Goal: Communication & Community: Answer question/provide support

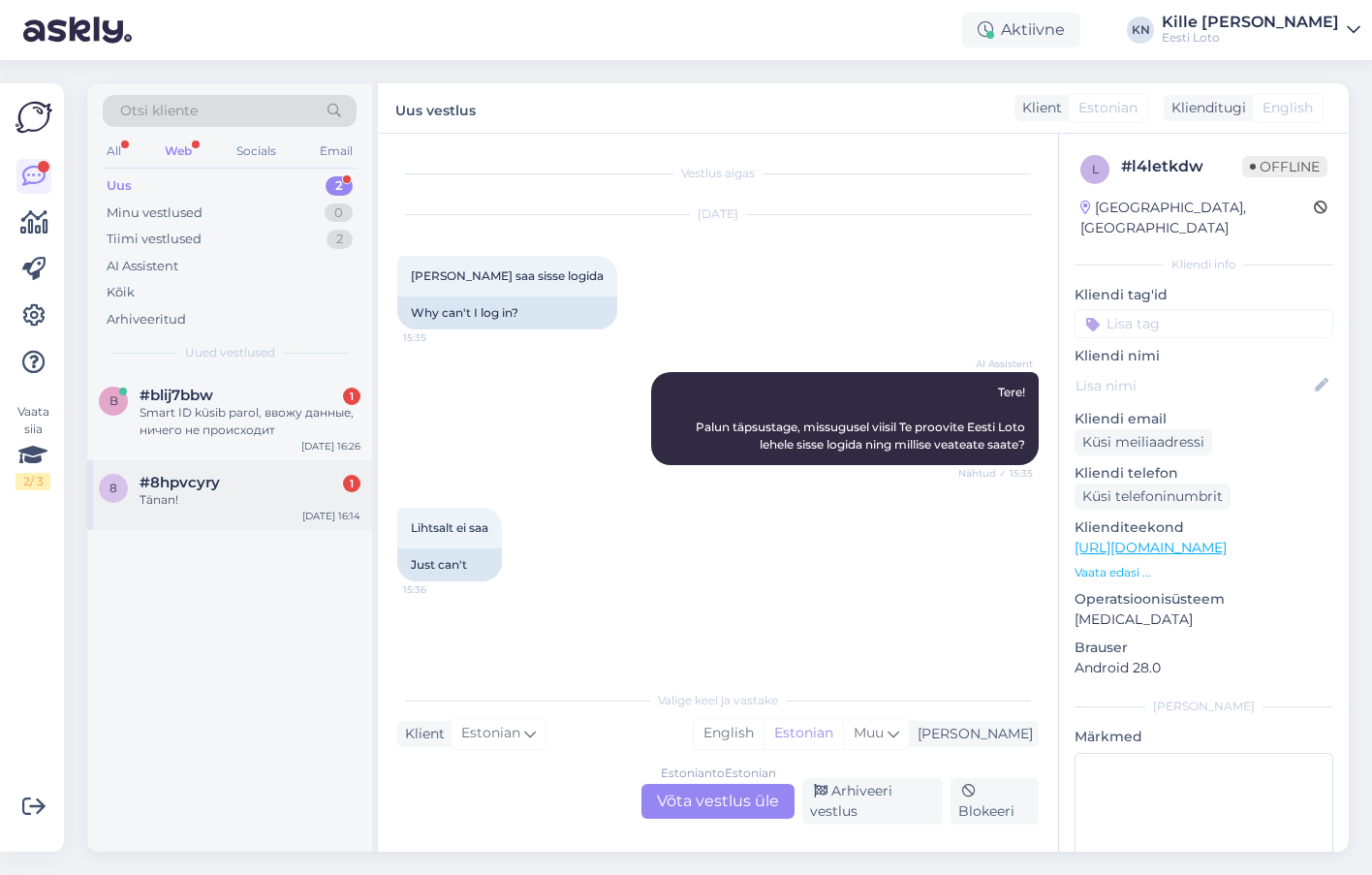
click at [235, 511] on div "8 #8hpvcyry 1 Tänan! [DATE] 16:14" at bounding box center [229, 495] width 284 height 70
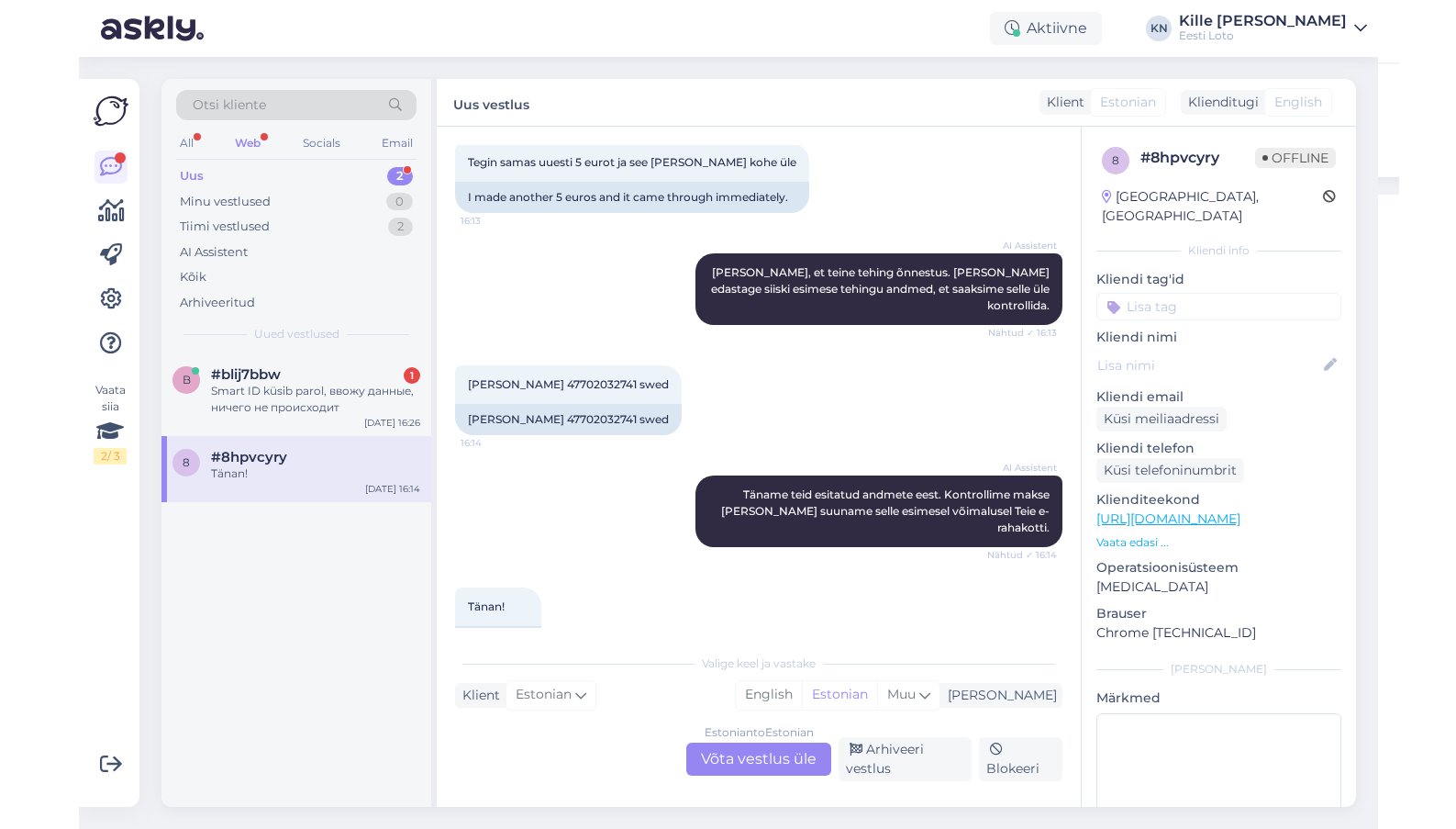
scroll to position [515, 0]
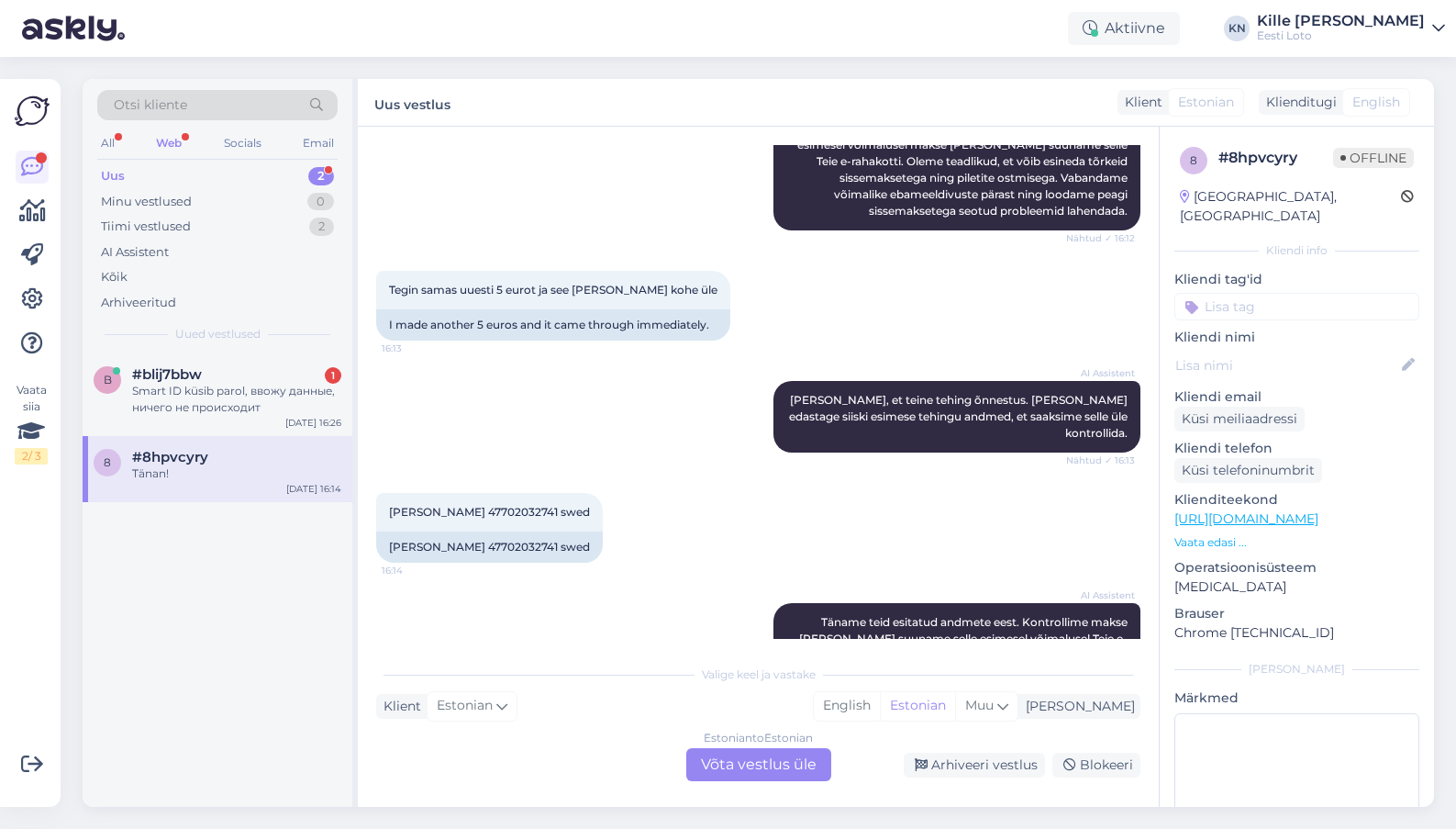
click at [712, 748] on div "Estonian to Estonian Võta vestlus üle" at bounding box center [758, 764] width 145 height 33
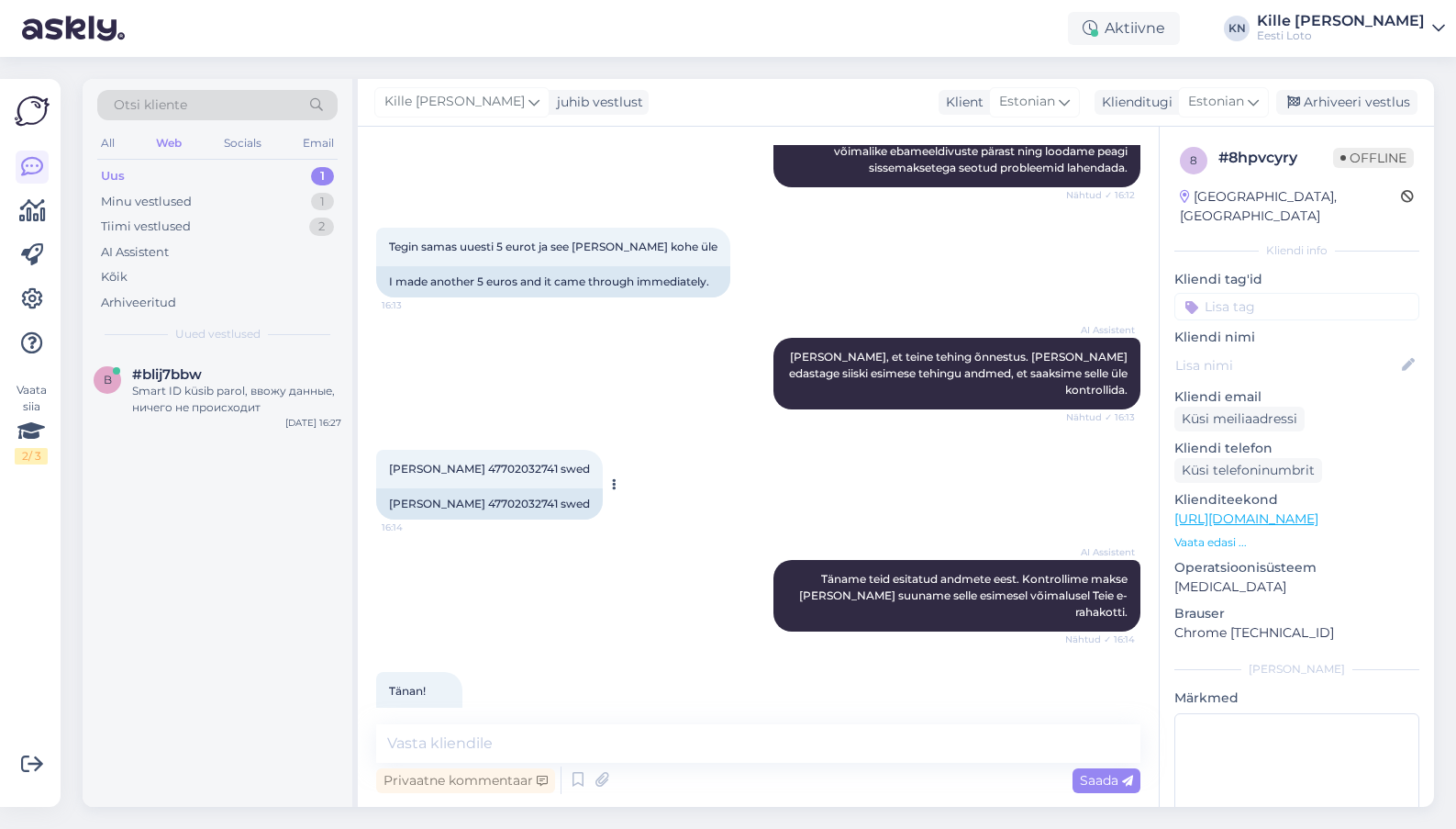
scroll to position [562, 0]
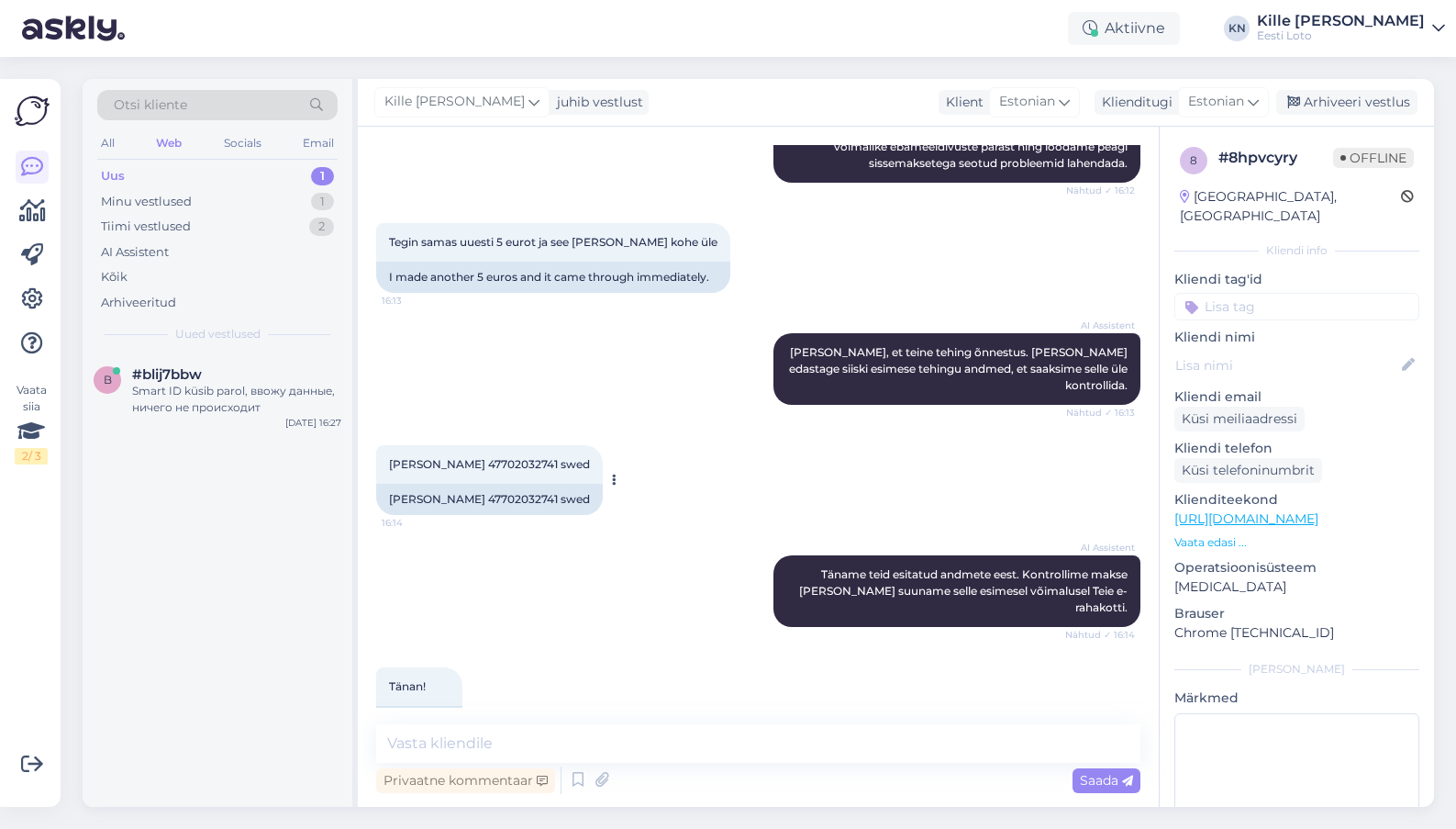
click at [438, 457] on span "[PERSON_NAME] 47702032741 swed" at bounding box center [489, 463] width 201 height 14
copy span "Siirand"
click at [752, 736] on textarea at bounding box center [758, 743] width 764 height 39
drag, startPoint x: 755, startPoint y: 751, endPoint x: 378, endPoint y: 737, distance: 377.3
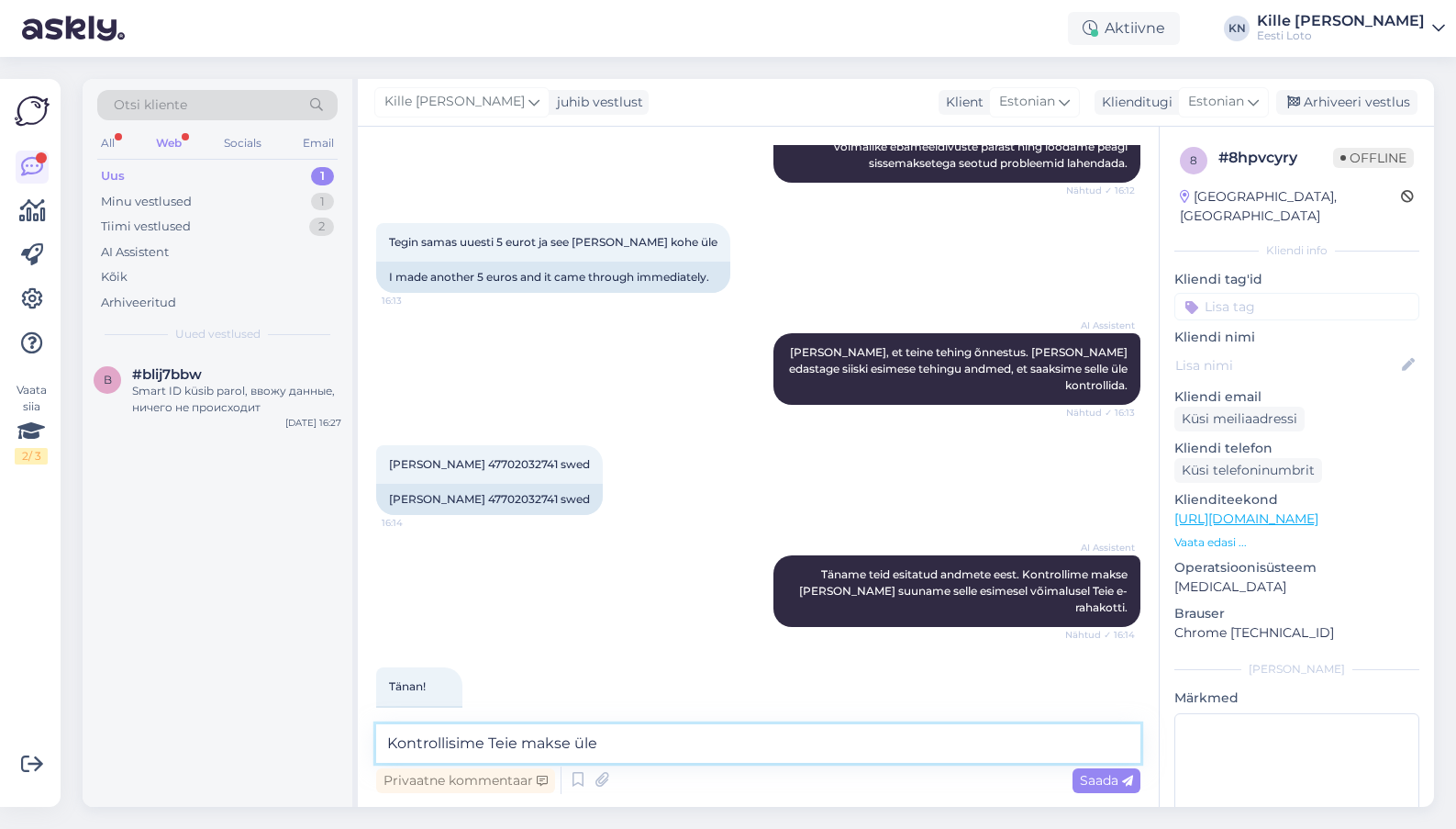
click at [378, 737] on textarea "Kontrollisime Teie makse üle" at bounding box center [758, 743] width 764 height 39
type textarea "R"
click at [1298, 293] on input at bounding box center [1296, 306] width 245 height 27
type input "e-raha"
click at [1298, 348] on div "E-rahakott" at bounding box center [1296, 356] width 78 height 18
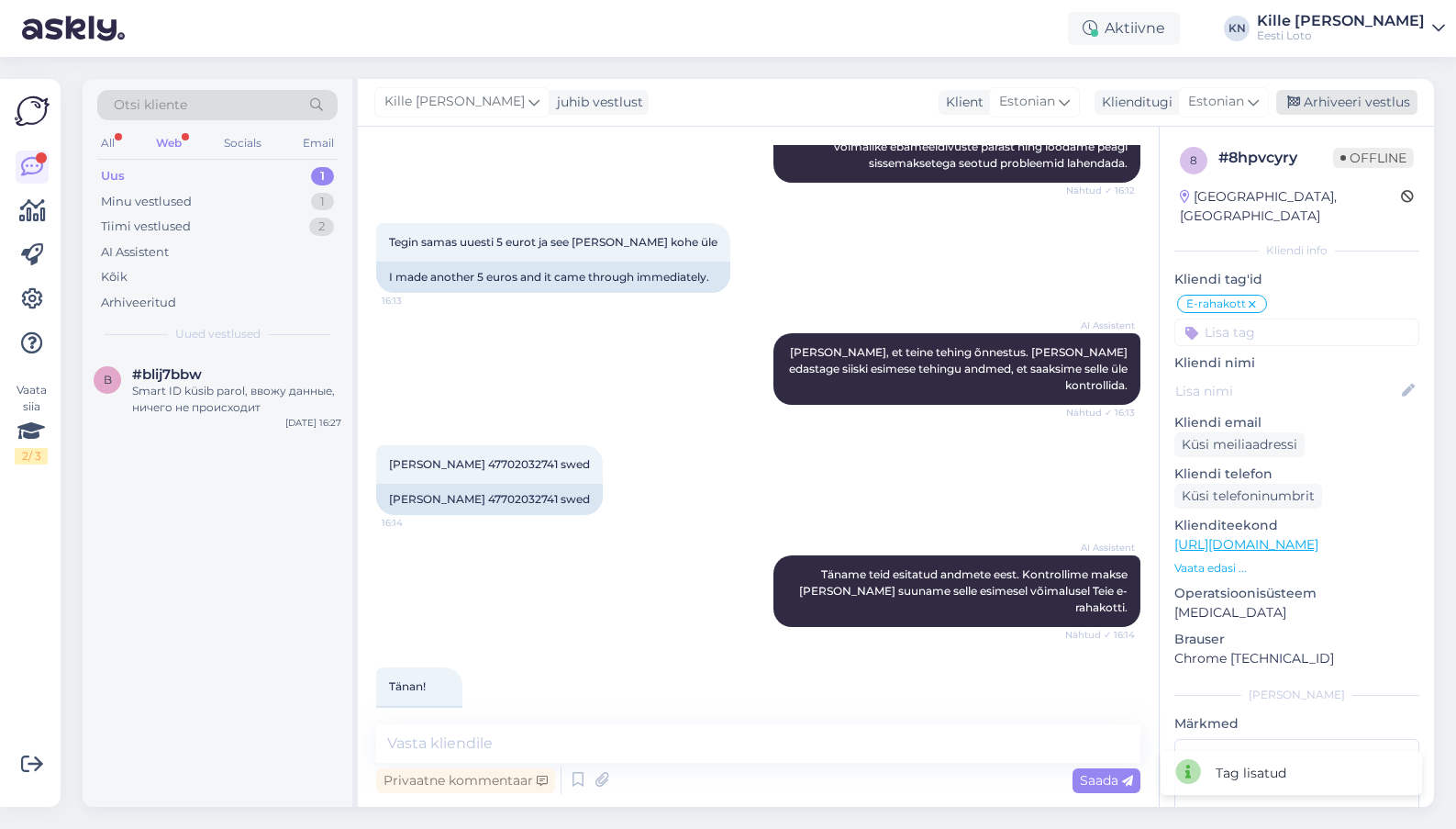
click at [1298, 98] on div "Arhiveeri vestlus" at bounding box center [1345, 102] width 141 height 25
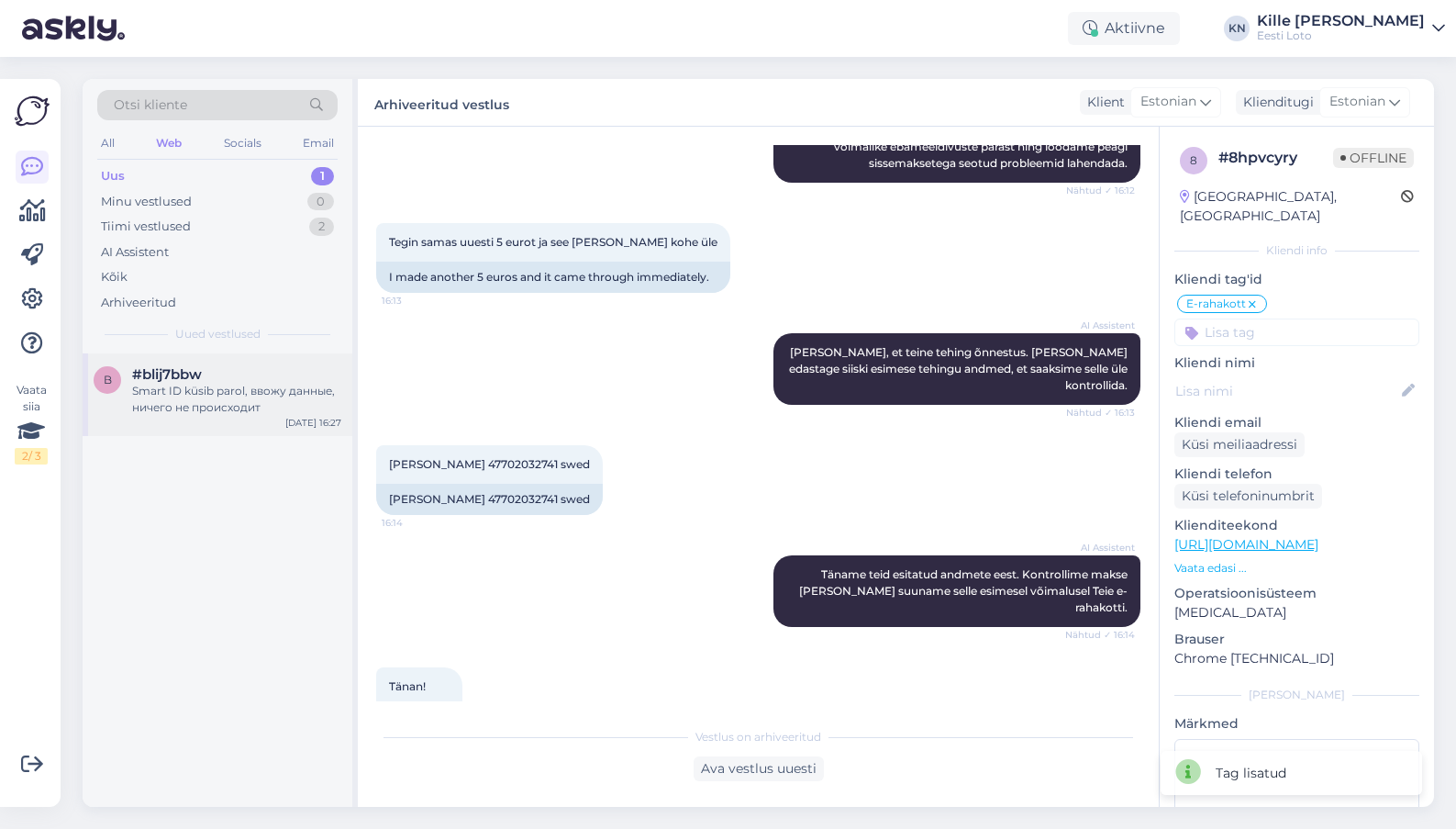
click at [216, 374] on div "#blij7bbw" at bounding box center [236, 373] width 209 height 16
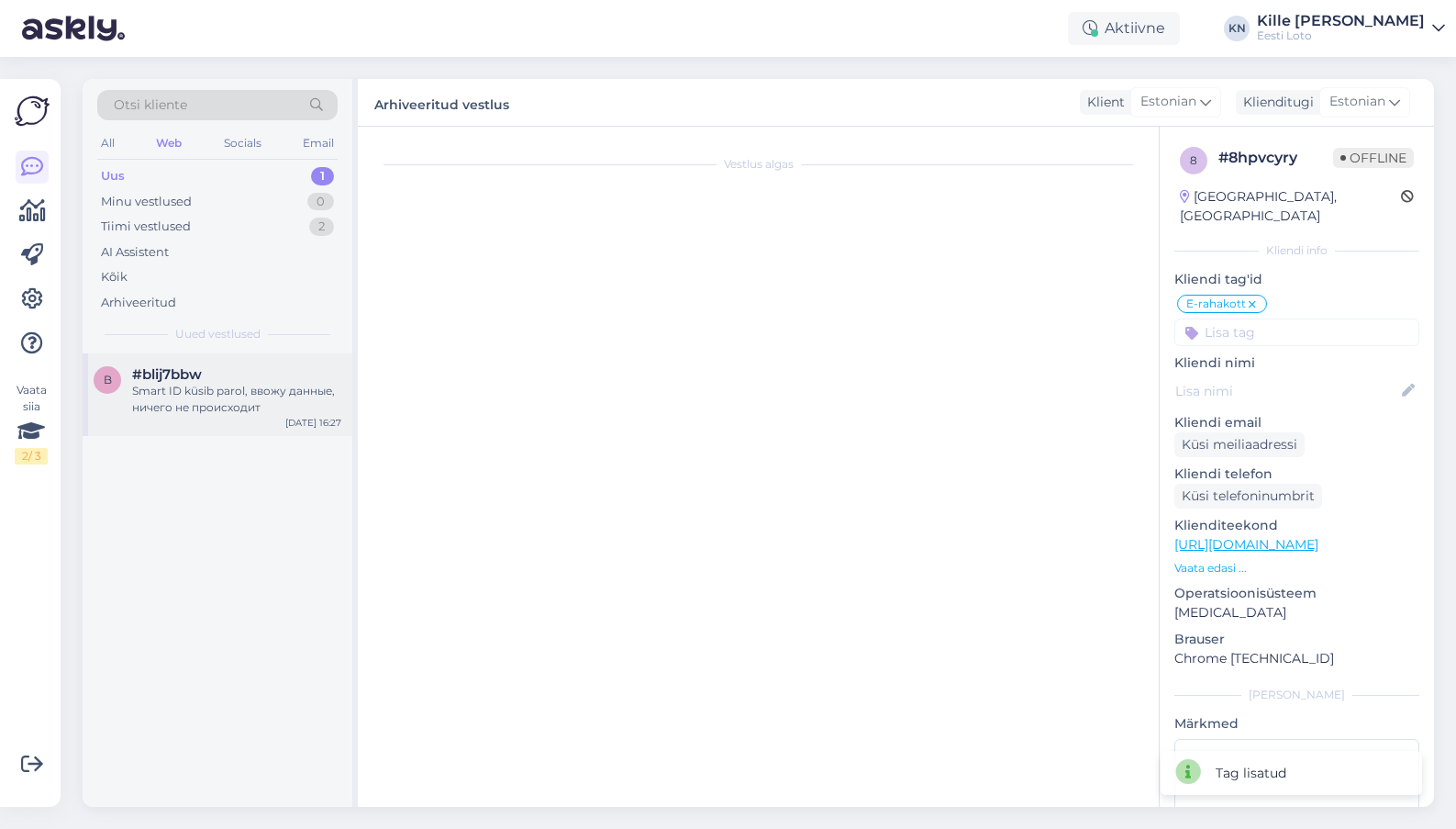
scroll to position [0, 0]
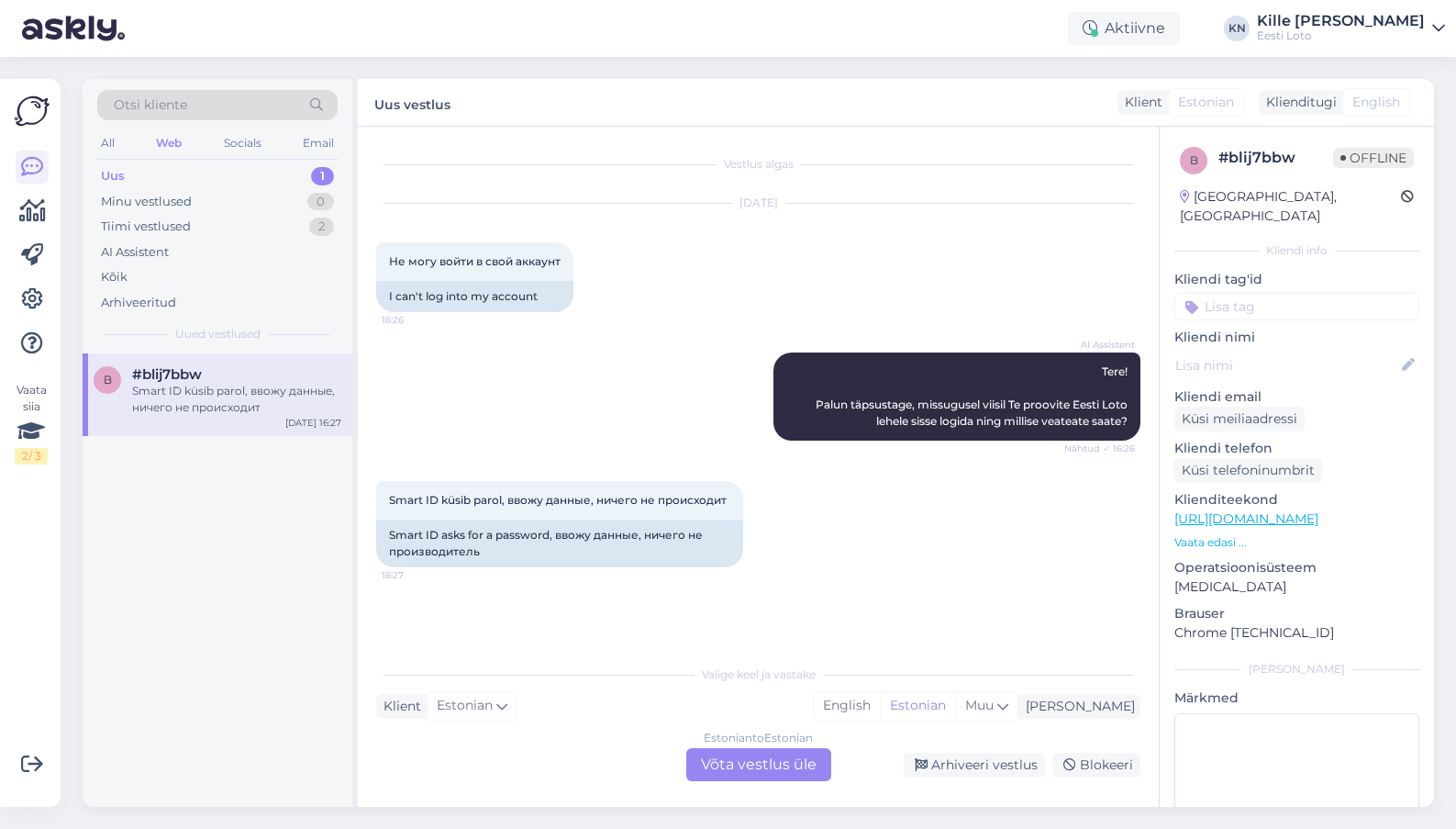
click at [724, 760] on div "Estonian to Estonian Võta vestlus üle" at bounding box center [758, 764] width 145 height 33
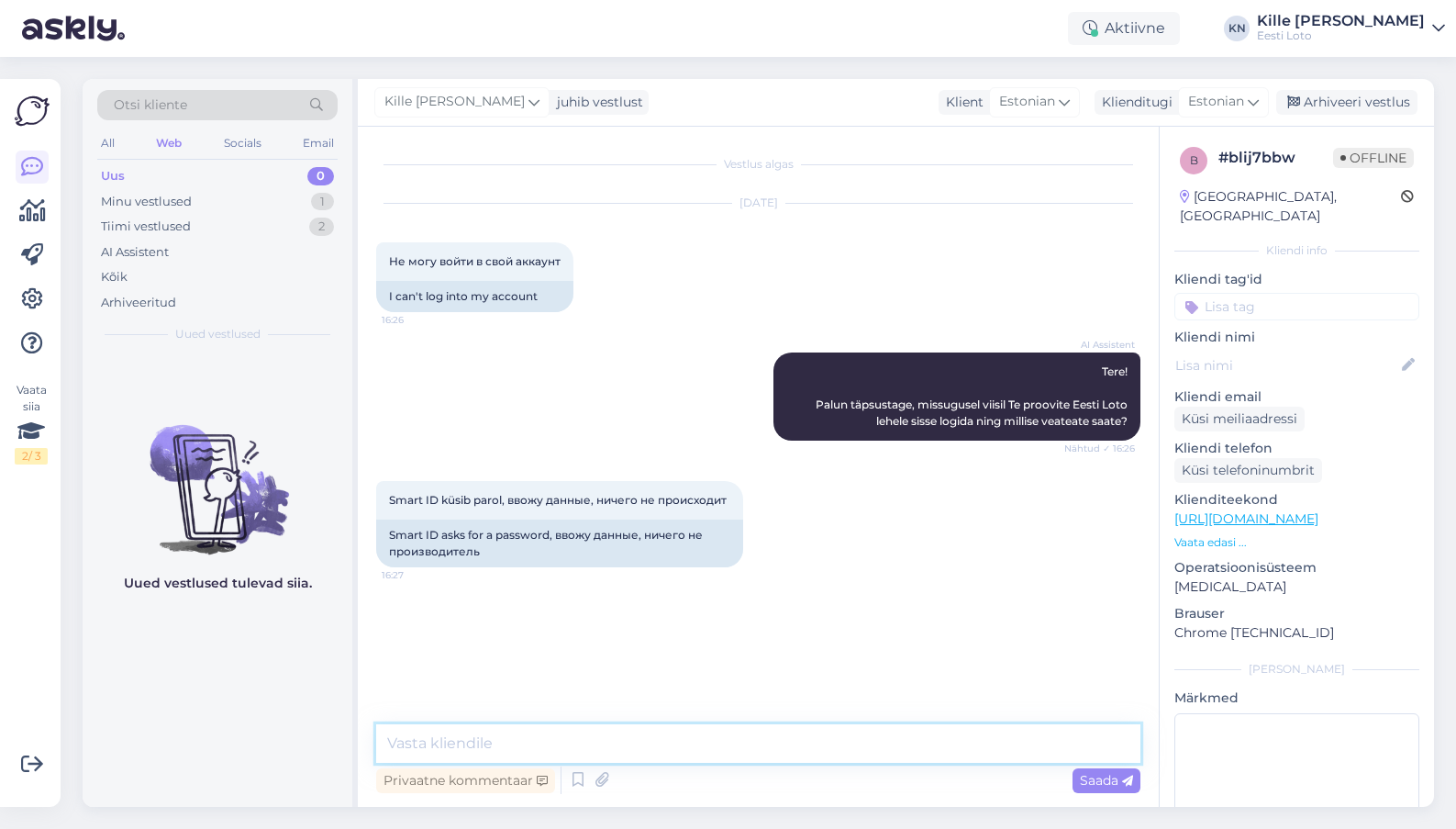
click at [590, 744] on textarea at bounding box center [758, 743] width 764 height 39
click at [681, 741] on textarea at bounding box center [758, 743] width 764 height 39
paste textarea "Kahjuks võib tõepoolest hetkel esineda tõrkeid Smart-ID-ga sisselogimisel. Soov…"
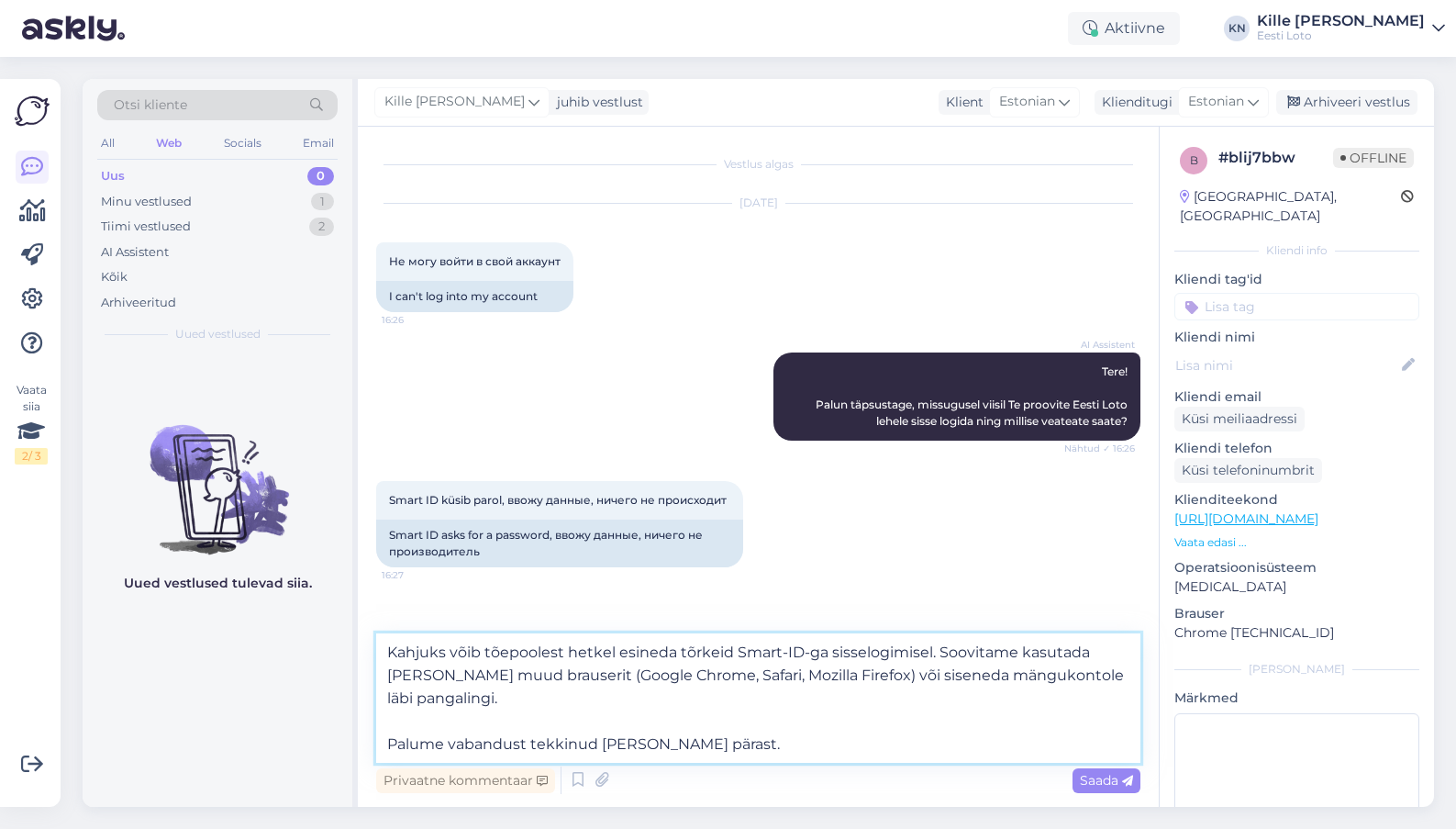
type textarea "Kahjuks võib tõepoolest hetkel esineda tõrkeid Smart-ID-ga sisselogimisel. Soov…"
click at [614, 698] on textarea "Kahjuks võib tõepoolest hetkel esineda tõrkeid Smart-ID-ga sisselogimisel. Soov…" at bounding box center [758, 698] width 764 height 130
click at [1088, 777] on span "Saada" at bounding box center [1106, 779] width 53 height 16
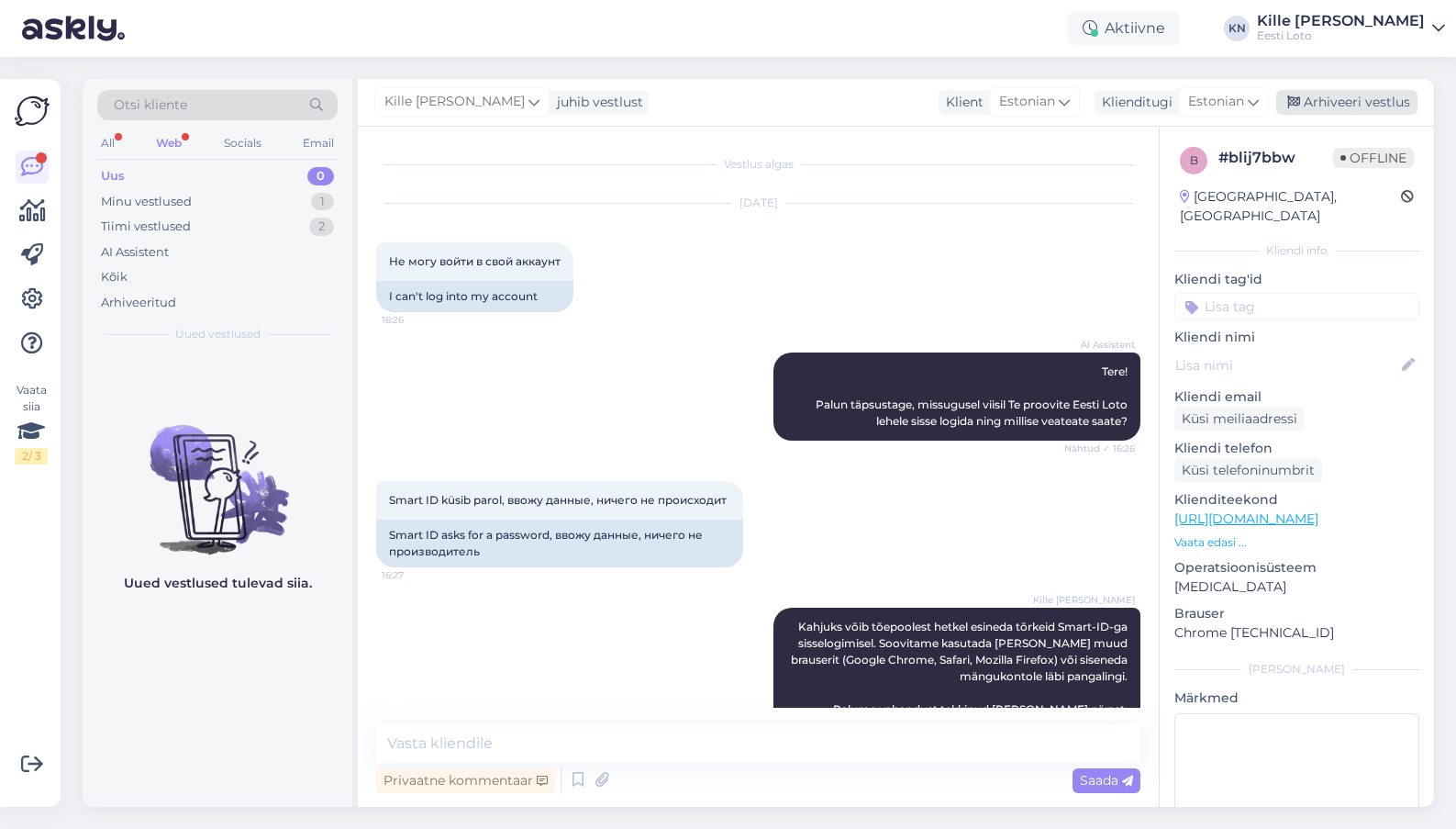
scroll to position [42, 0]
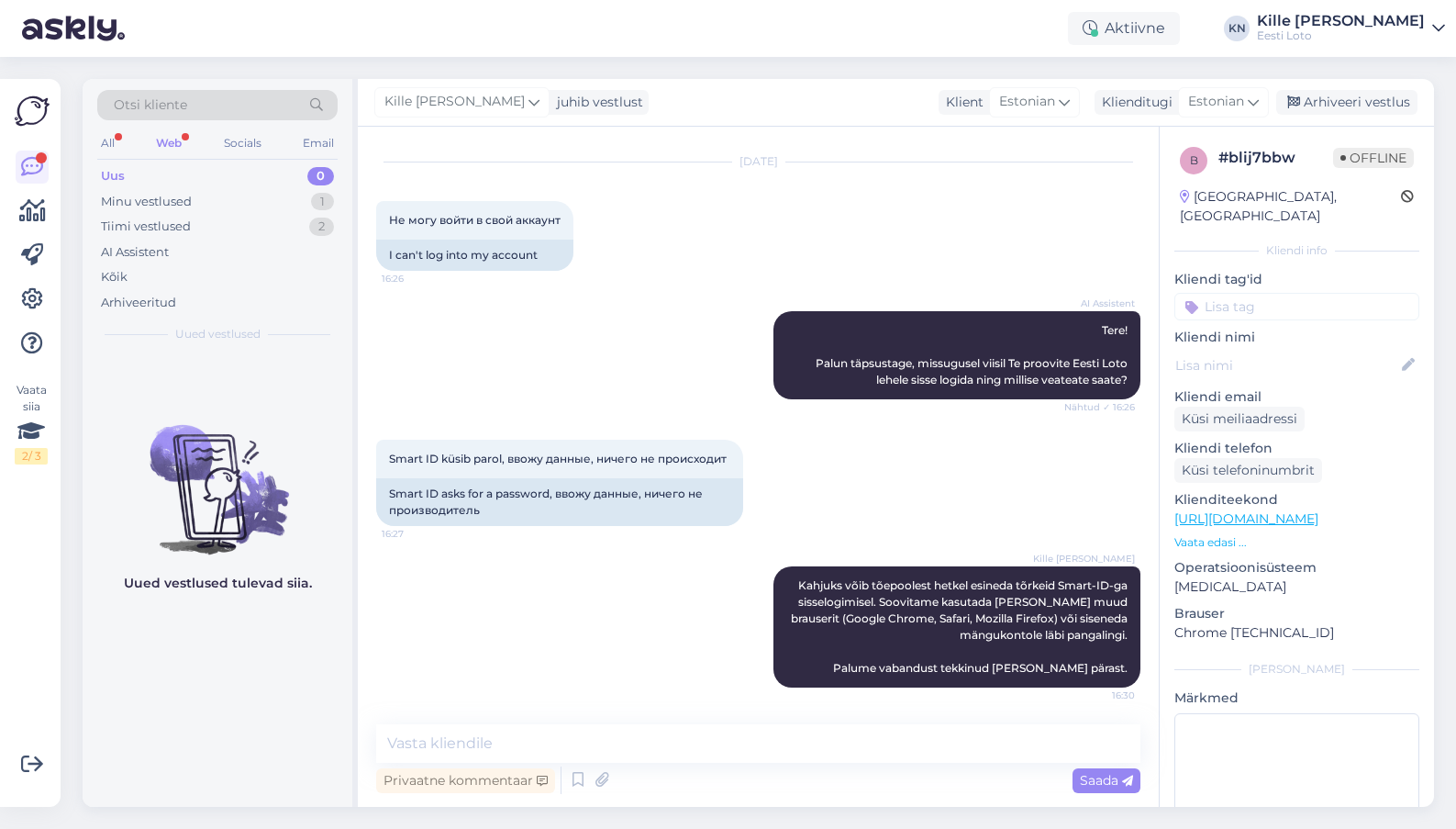
click at [1296, 293] on input at bounding box center [1296, 306] width 245 height 27
type input "e"
type input "smart"
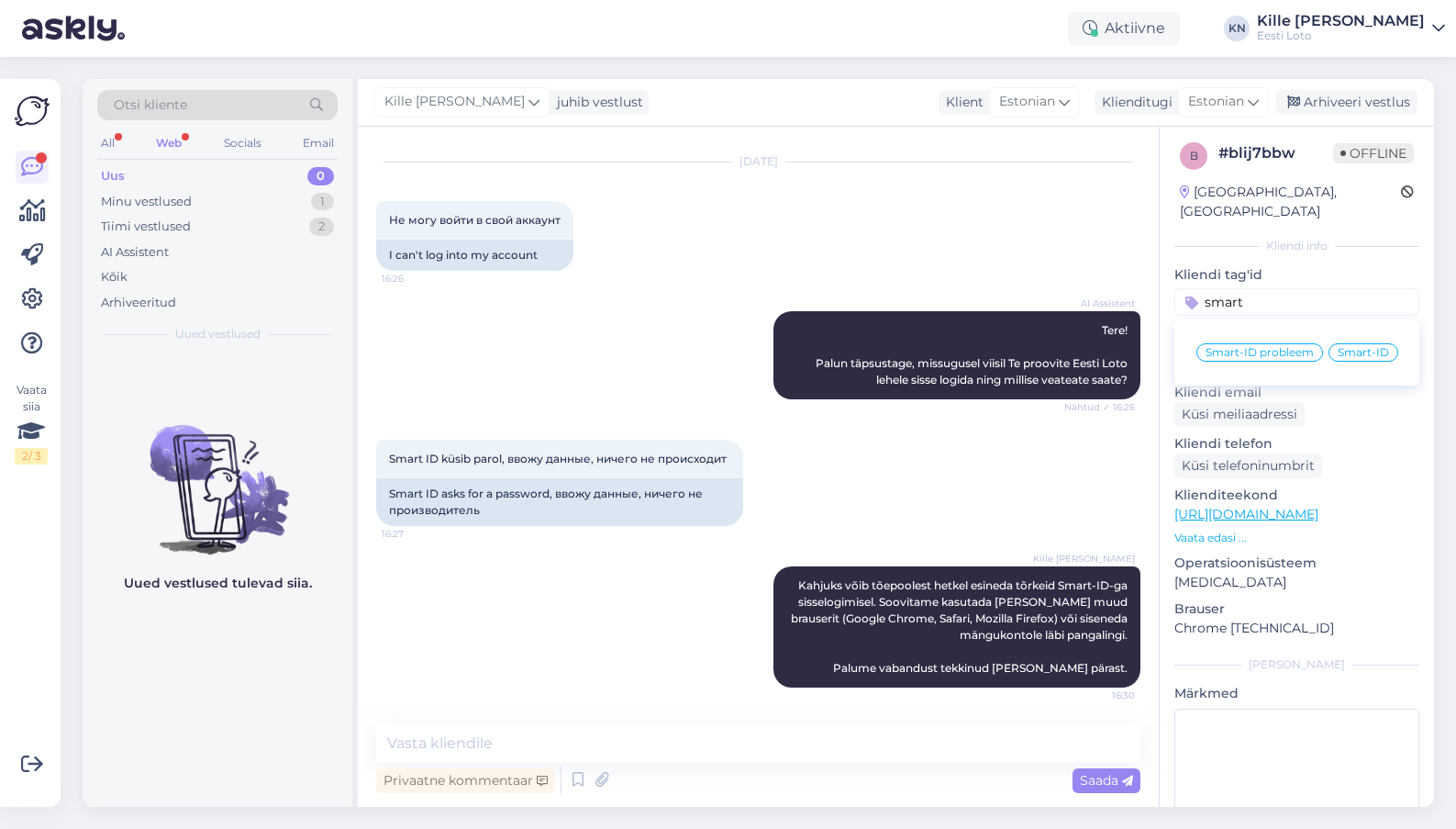
click at [1287, 347] on span "Smart-ID probleem" at bounding box center [1259, 353] width 109 height 11
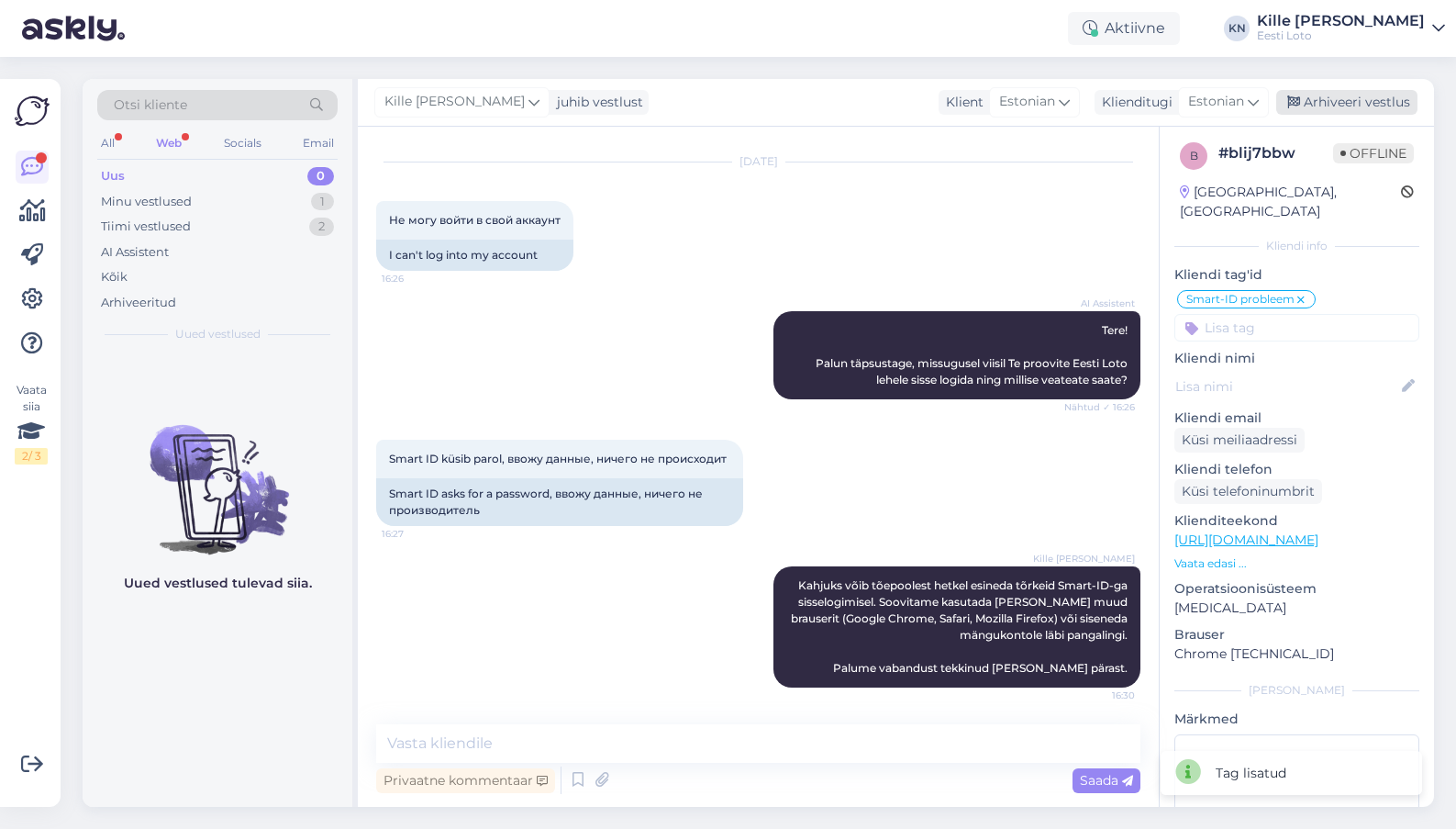
click at [1298, 103] on div "Arhiveeri vestlus" at bounding box center [1345, 102] width 141 height 25
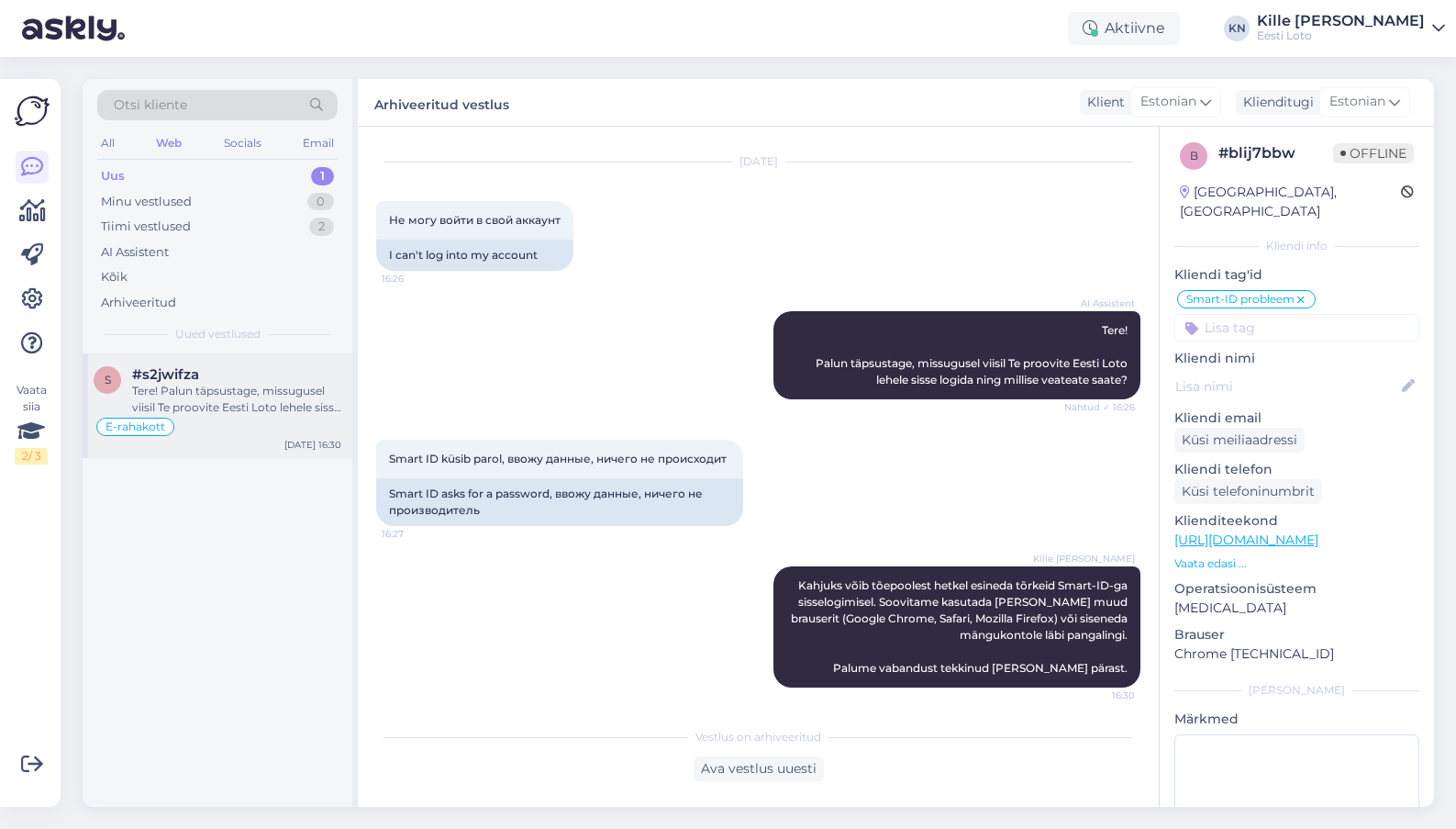
click at [225, 397] on div "Tere! Palun täpsustage, missugusel viisil Te proovite Eesti Loto lehele sisse l…" at bounding box center [236, 399] width 209 height 33
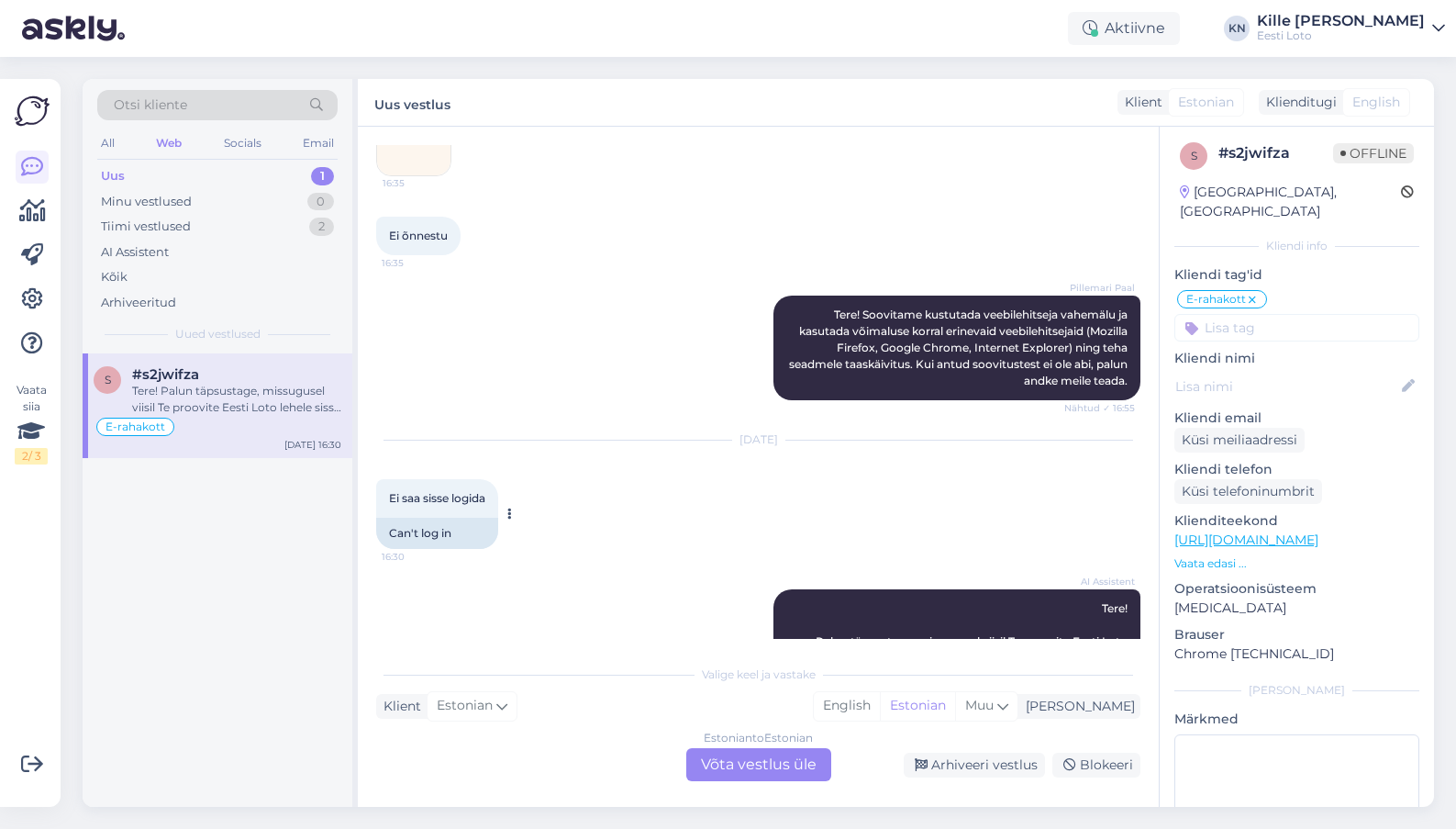
scroll to position [279, 0]
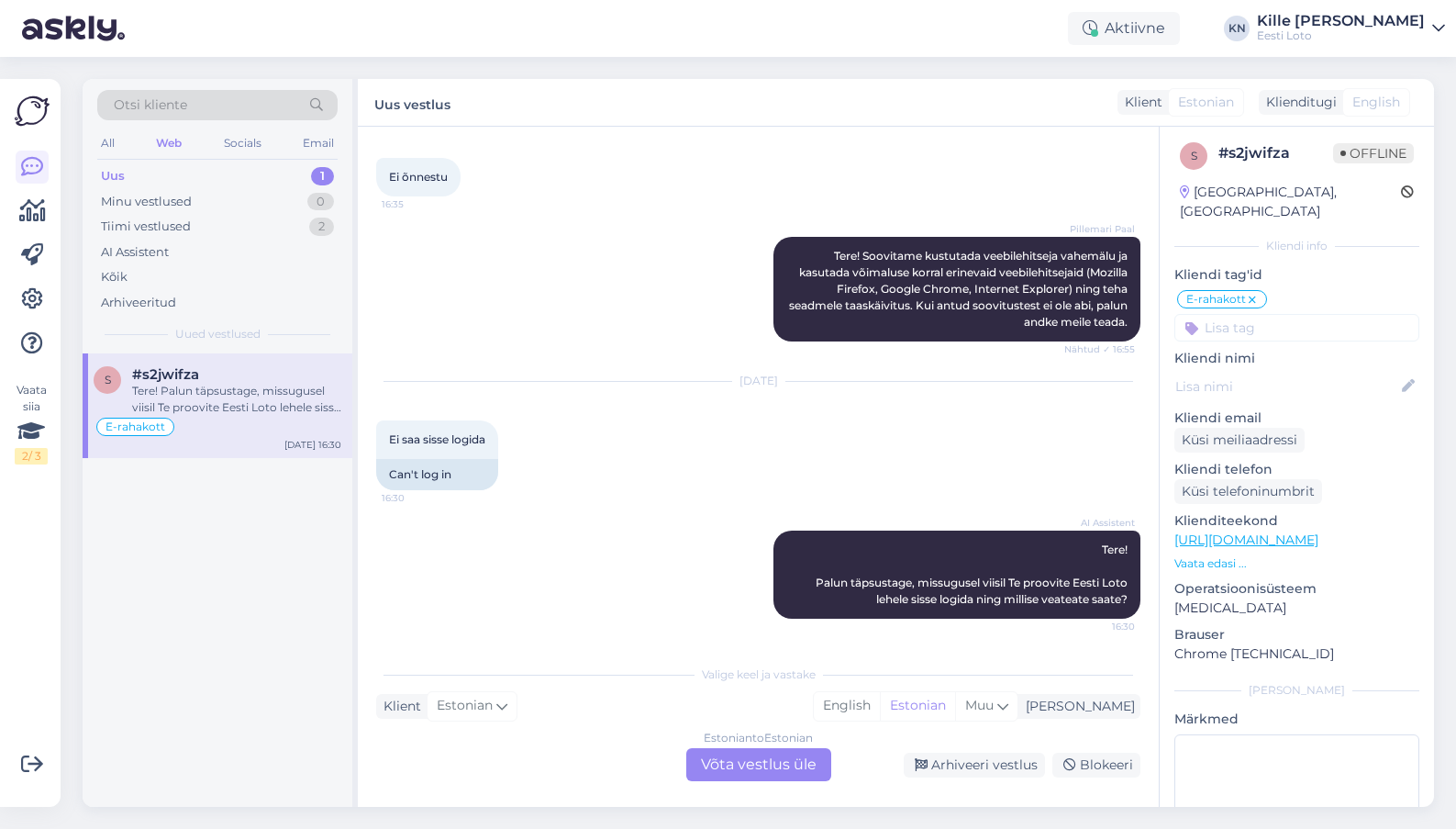
click at [123, 168] on div "Uus" at bounding box center [112, 176] width 24 height 18
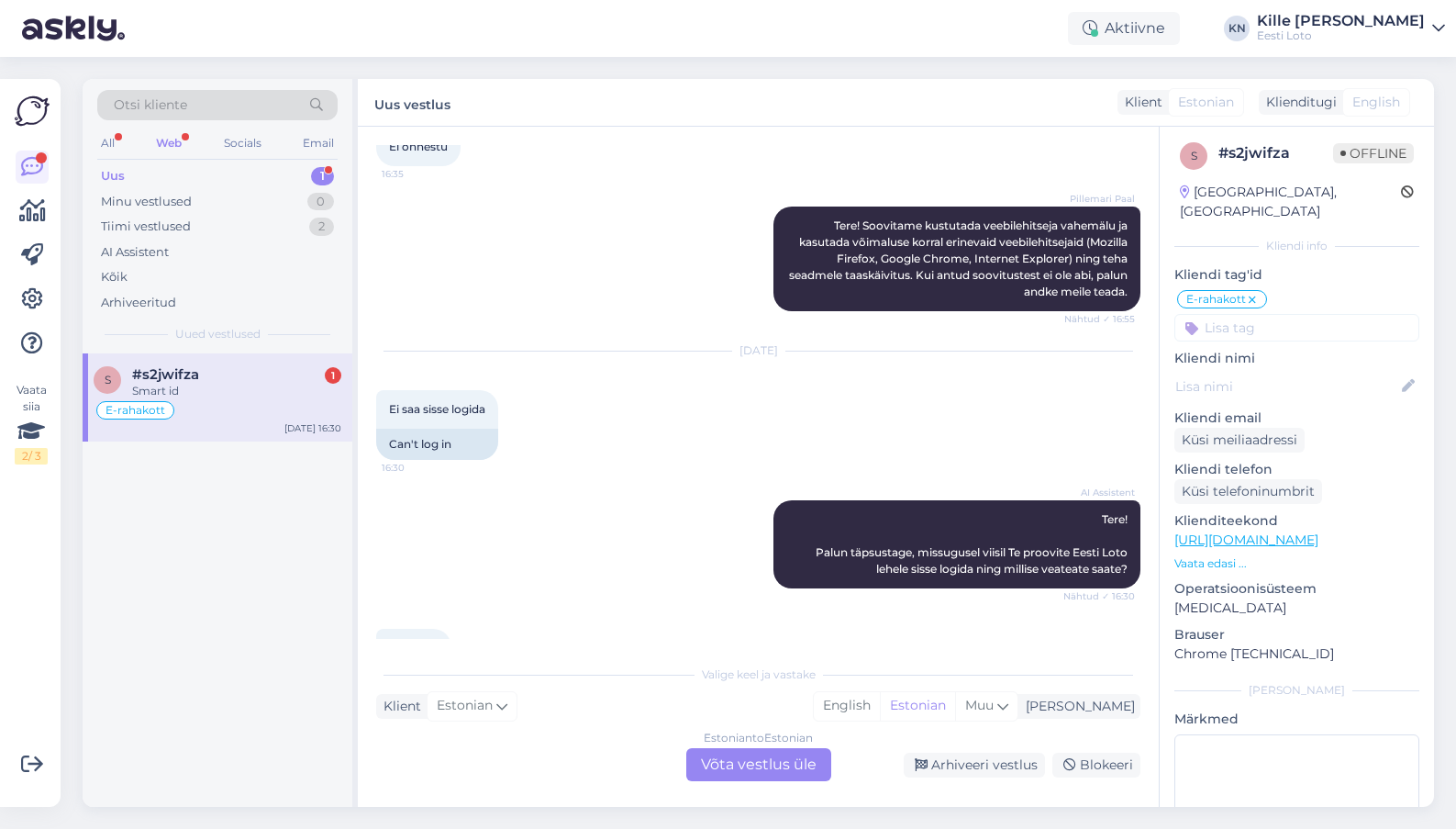
scroll to position [389, 0]
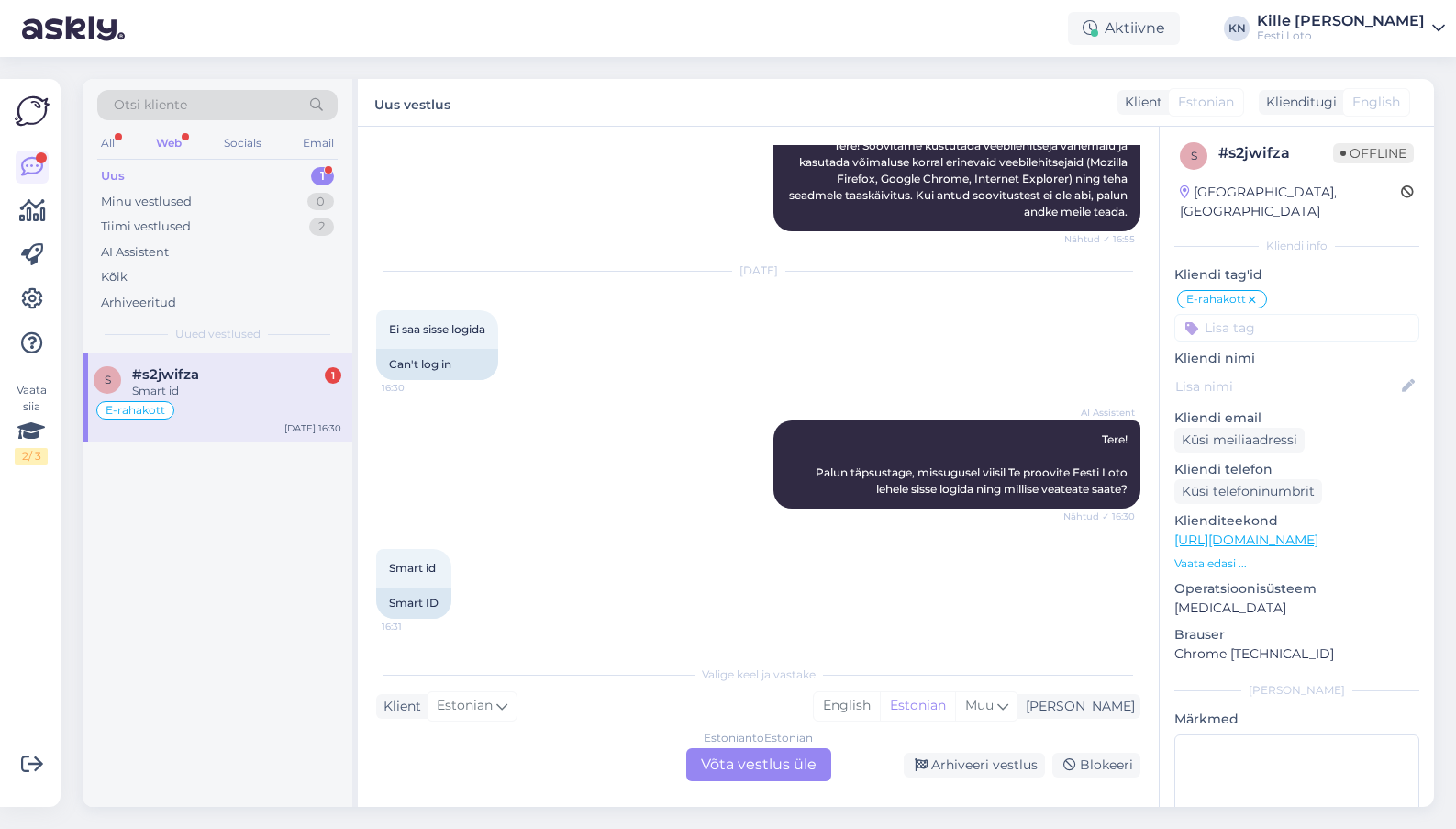
click at [720, 765] on div "Estonian to Estonian Võta vestlus üle" at bounding box center [758, 764] width 145 height 33
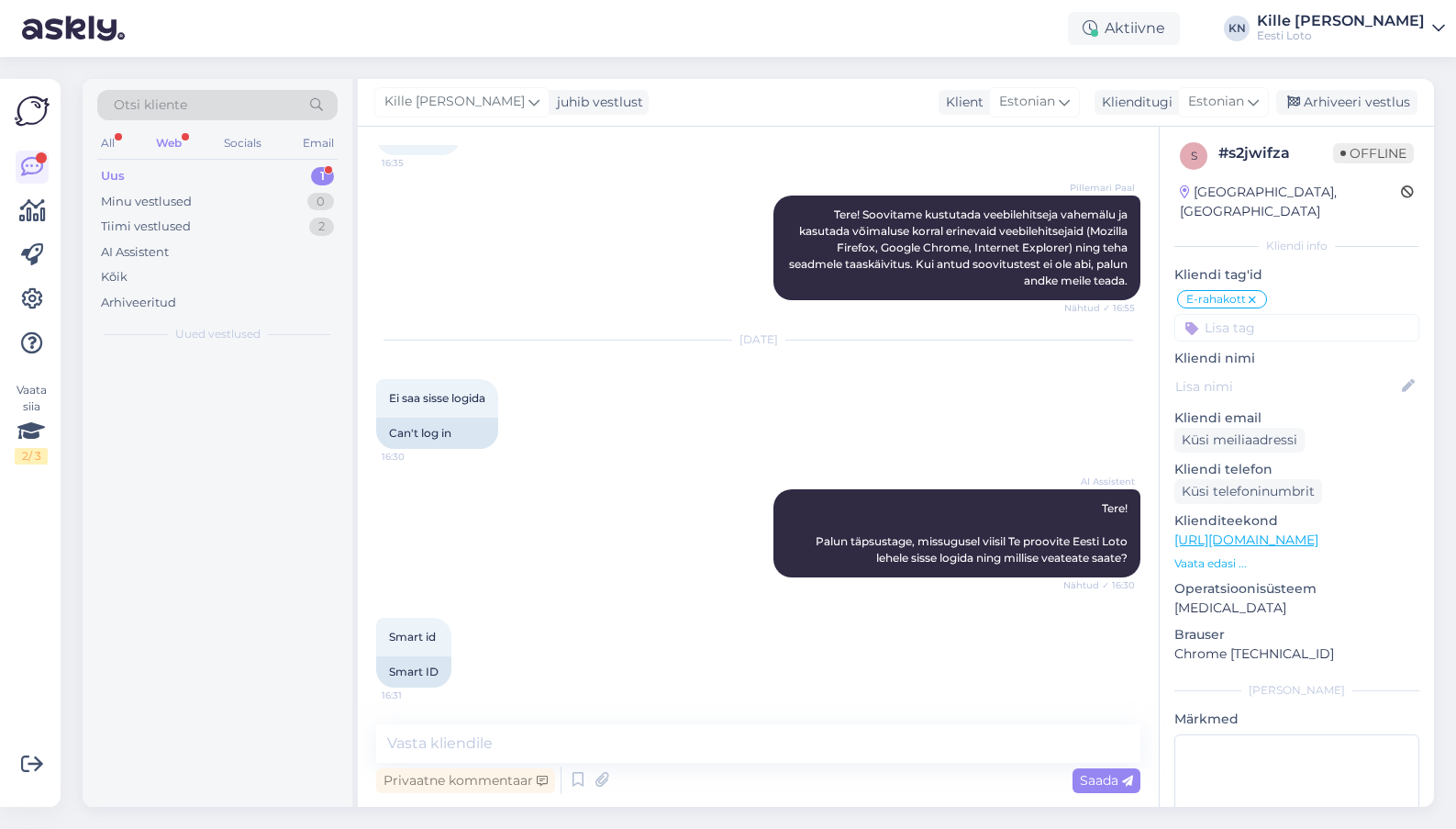
scroll to position [320, 0]
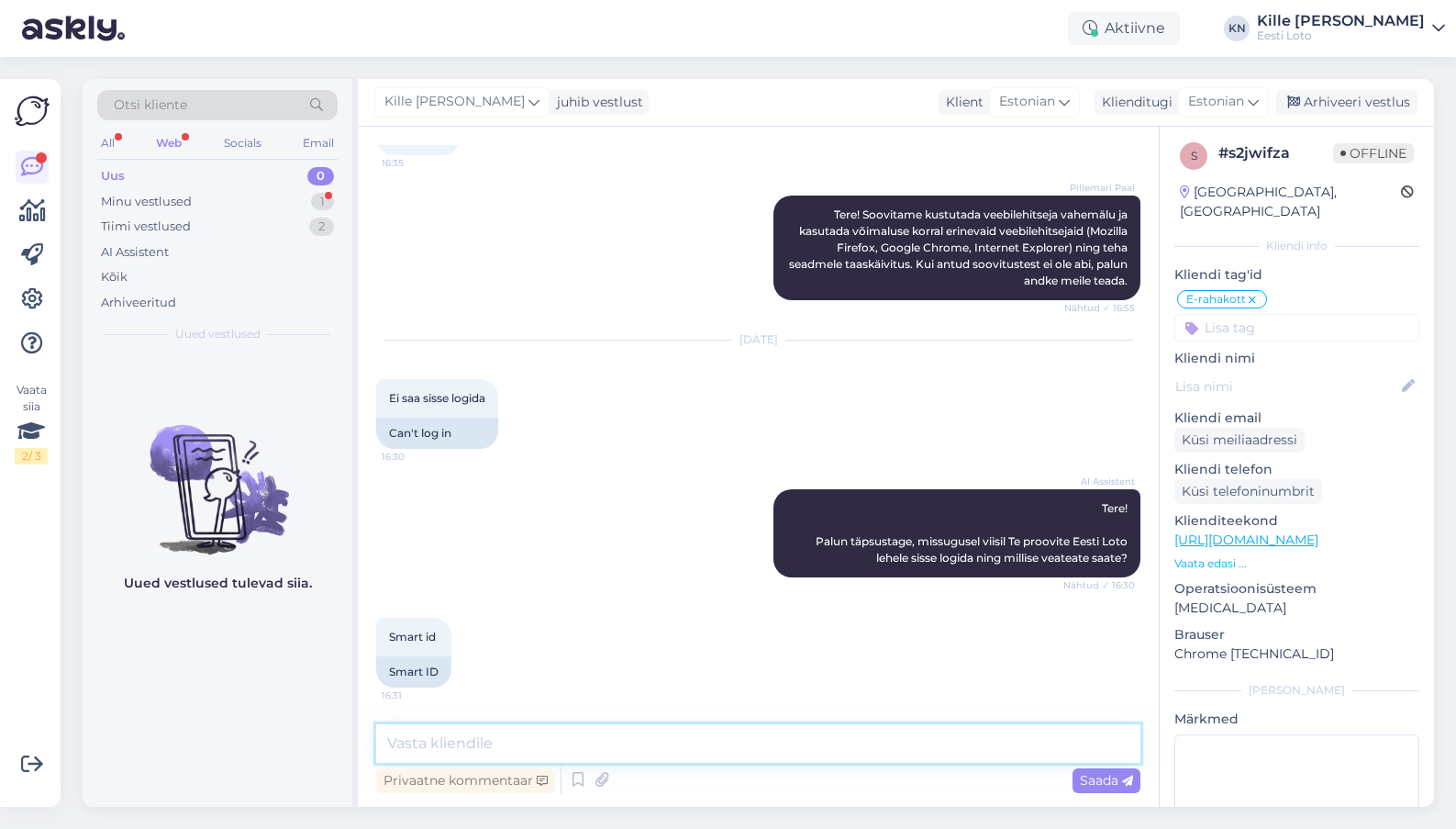
click at [585, 751] on textarea at bounding box center [758, 743] width 764 height 39
paste textarea "Kahjuks võib tõepoolest hetkel esineda tõrkeid Smart-ID-ga sisselogimisel. Soov…"
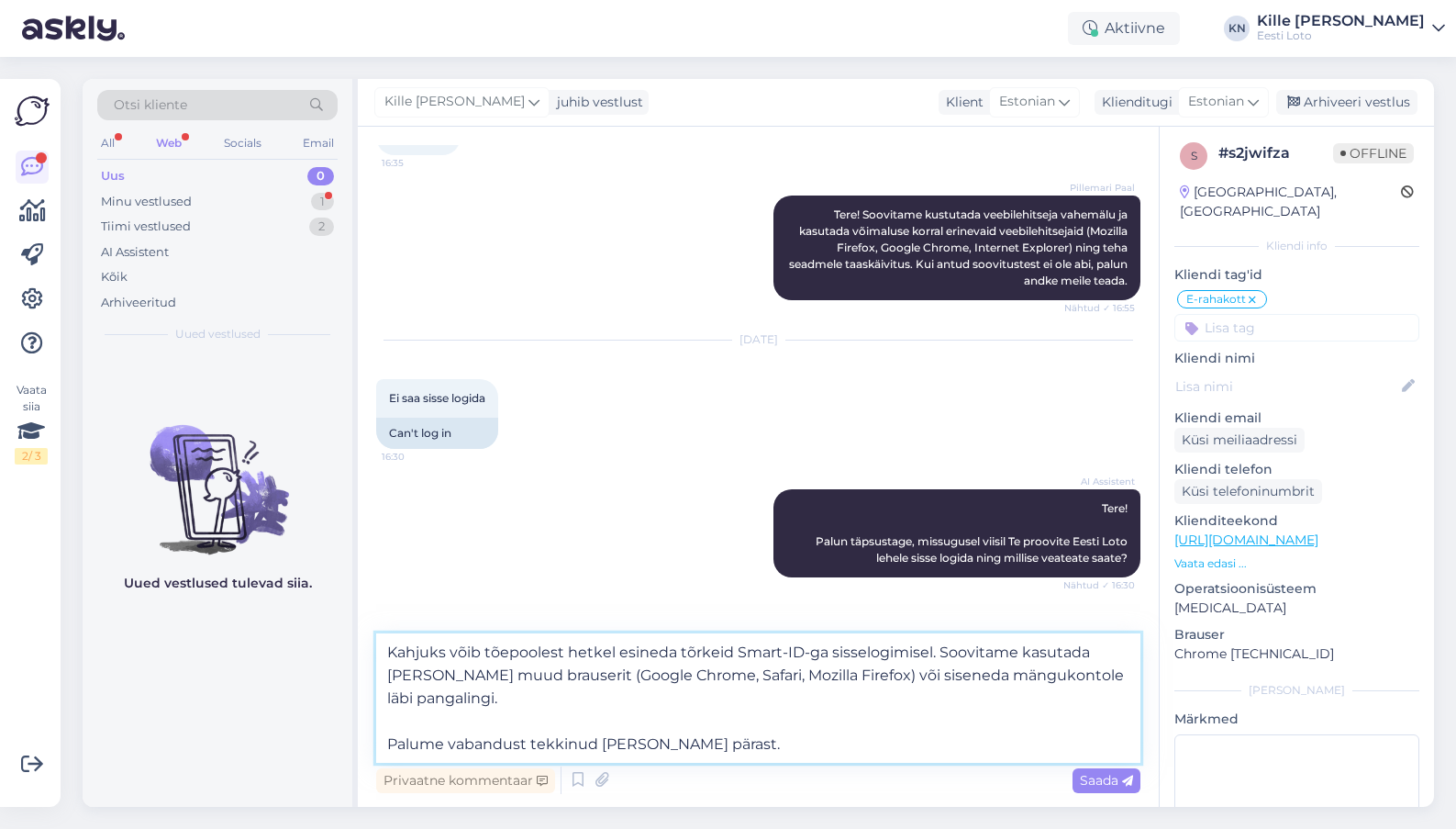
click at [525, 648] on textarea "Kahjuks võib tõepoolest hetkel esineda tõrkeid Smart-ID-ga sisselogimisel. Soov…" at bounding box center [758, 698] width 764 height 130
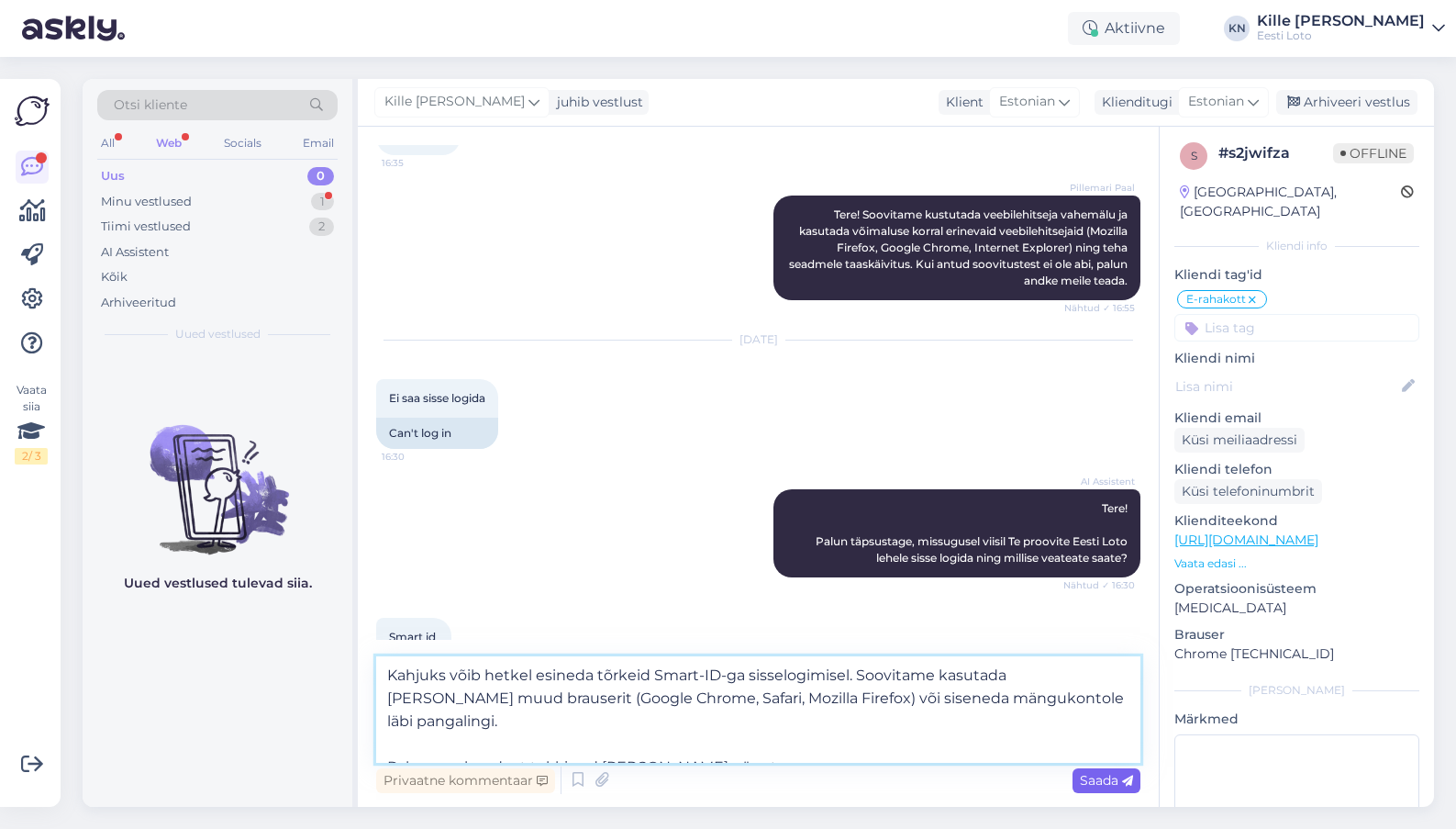
type textarea "Kahjuks võib hetkel esineda tõrkeid Smart-ID-ga sisselogimisel. Soovitame kasut…"
click at [1109, 776] on span "Saada" at bounding box center [1106, 779] width 53 height 16
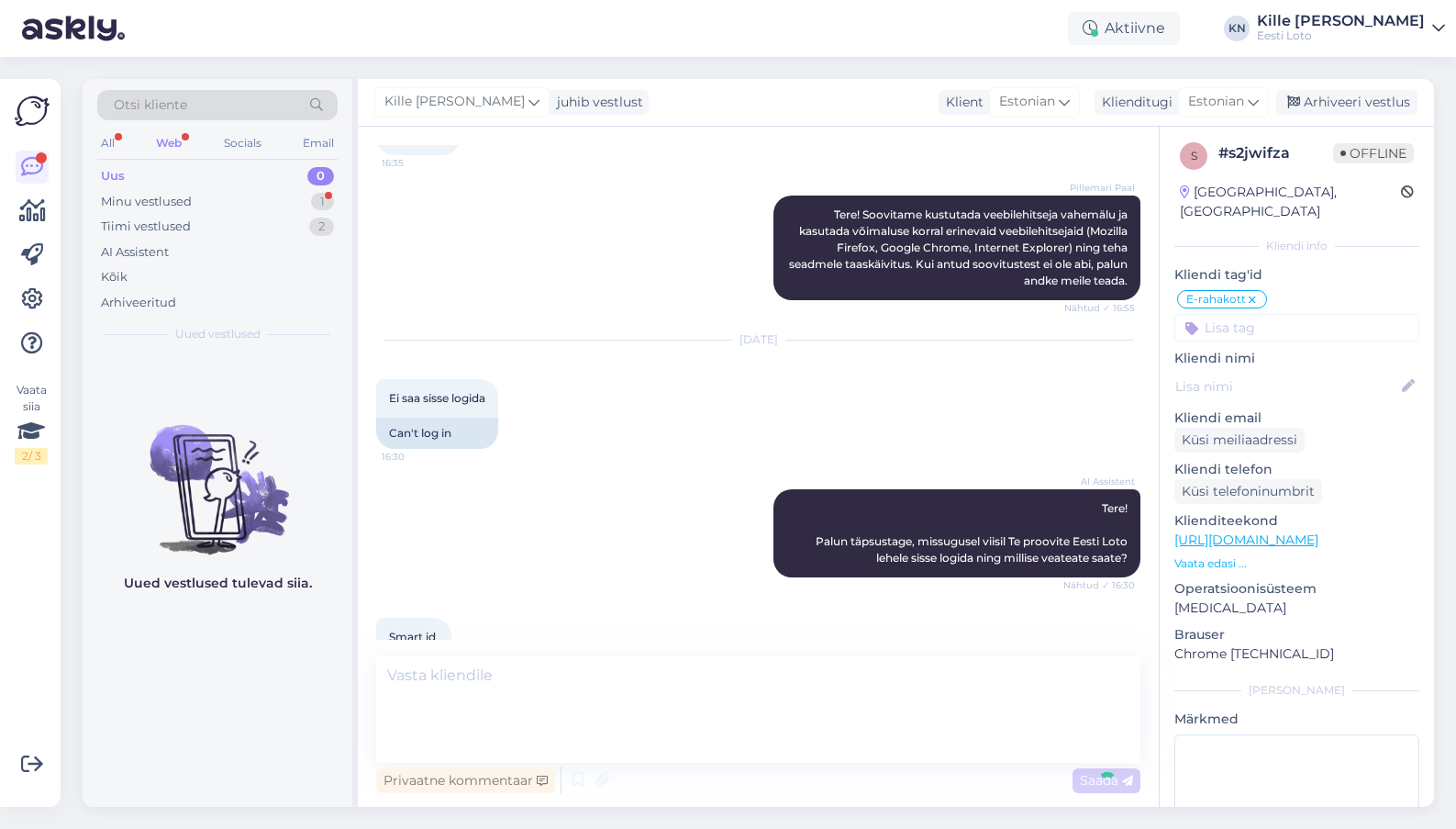
scroll to position [482, 0]
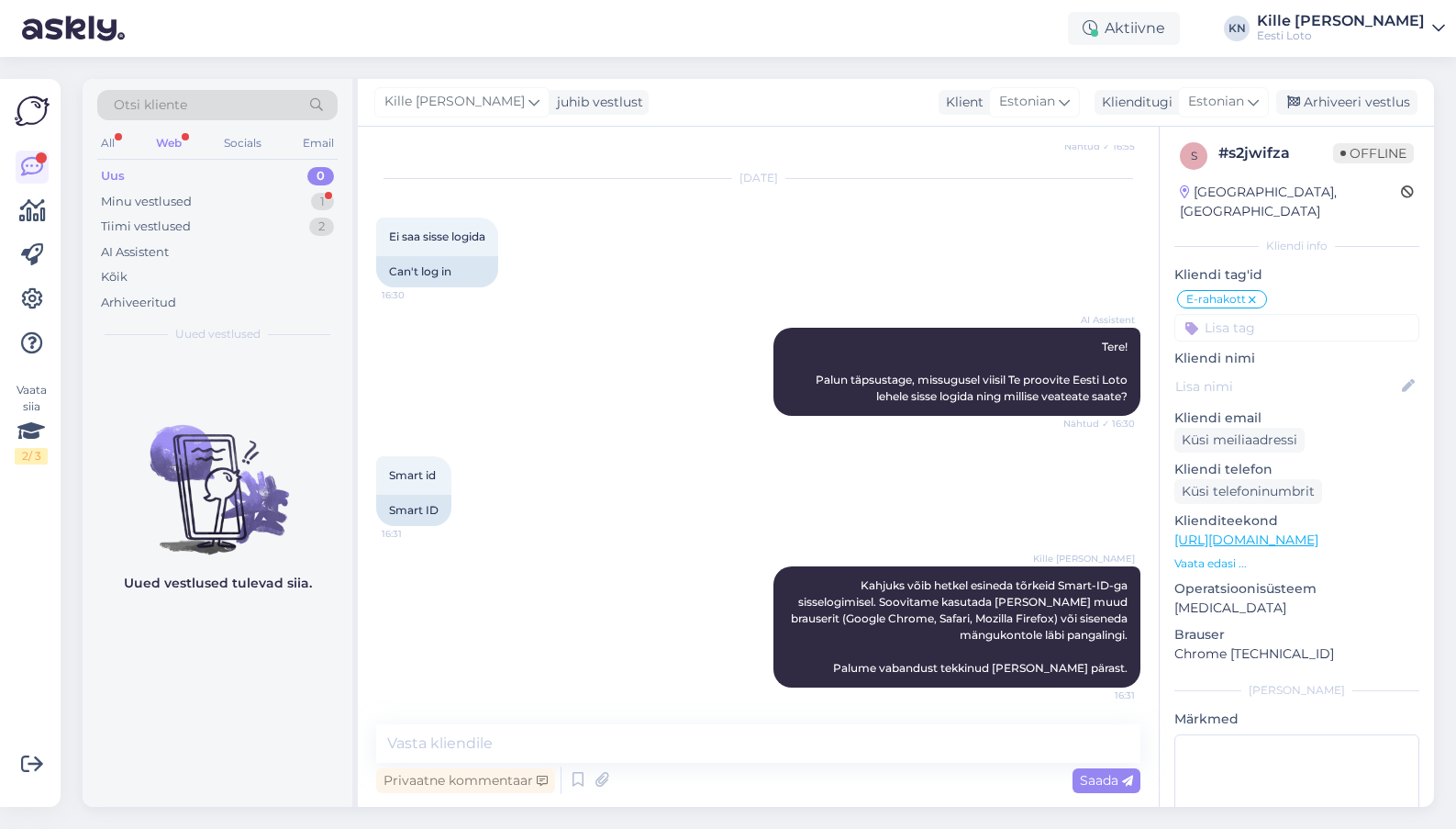
click at [1237, 318] on input at bounding box center [1296, 327] width 245 height 27
type input "sma"
click at [1237, 372] on span "Smart-ID probleem" at bounding box center [1259, 378] width 109 height 11
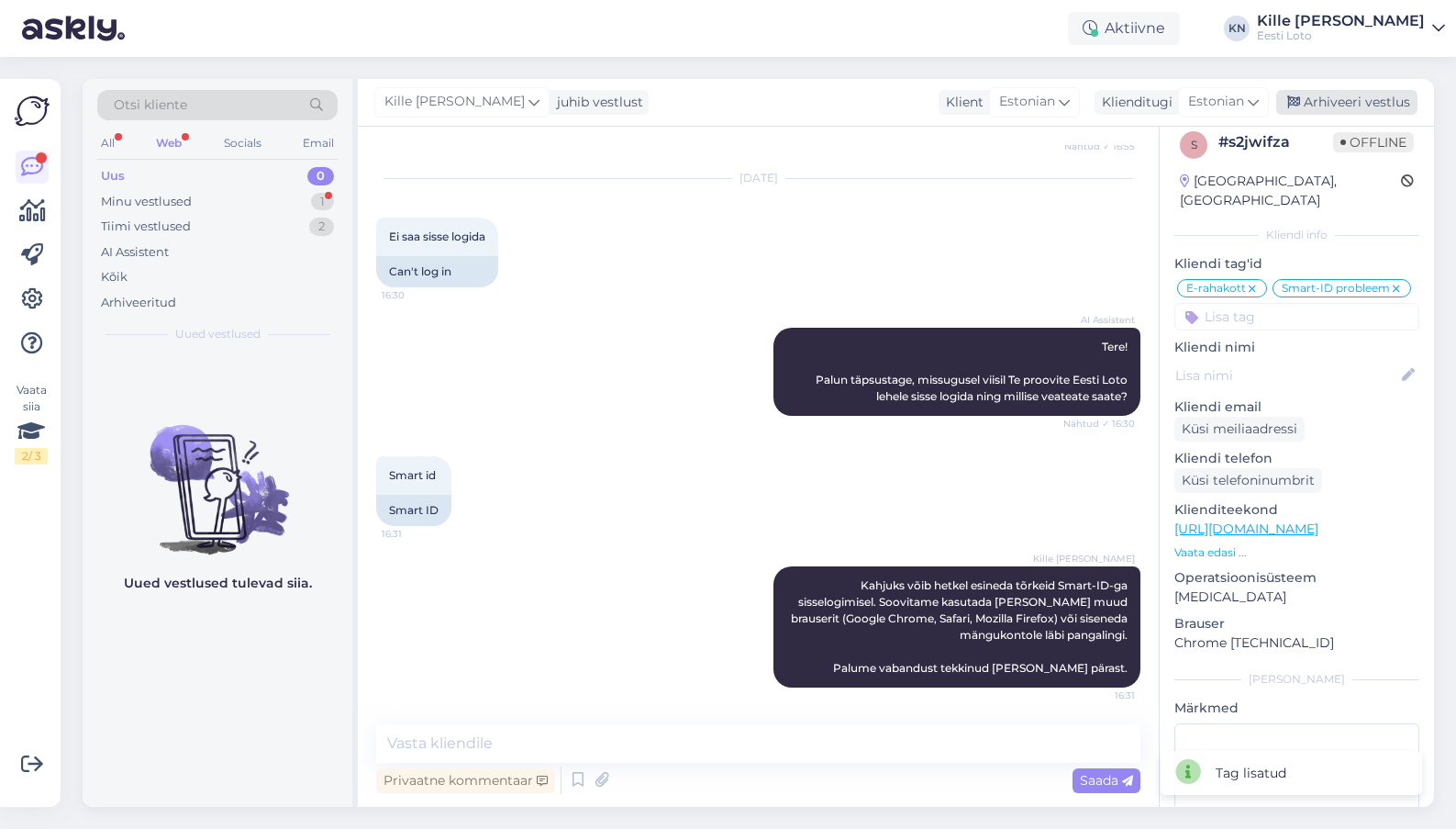
click at [1298, 98] on div "Arhiveeri vestlus" at bounding box center [1345, 102] width 141 height 25
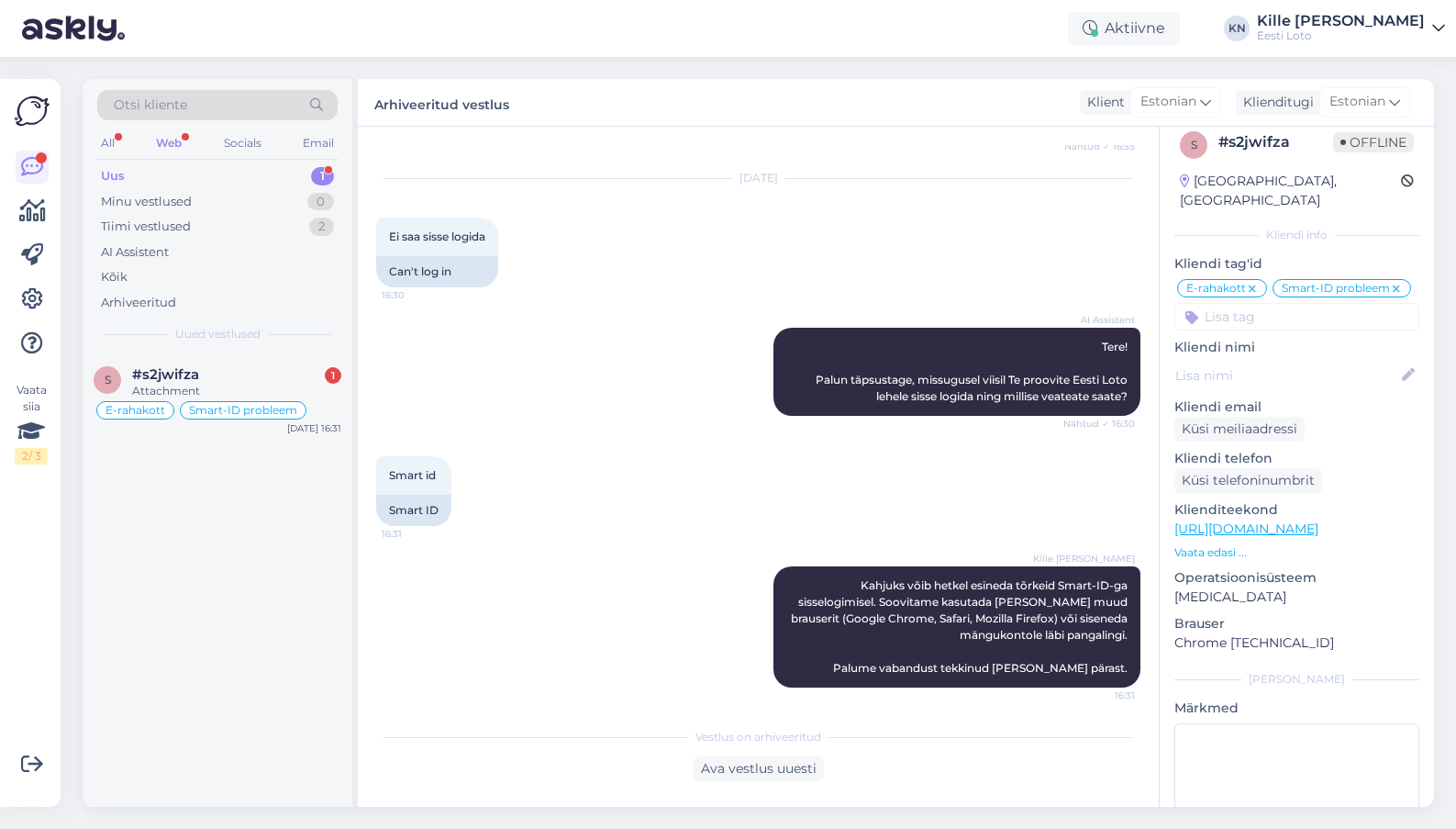
scroll to position [604, 0]
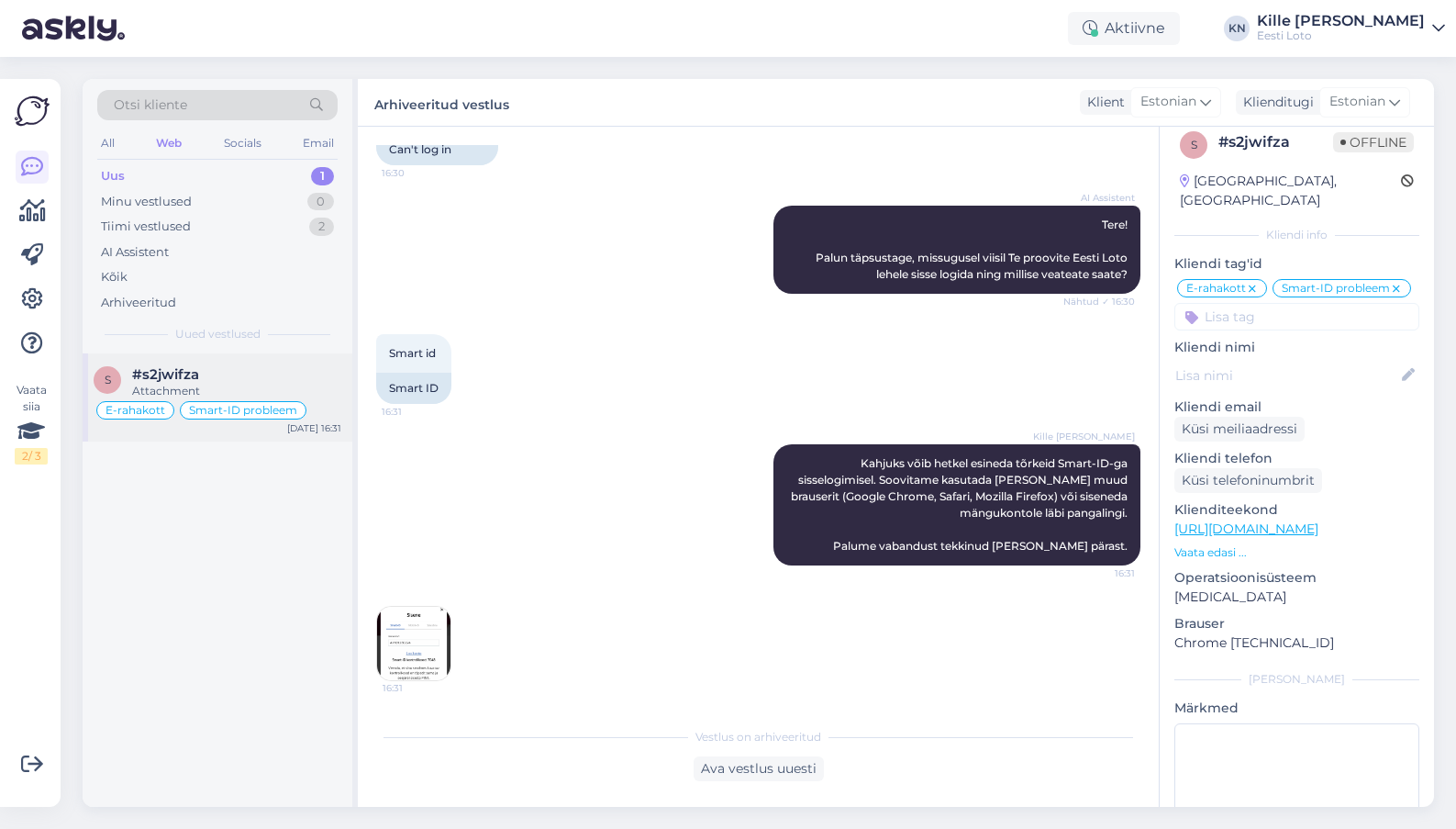
click at [241, 365] on div "s #s2jwifza Attachment E-rahakott Smart-ID probleem [DATE] 16:31" at bounding box center [216, 397] width 269 height 88
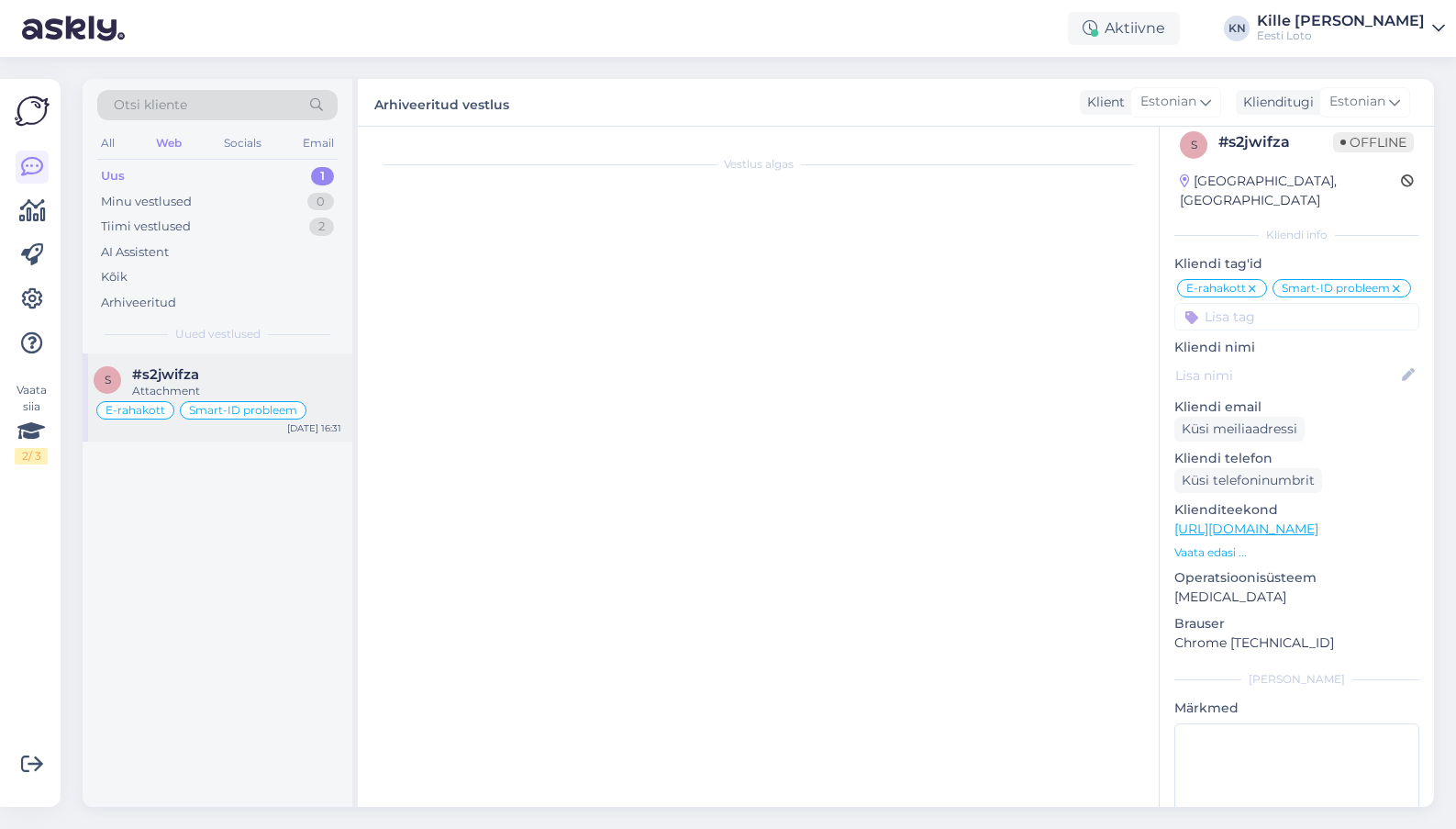
scroll to position [666, 0]
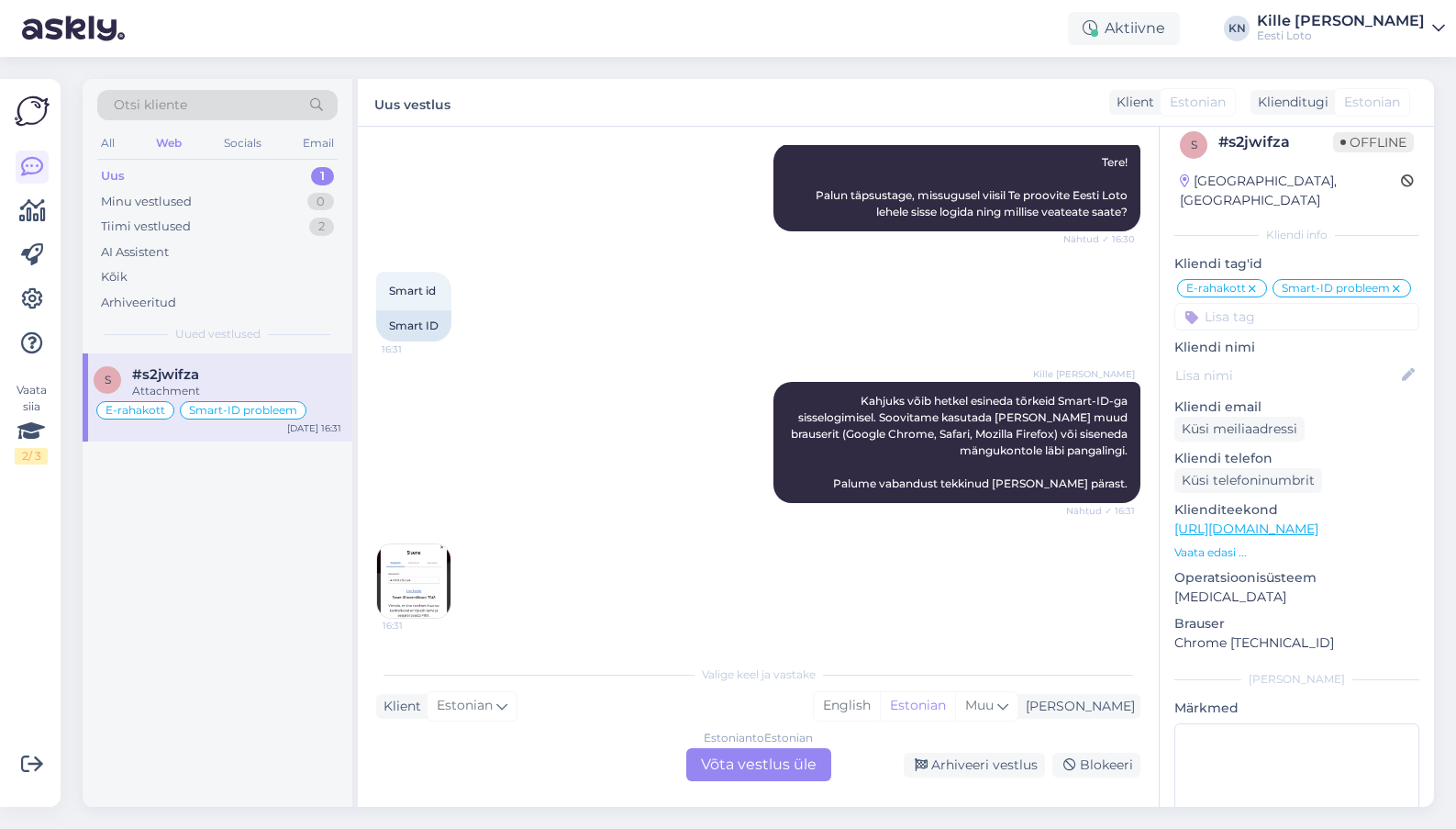
click at [420, 585] on img at bounding box center [414, 581] width 74 height 74
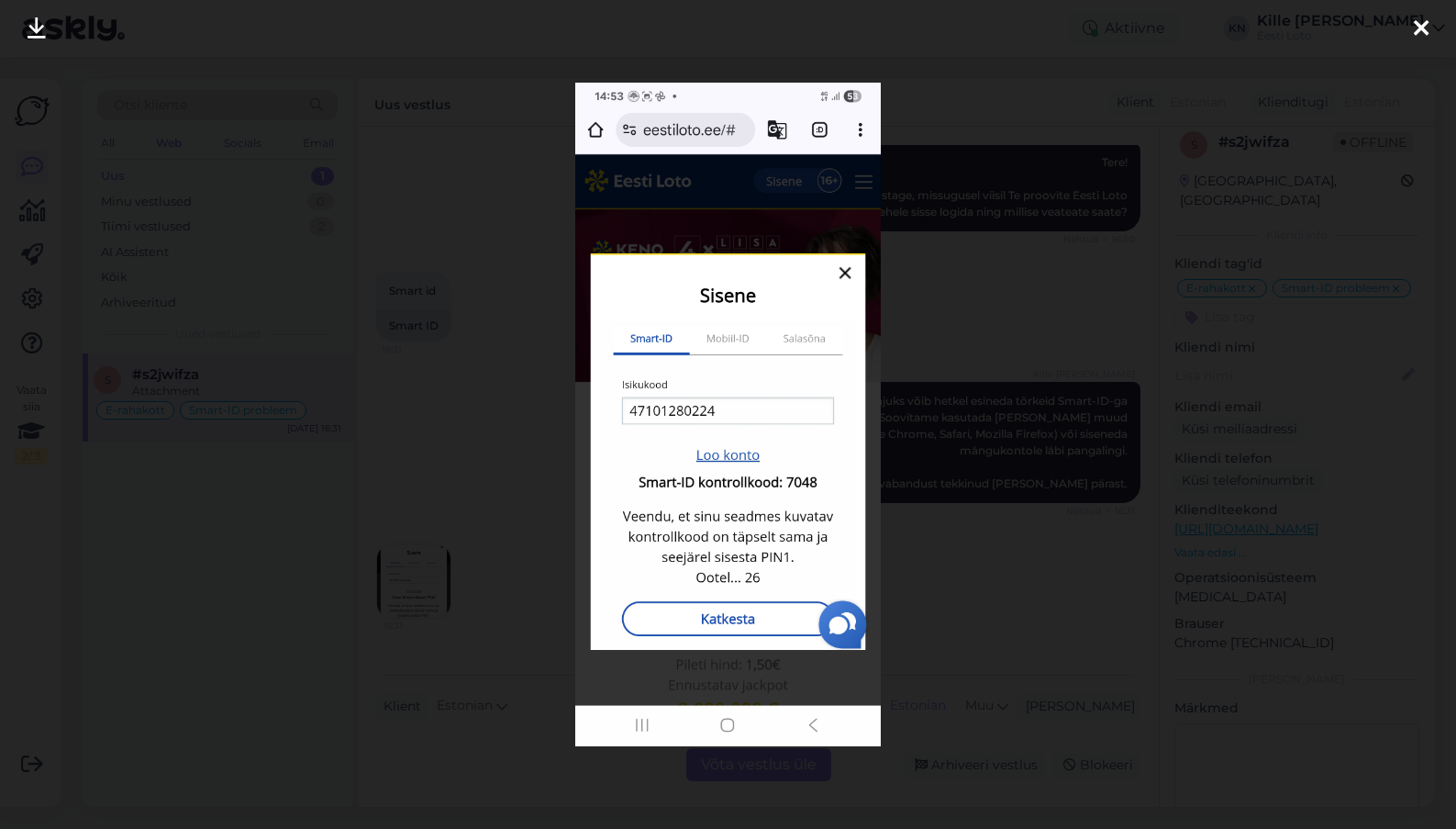
scroll to position [665, 0]
click at [440, 542] on div at bounding box center [728, 414] width 1456 height 829
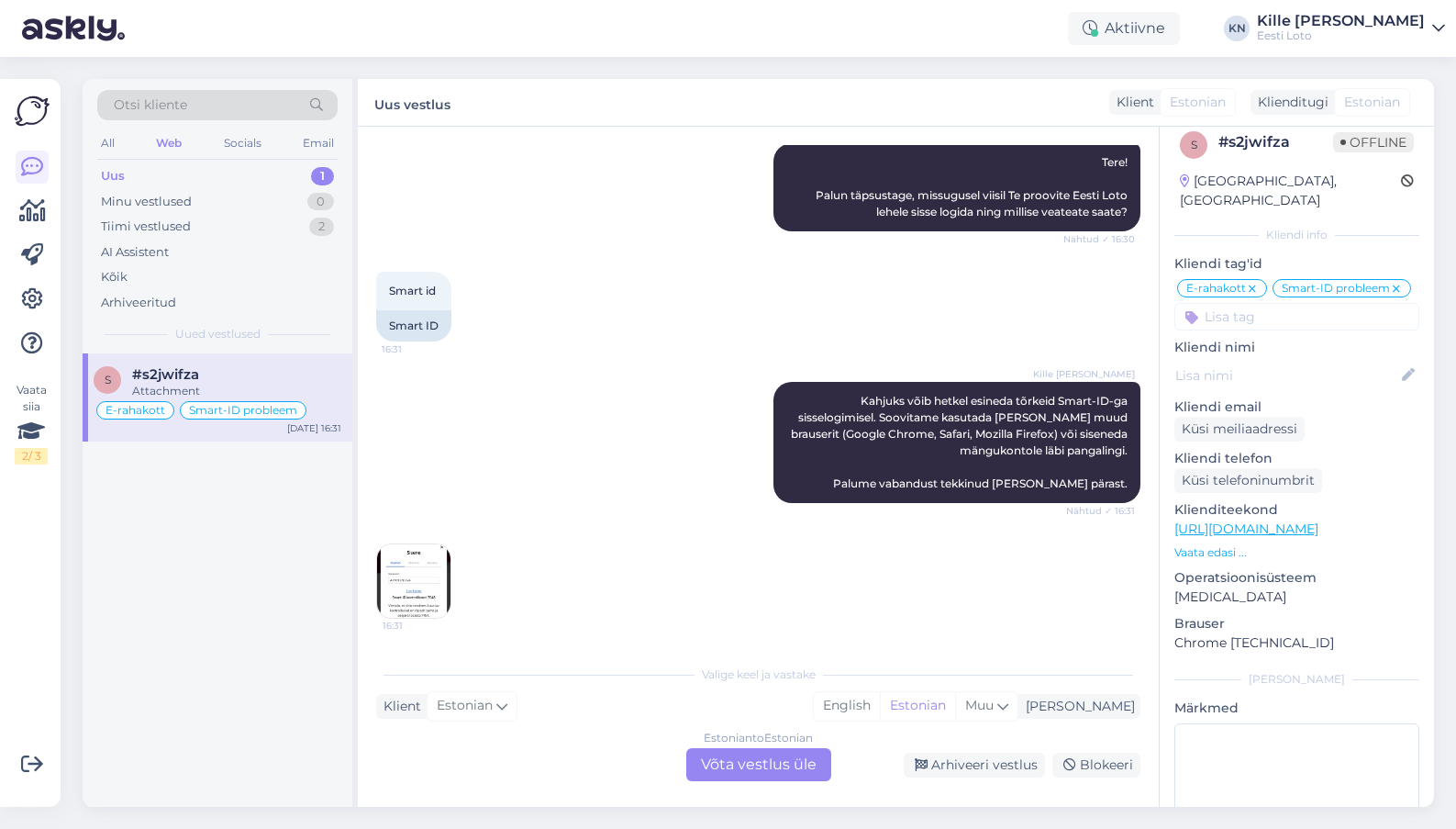
scroll to position [666, 0]
click at [733, 757] on div "Estonian to Estonian Võta vestlus üle" at bounding box center [758, 764] width 145 height 33
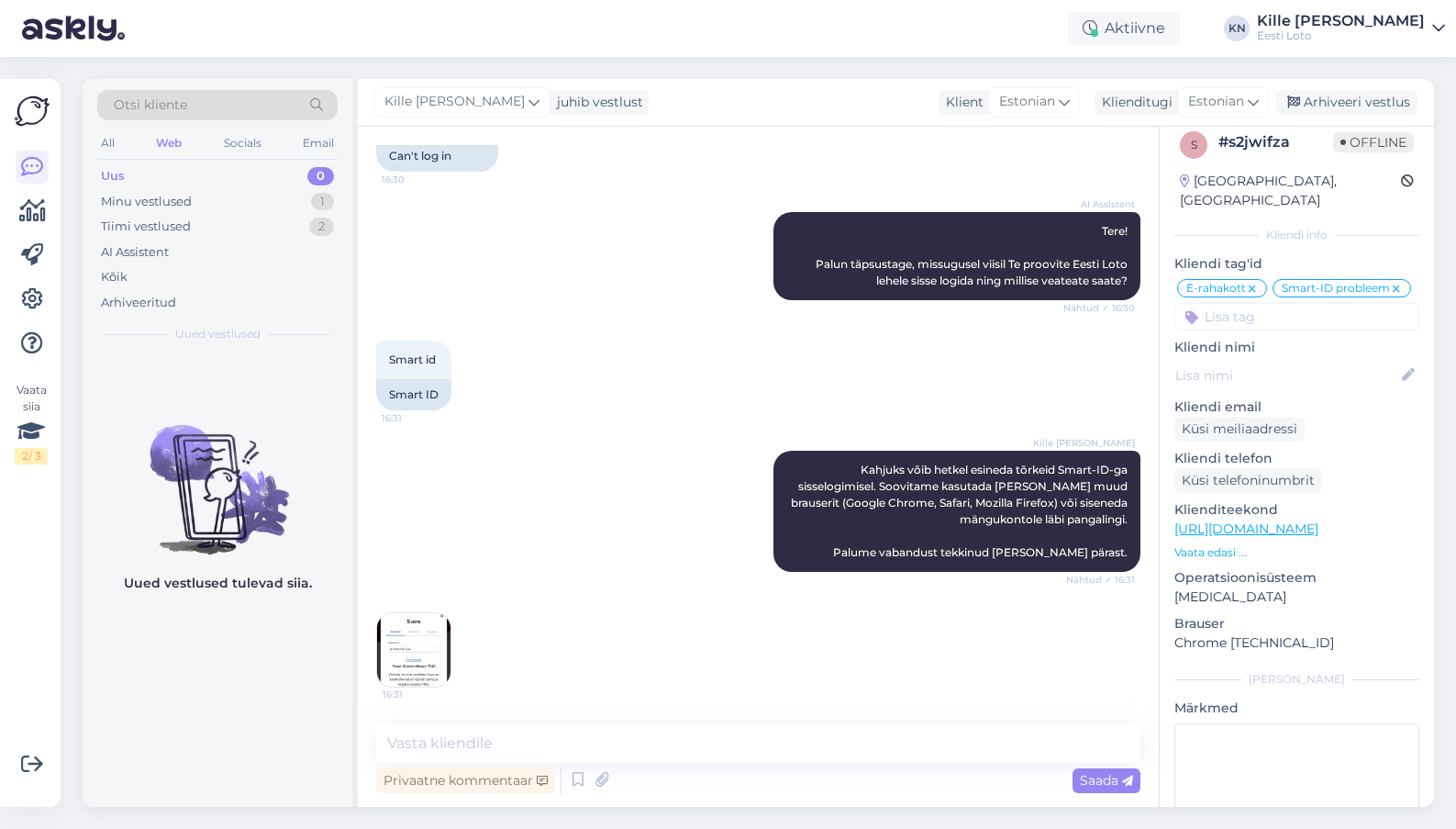
scroll to position [597, 0]
click at [684, 741] on textarea at bounding box center [758, 743] width 764 height 39
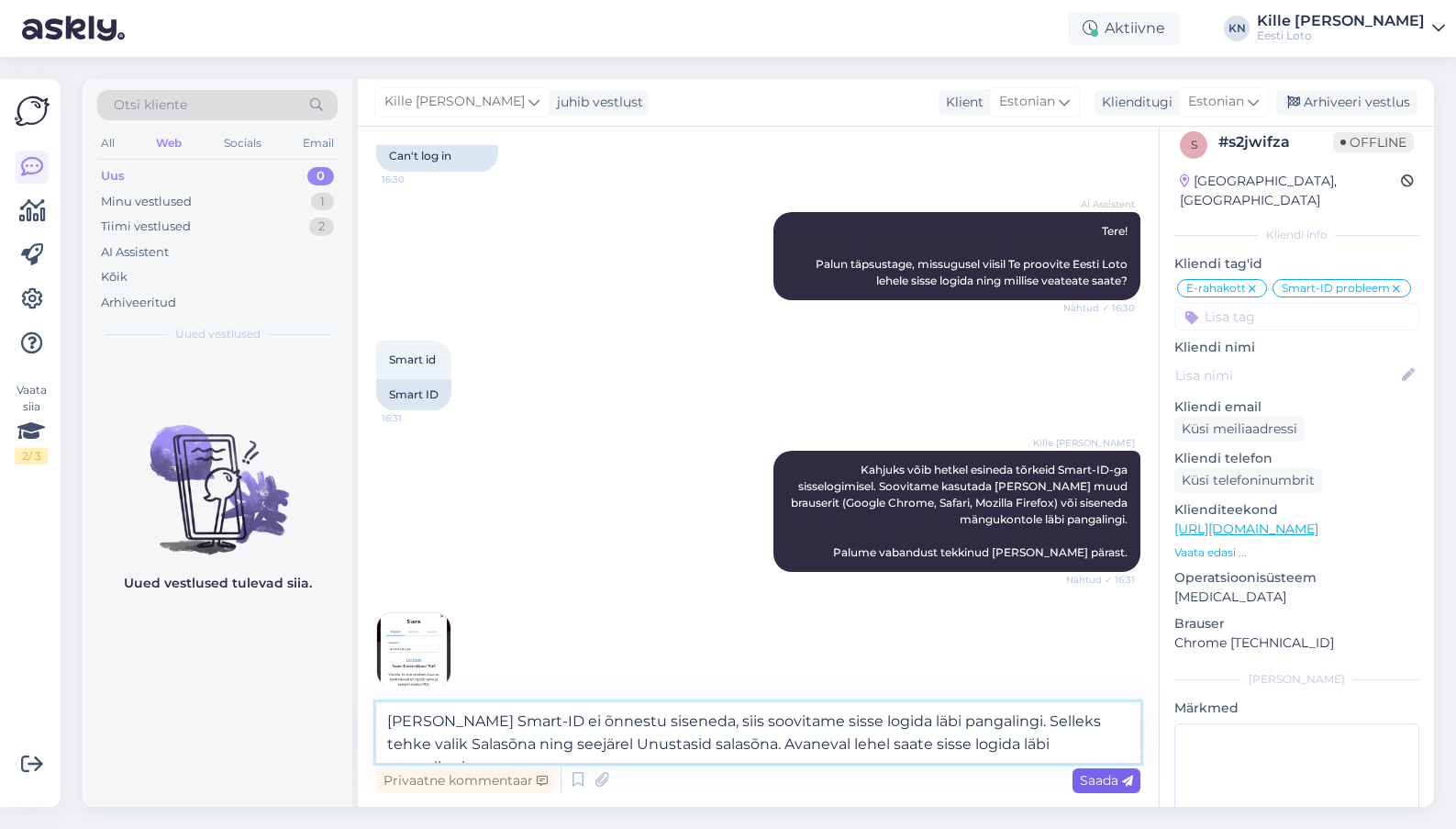
type textarea "[PERSON_NAME] Smart-ID ei õnnestu siseneda, siis soovitame sisse logida läbi pa…"
click at [1105, 783] on span "Saada" at bounding box center [1106, 779] width 53 height 16
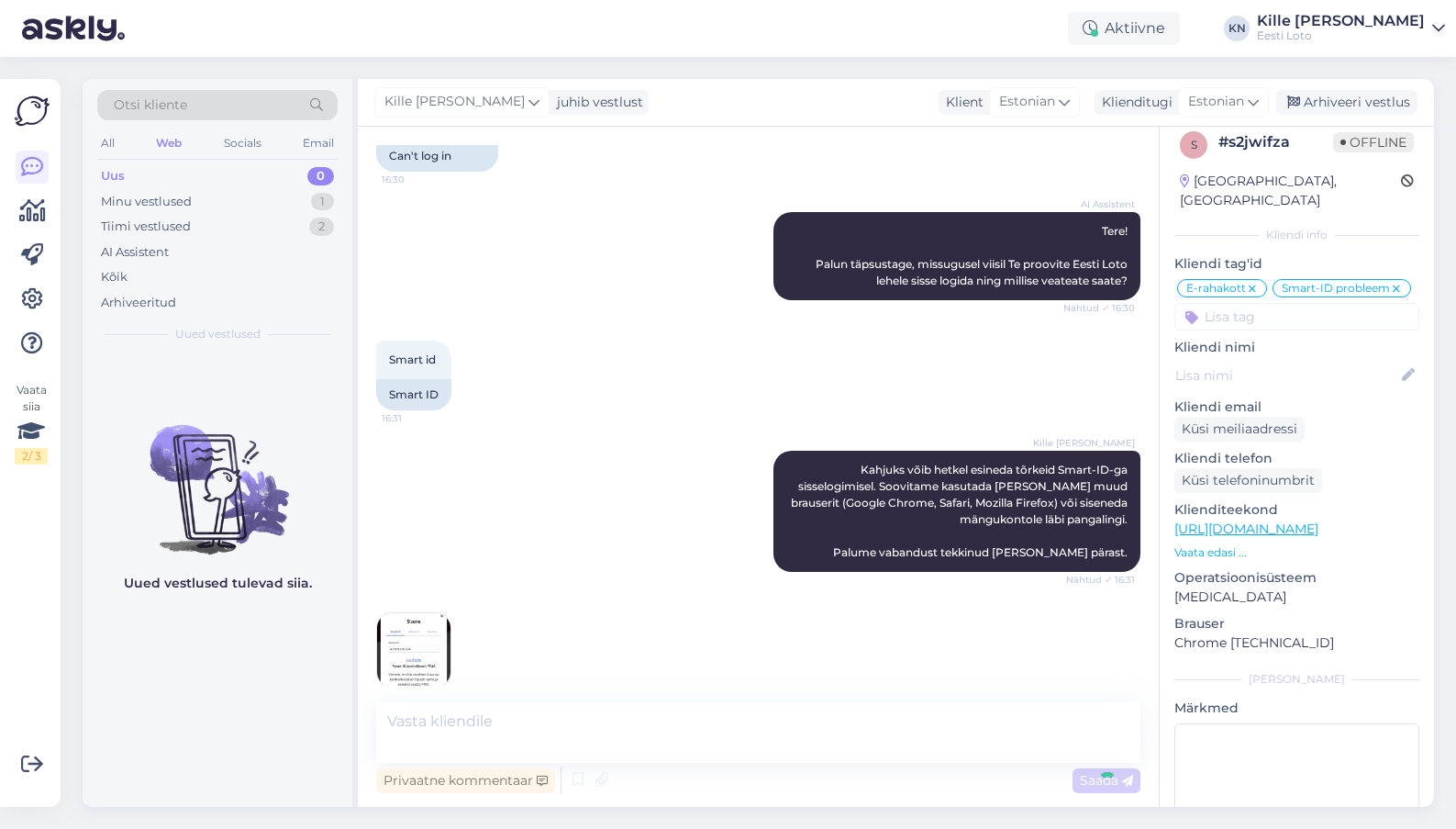
scroll to position [726, 0]
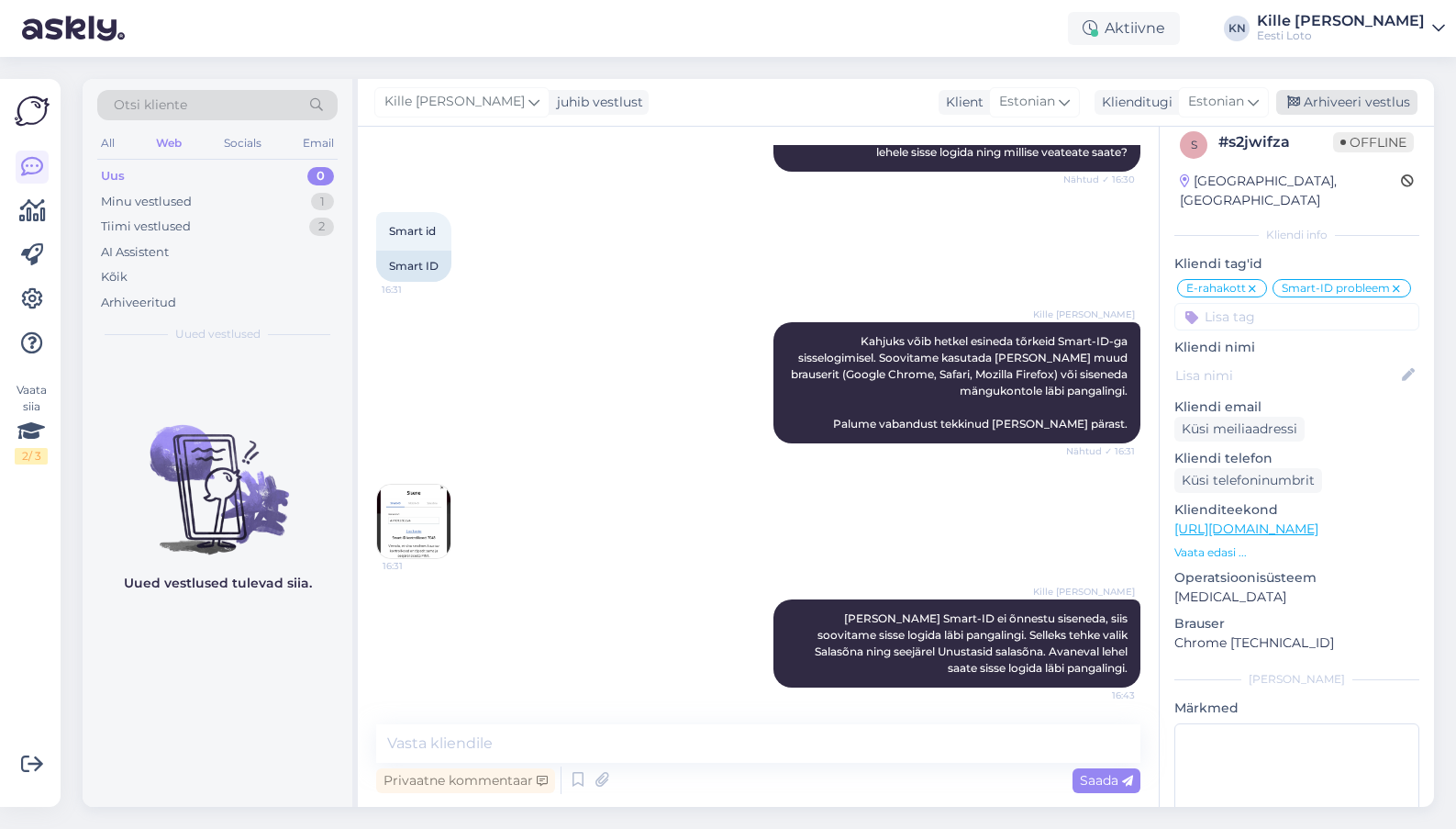
click at [1298, 96] on div "Arhiveeri vestlus" at bounding box center [1345, 102] width 141 height 25
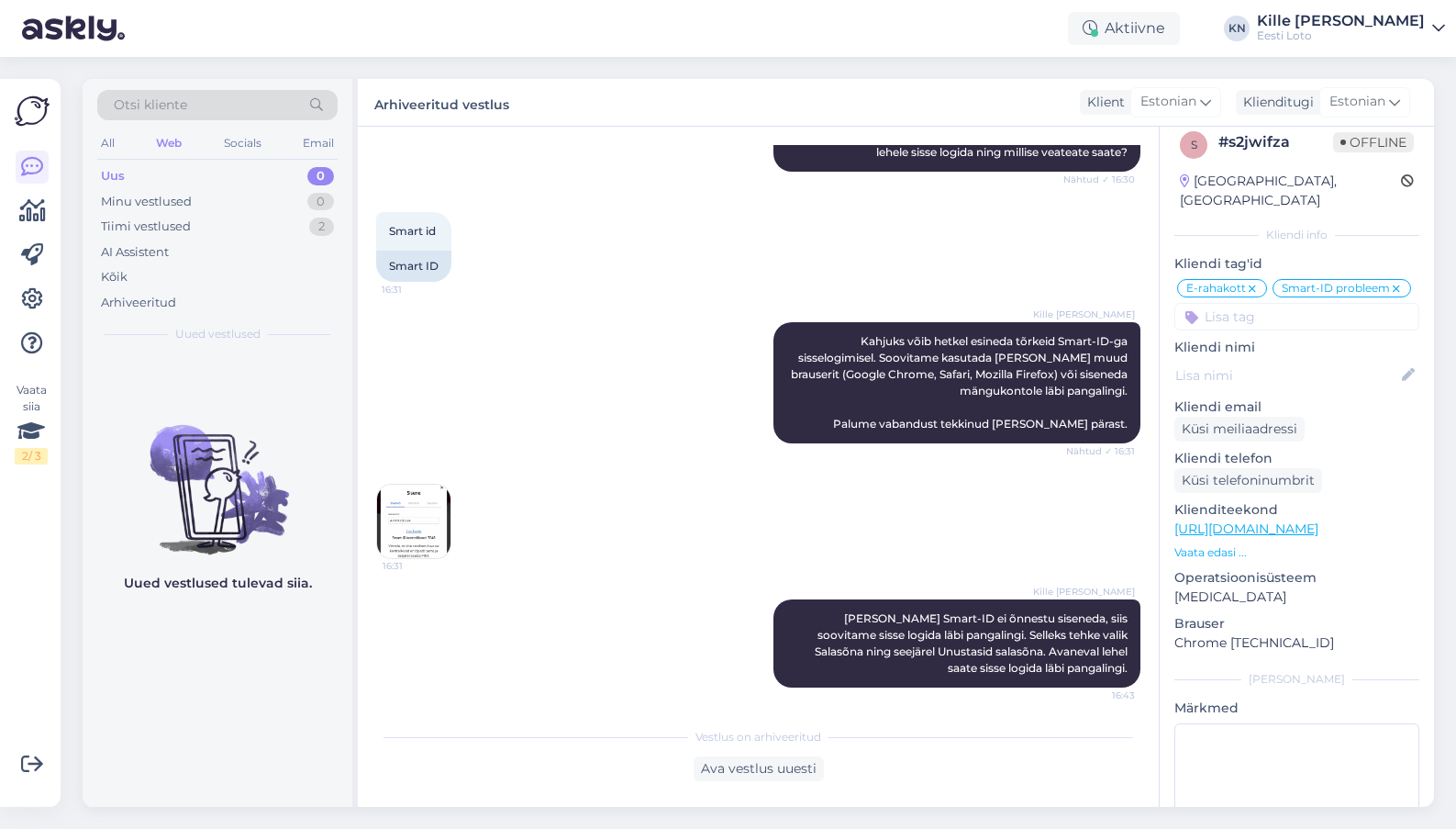
click at [120, 174] on div "Uus" at bounding box center [112, 176] width 24 height 18
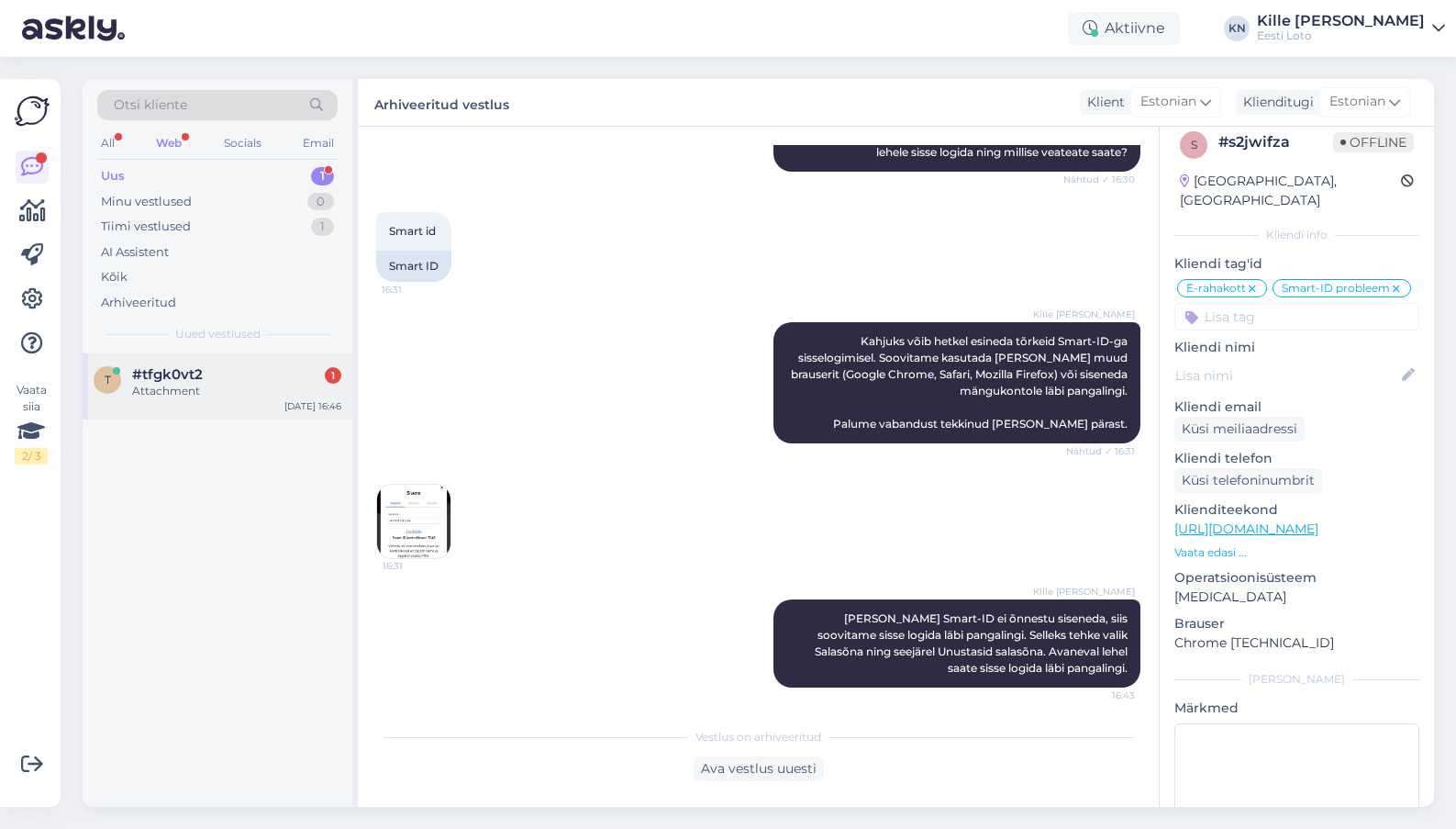
click at [226, 372] on div "#tfgk0vt2 1" at bounding box center [236, 373] width 209 height 16
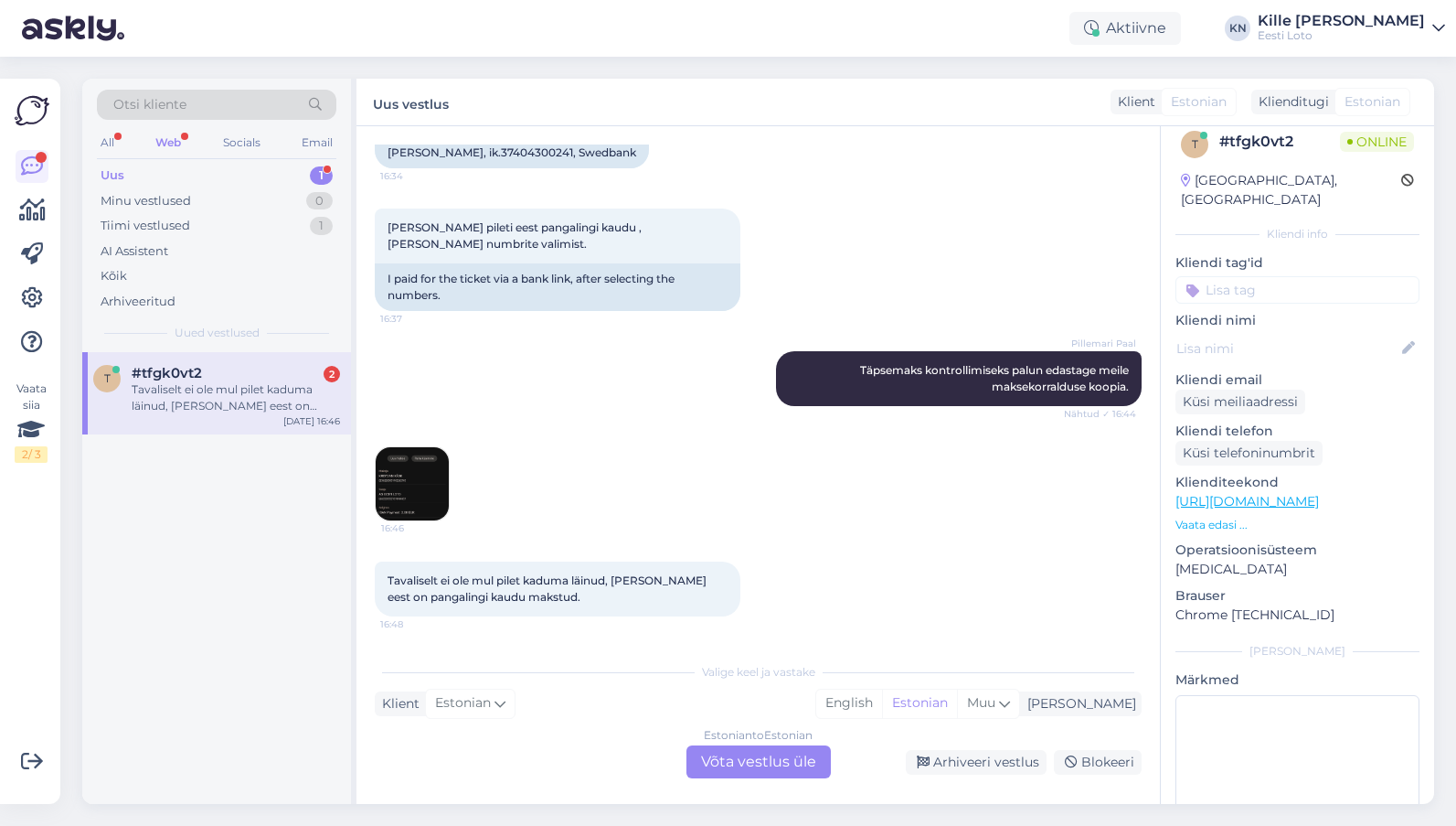
scroll to position [462, 0]
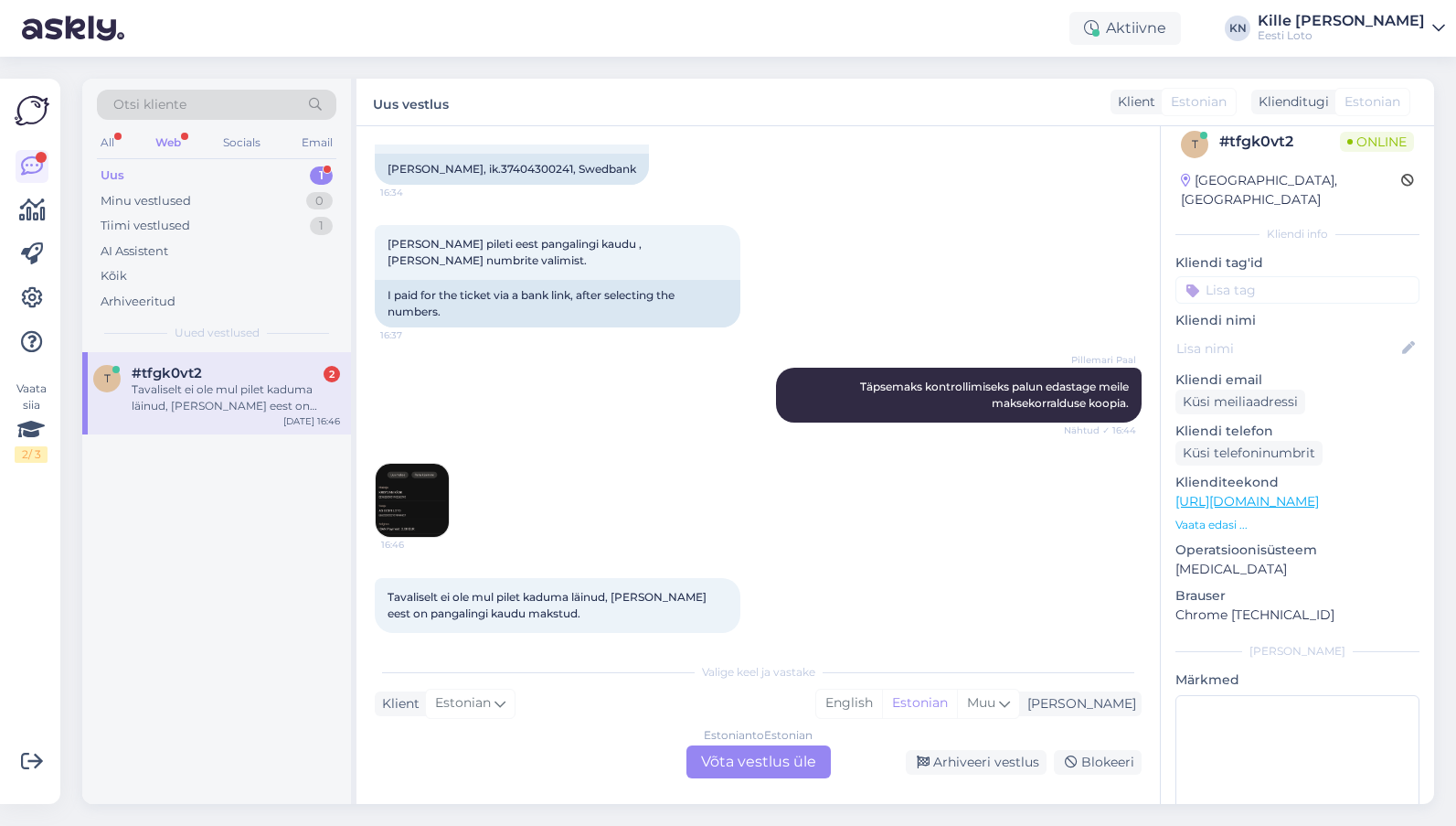
click at [749, 765] on div "Estonian to Estonian Võta vestlus üle" at bounding box center [758, 761] width 144 height 33
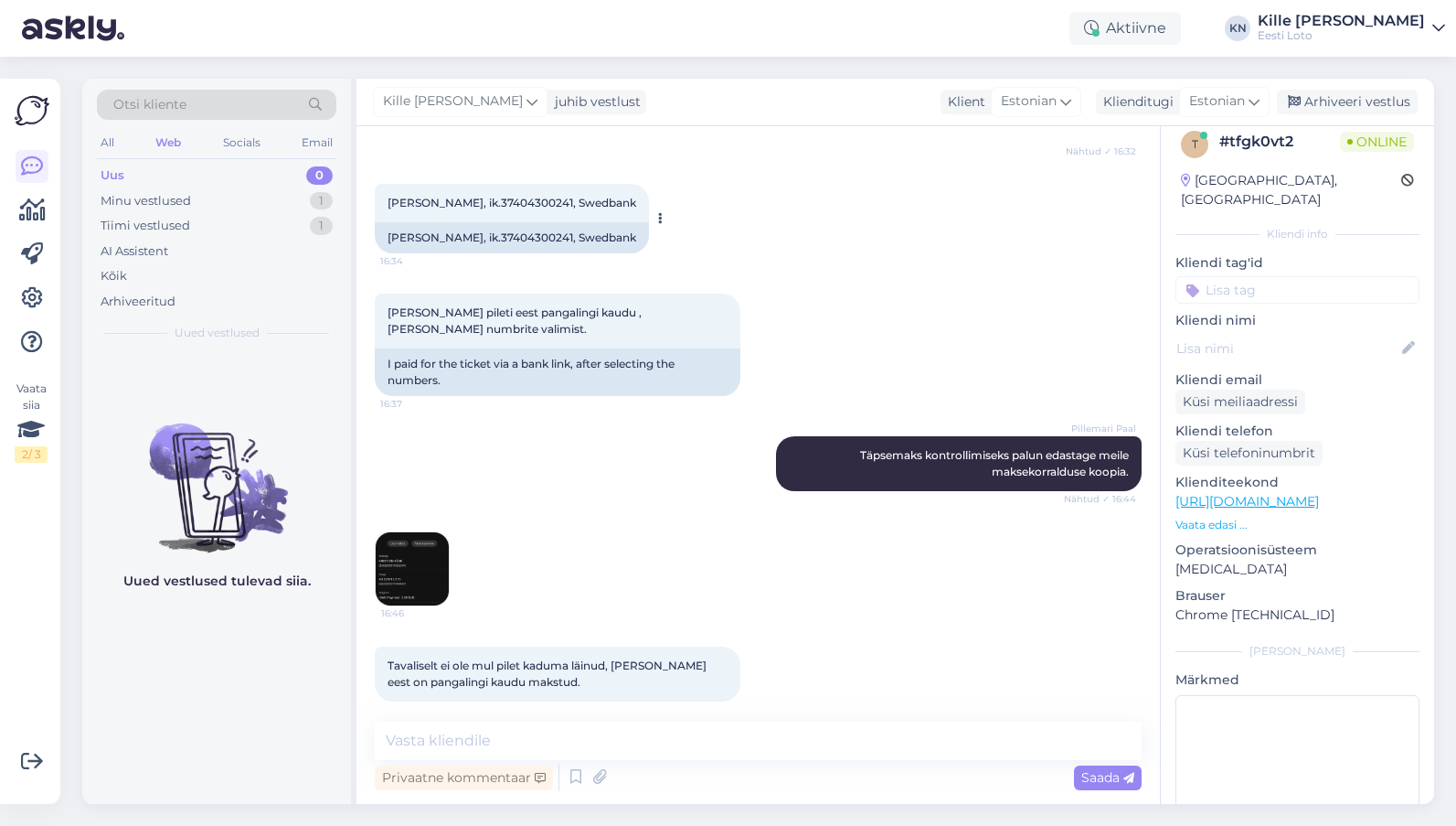
click at [443, 196] on span "[PERSON_NAME], ik.37404300241, Swedbank" at bounding box center [512, 202] width 249 height 14
copy span "Käsk"
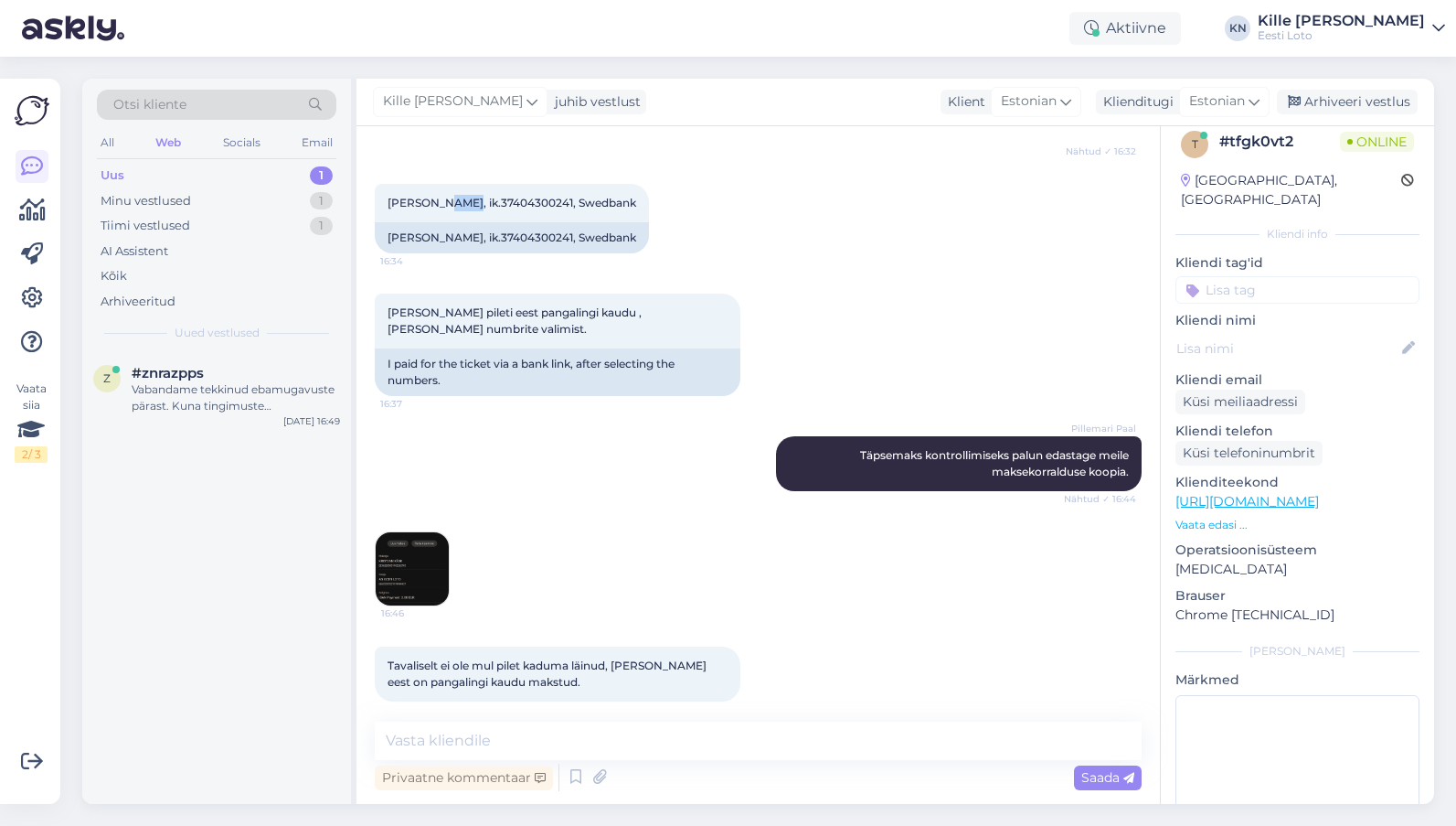
click at [388, 557] on img at bounding box center [413, 569] width 73 height 73
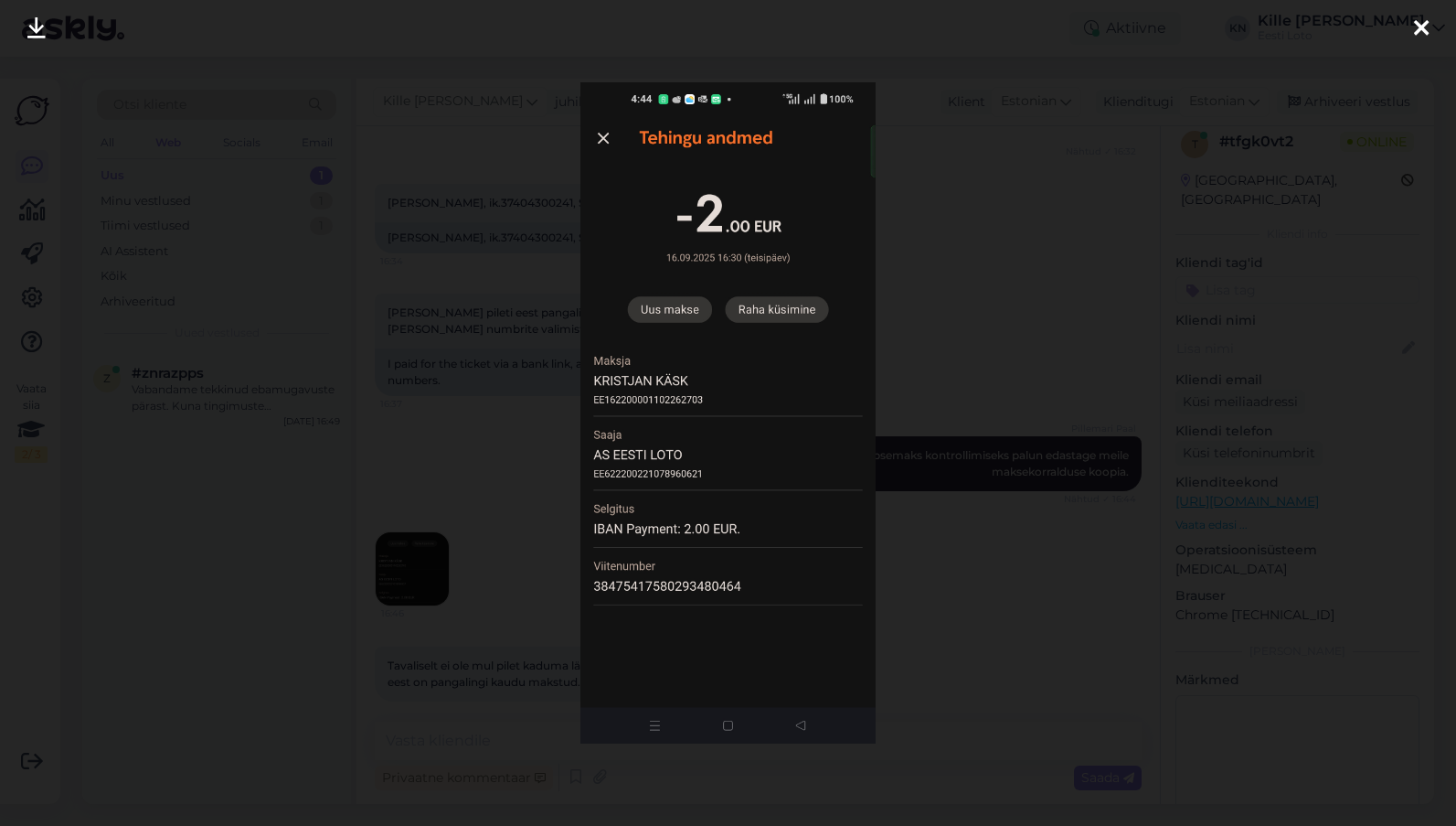
click at [484, 560] on div at bounding box center [728, 413] width 1456 height 826
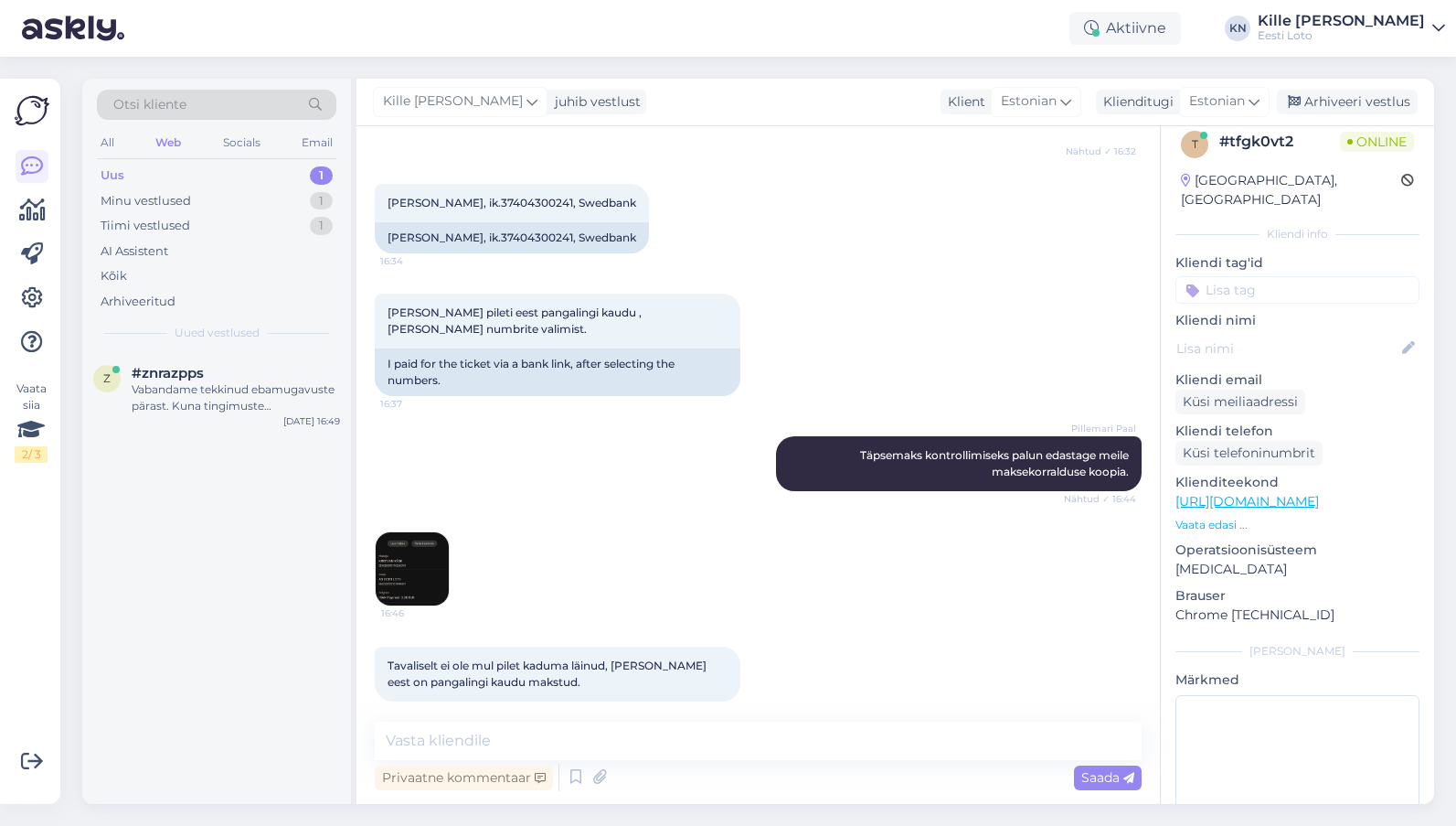
click at [425, 532] on img at bounding box center [413, 569] width 73 height 73
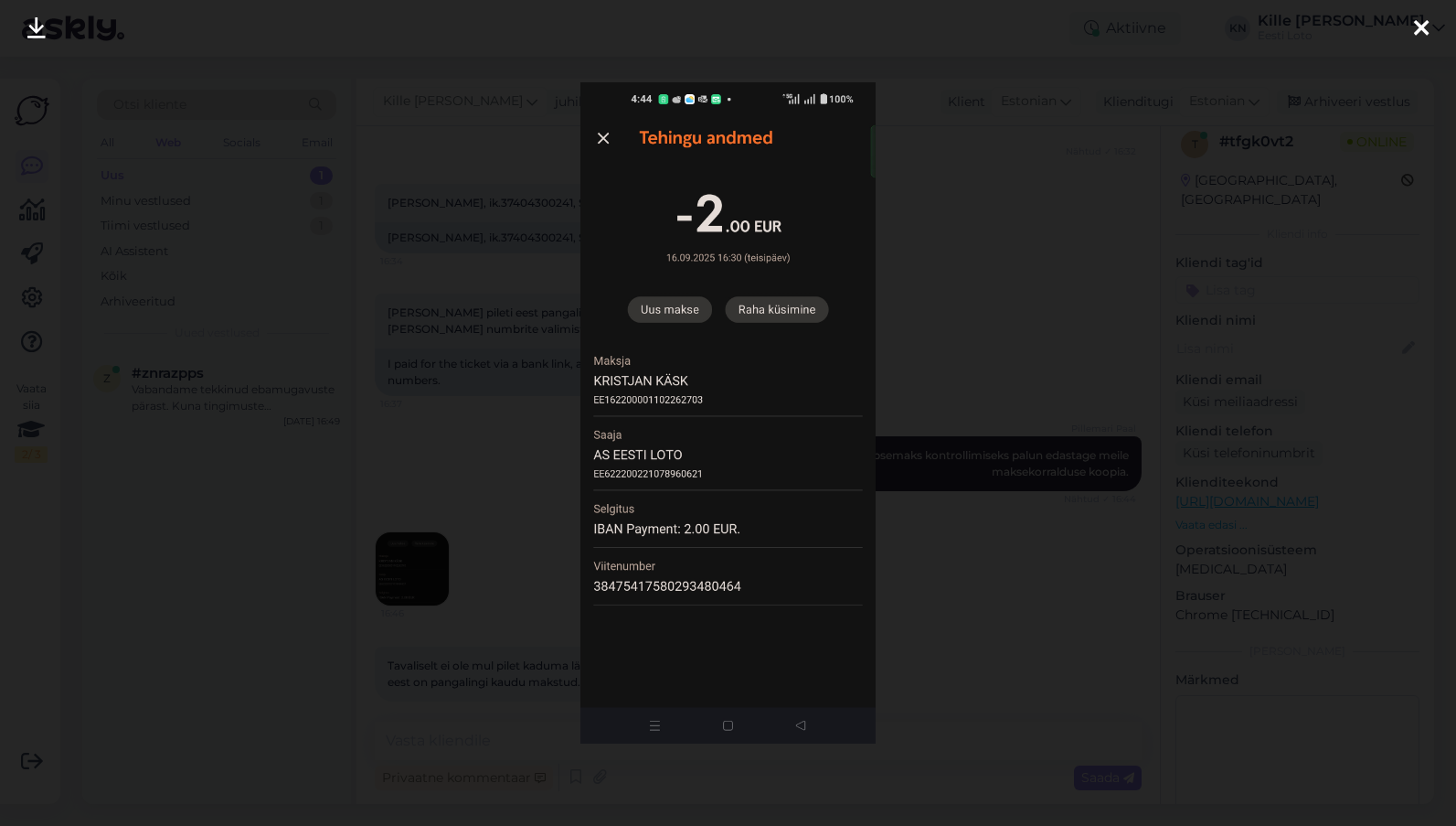
click at [445, 493] on div at bounding box center [728, 413] width 1456 height 826
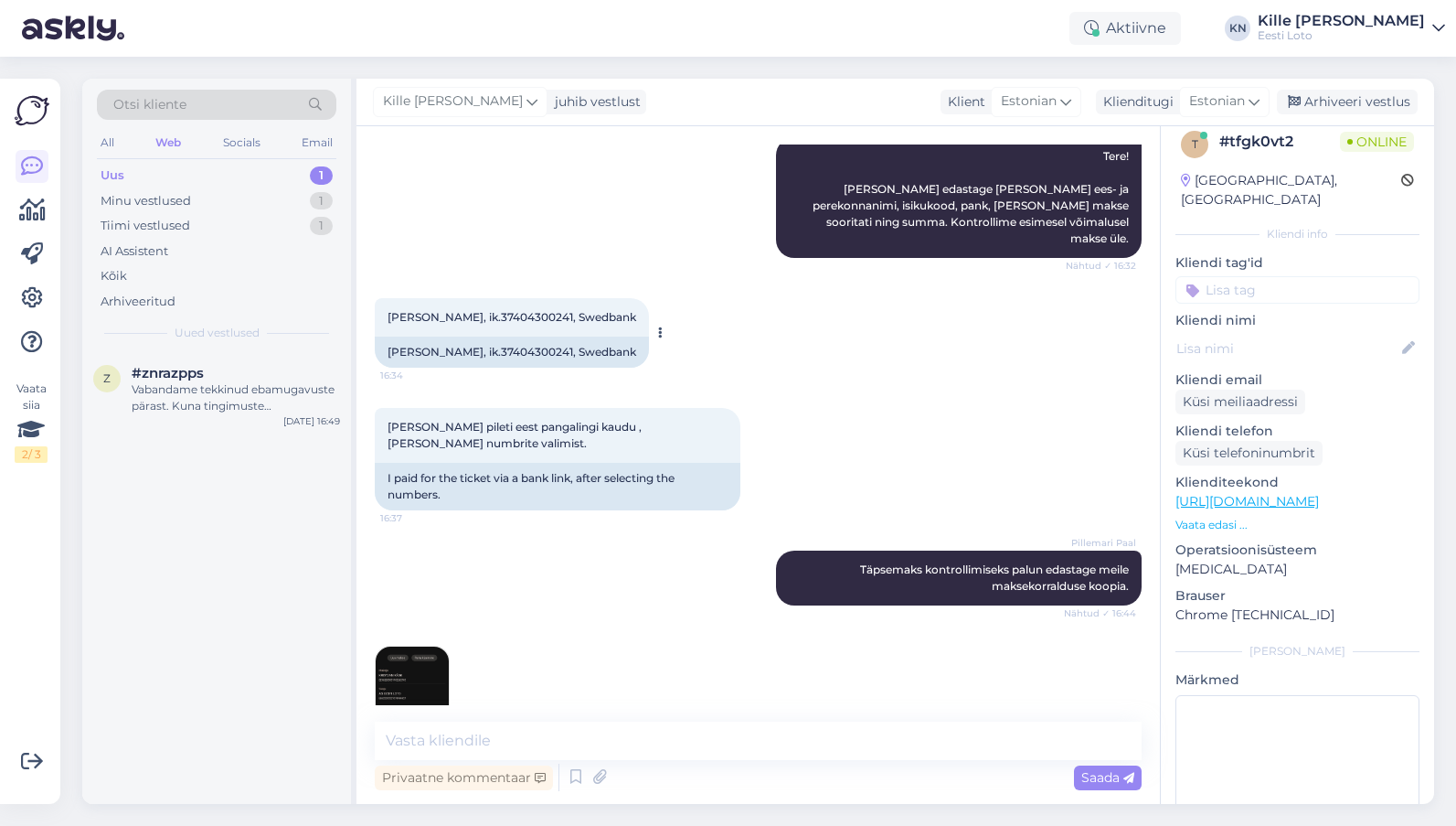
click at [497, 310] on span "[PERSON_NAME], ik.37404300241, Swedbank" at bounding box center [512, 316] width 249 height 14
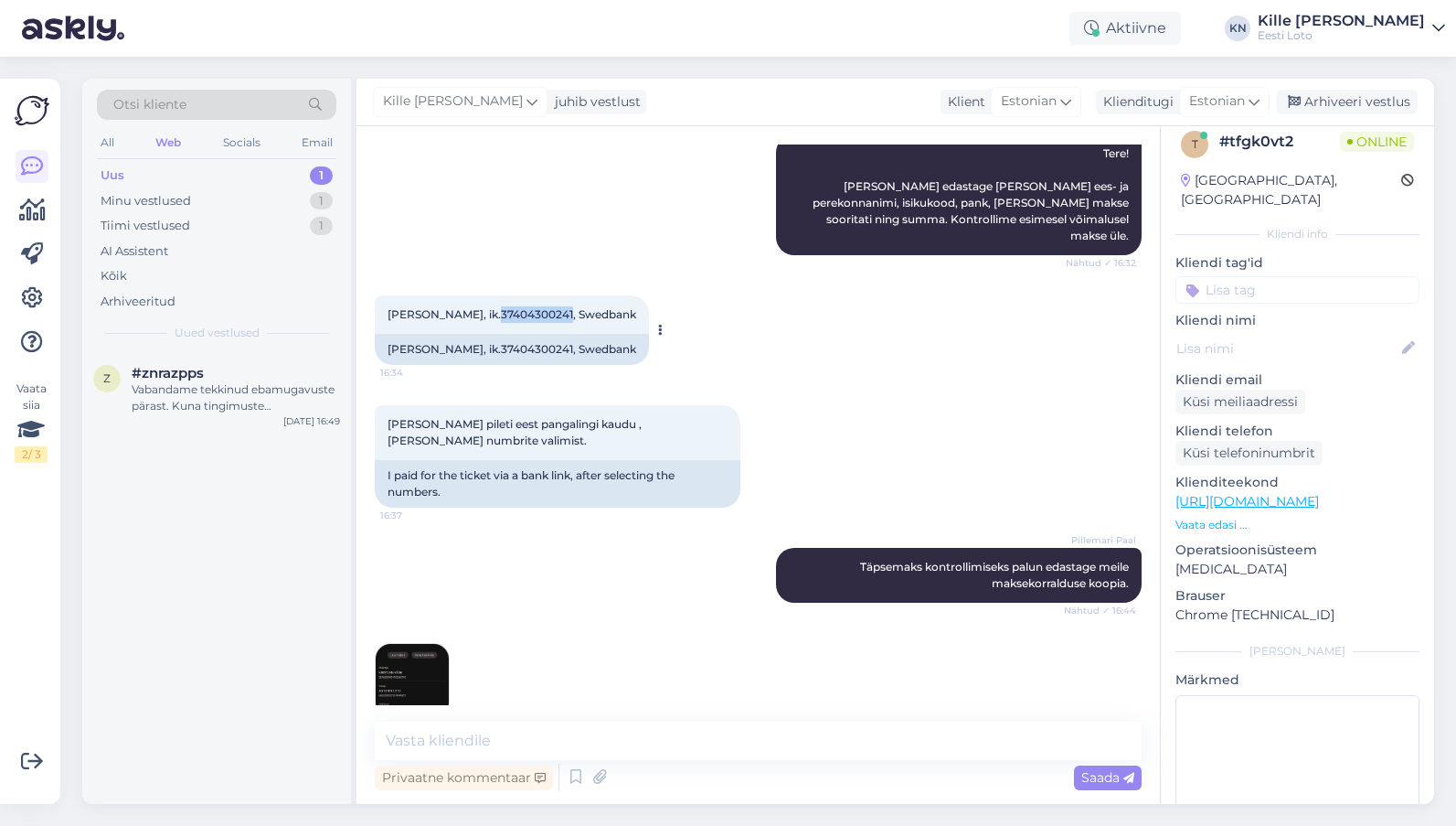
click at [497, 307] on span "[PERSON_NAME], ik.37404300241, Swedbank" at bounding box center [512, 314] width 249 height 14
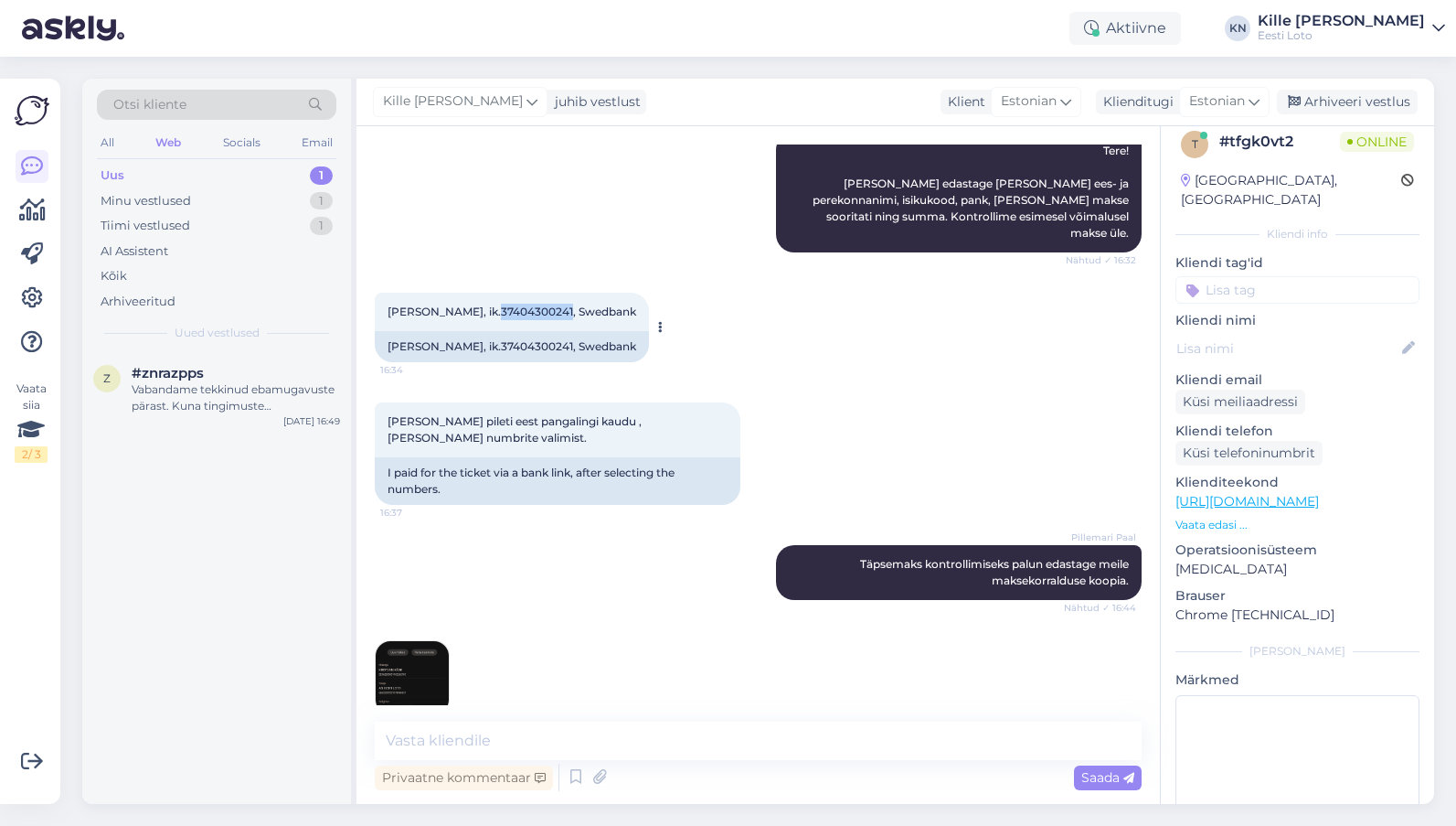
copy span "37404300241"
click at [584, 293] on div "[PERSON_NAME], ik.37404300241, Swedbank 16:34" at bounding box center [511, 312] width 274 height 39
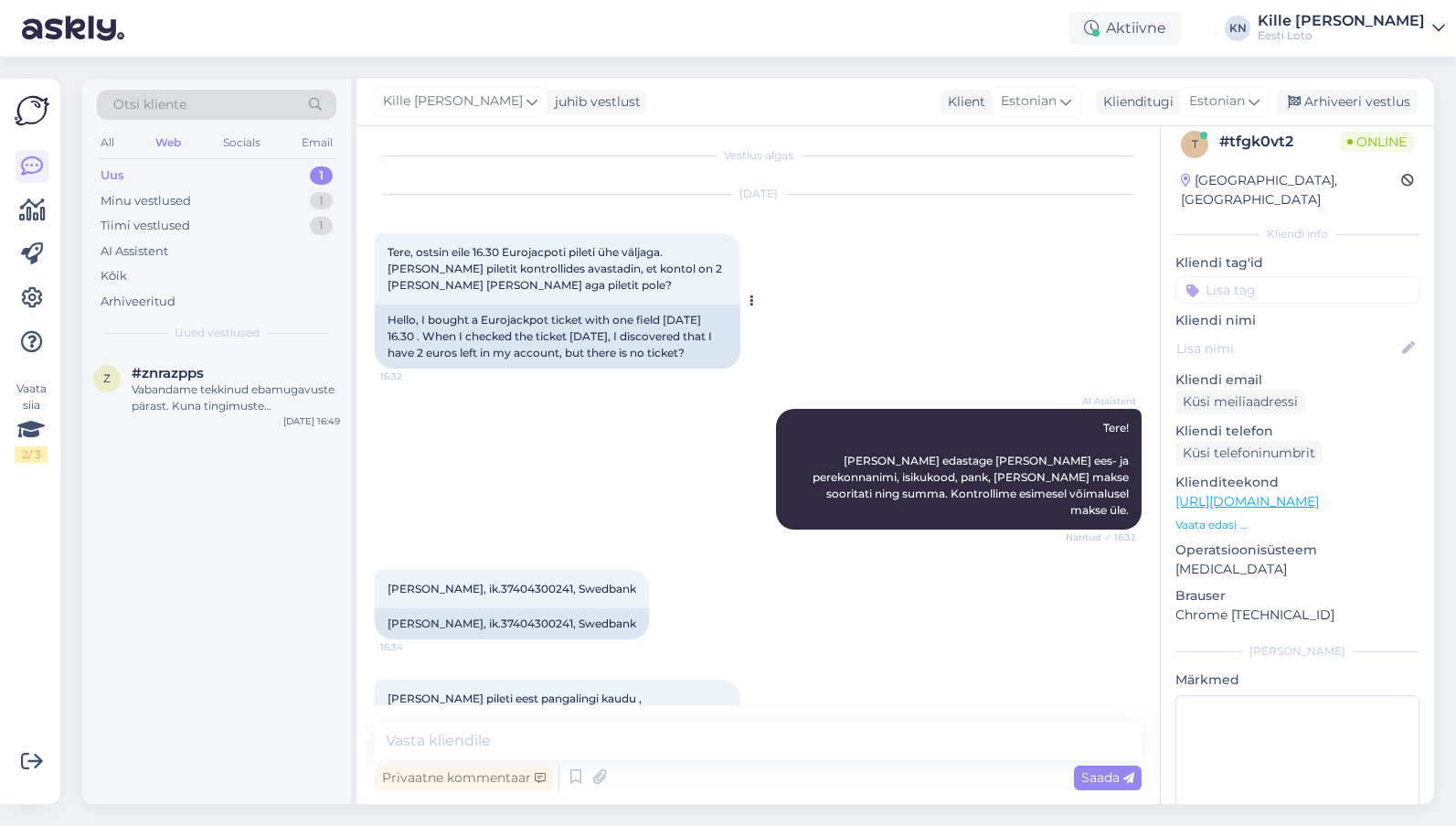
scroll to position [394, 0]
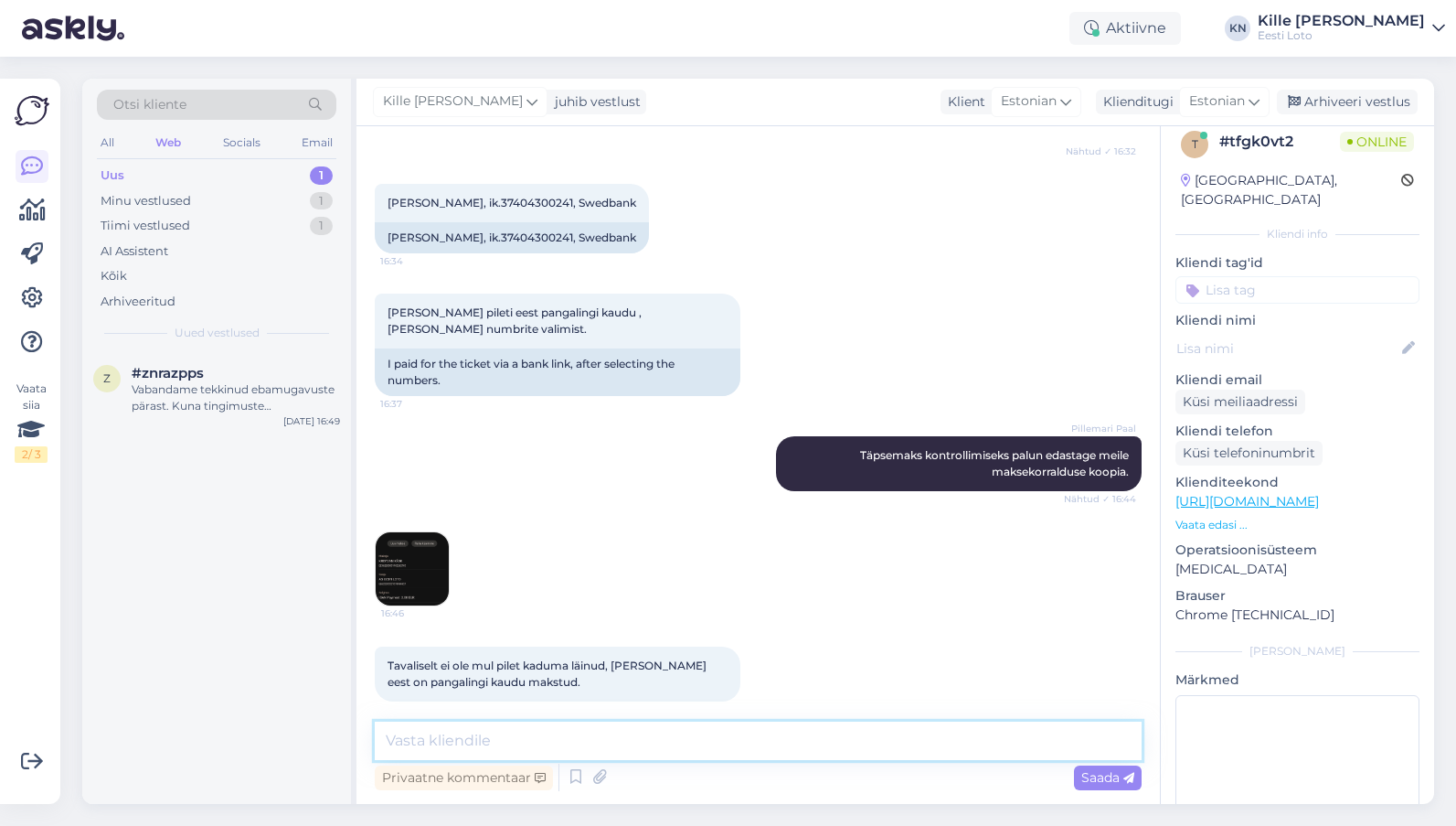
click at [601, 757] on textarea at bounding box center [758, 740] width 767 height 39
click at [453, 741] on textarea at bounding box center [758, 740] width 767 height 39
paste textarea "Kahjuks Teie pileti ost ebaõnnestus tehnilise [PERSON_NAME] tõttu. Kontrollisim…"
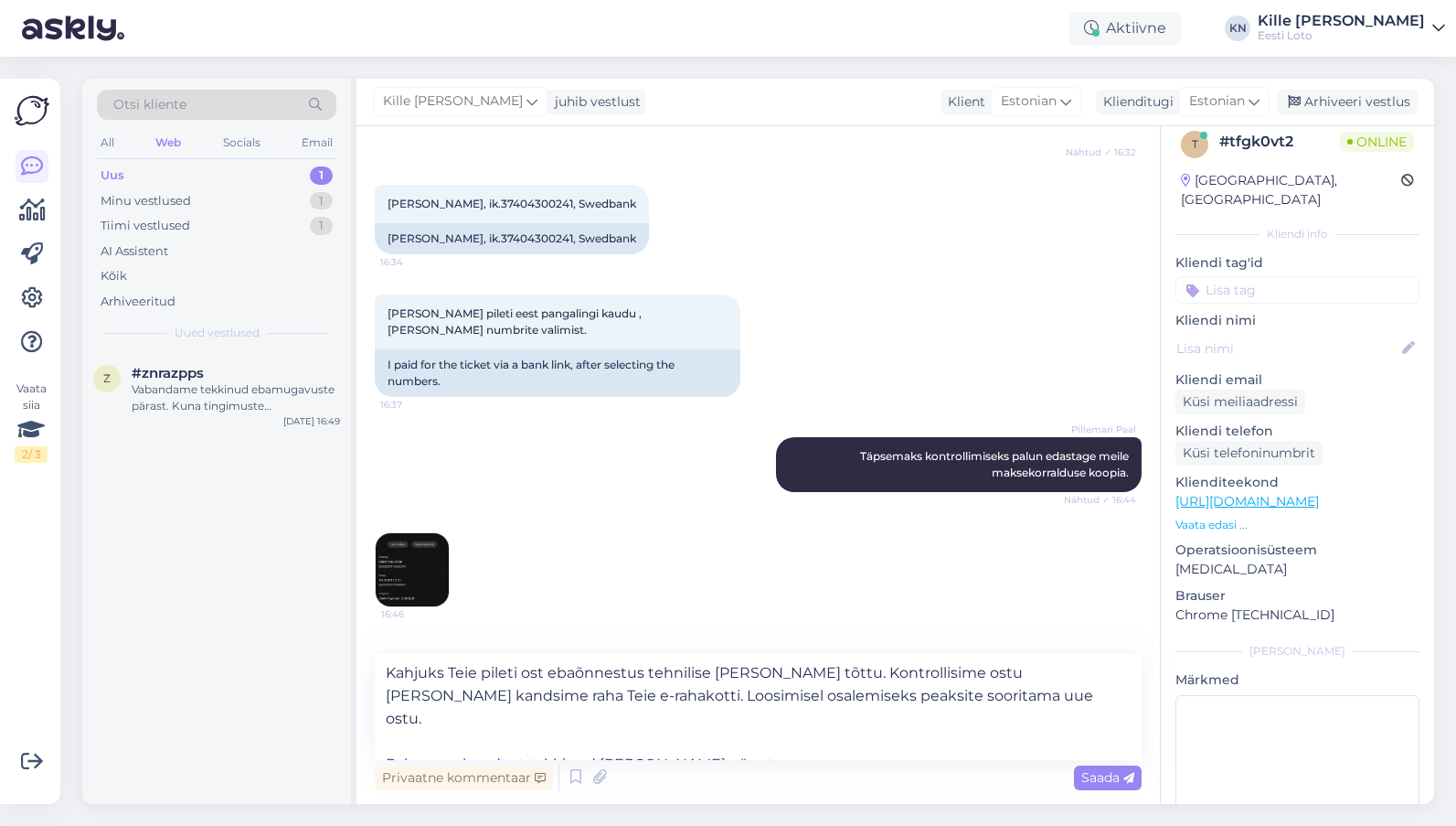
click at [419, 558] on img at bounding box center [413, 570] width 73 height 73
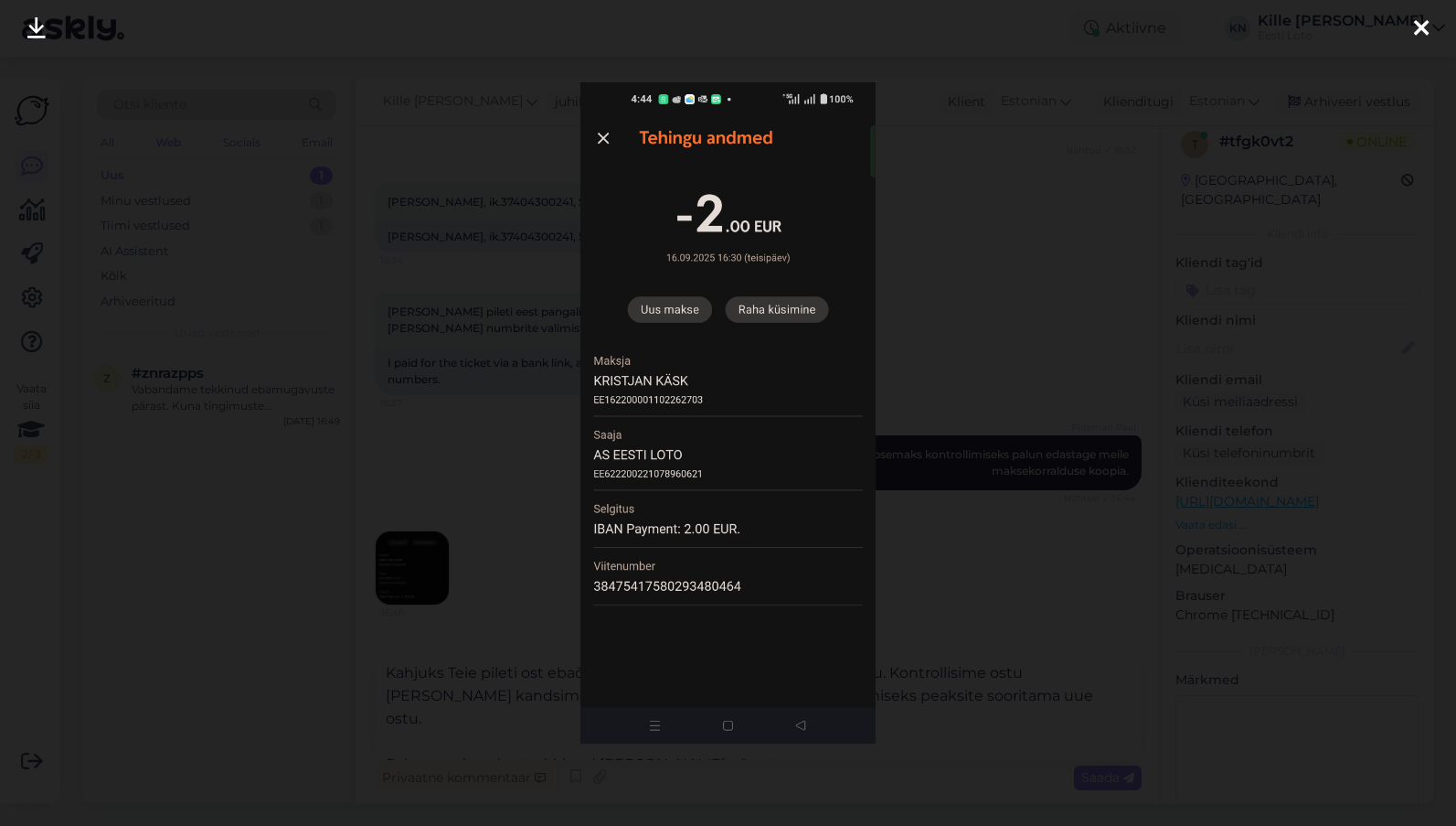
click at [311, 575] on div at bounding box center [728, 413] width 1456 height 826
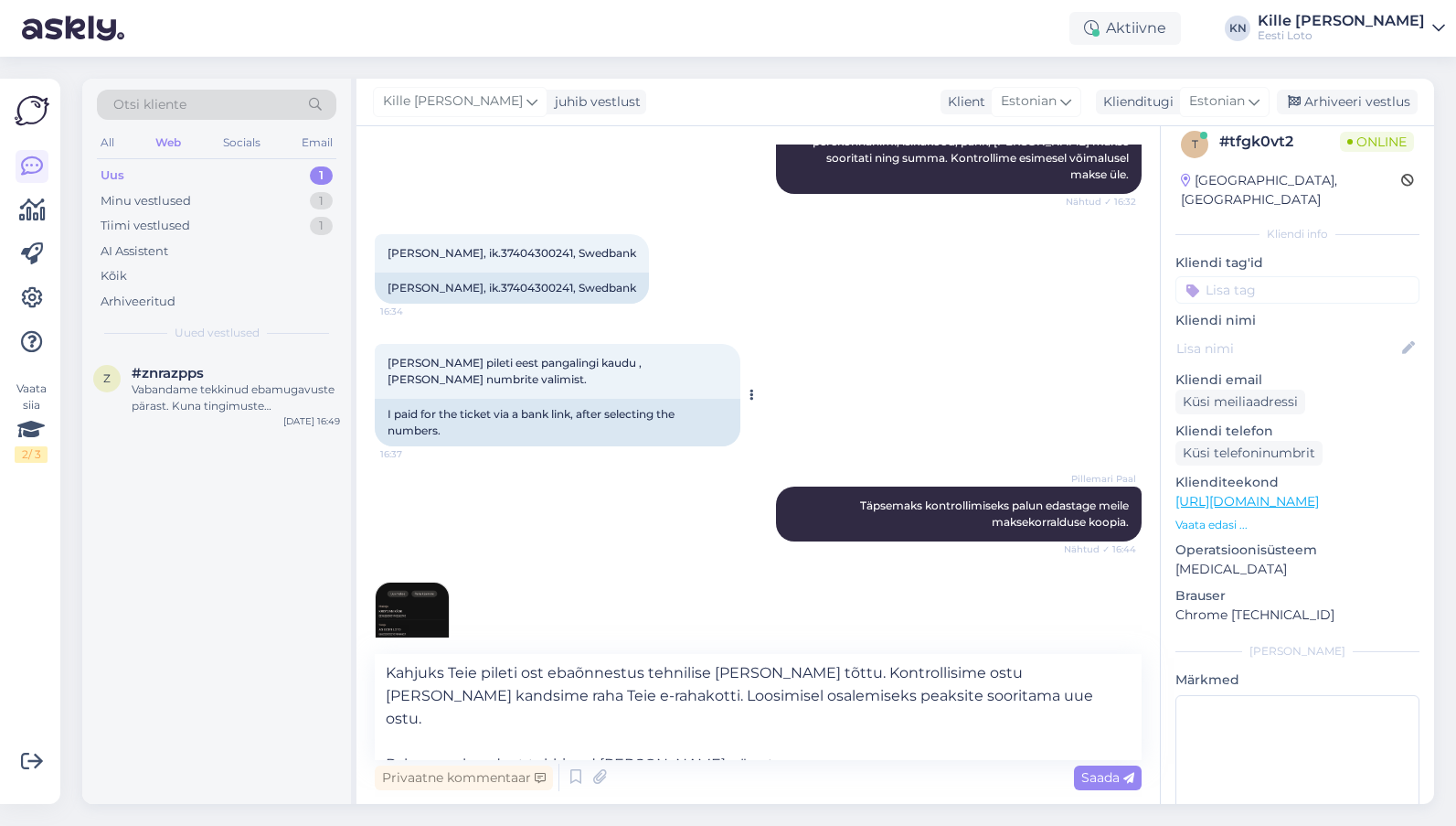
scroll to position [313, 0]
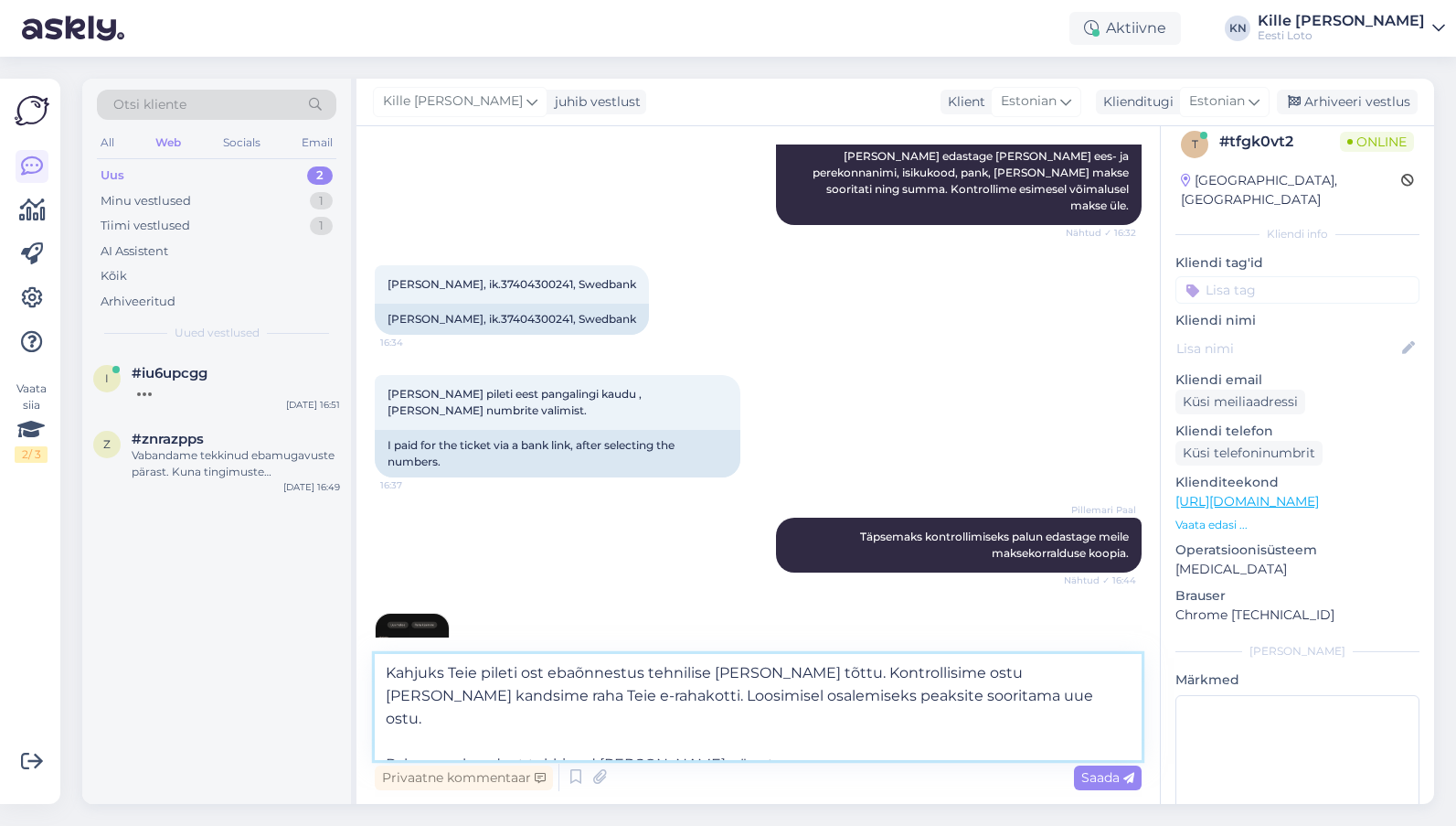
click at [892, 692] on textarea "Kahjuks Teie pileti ost ebaõnnestus tehnilise [PERSON_NAME] tõttu. Kontrollisim…" at bounding box center [758, 706] width 767 height 106
drag, startPoint x: 892, startPoint y: 694, endPoint x: 470, endPoint y: 693, distance: 422.0
click at [470, 693] on textarea "Kahjuks Teie pileti ost ebaõnnestus tehnilise [PERSON_NAME] tõttu. Kontrollisim…" at bounding box center [758, 706] width 767 height 106
paste textarea "Soovitame pärast pileti eest tasumist alati veenduda, et pilet kajastuks Teie m…"
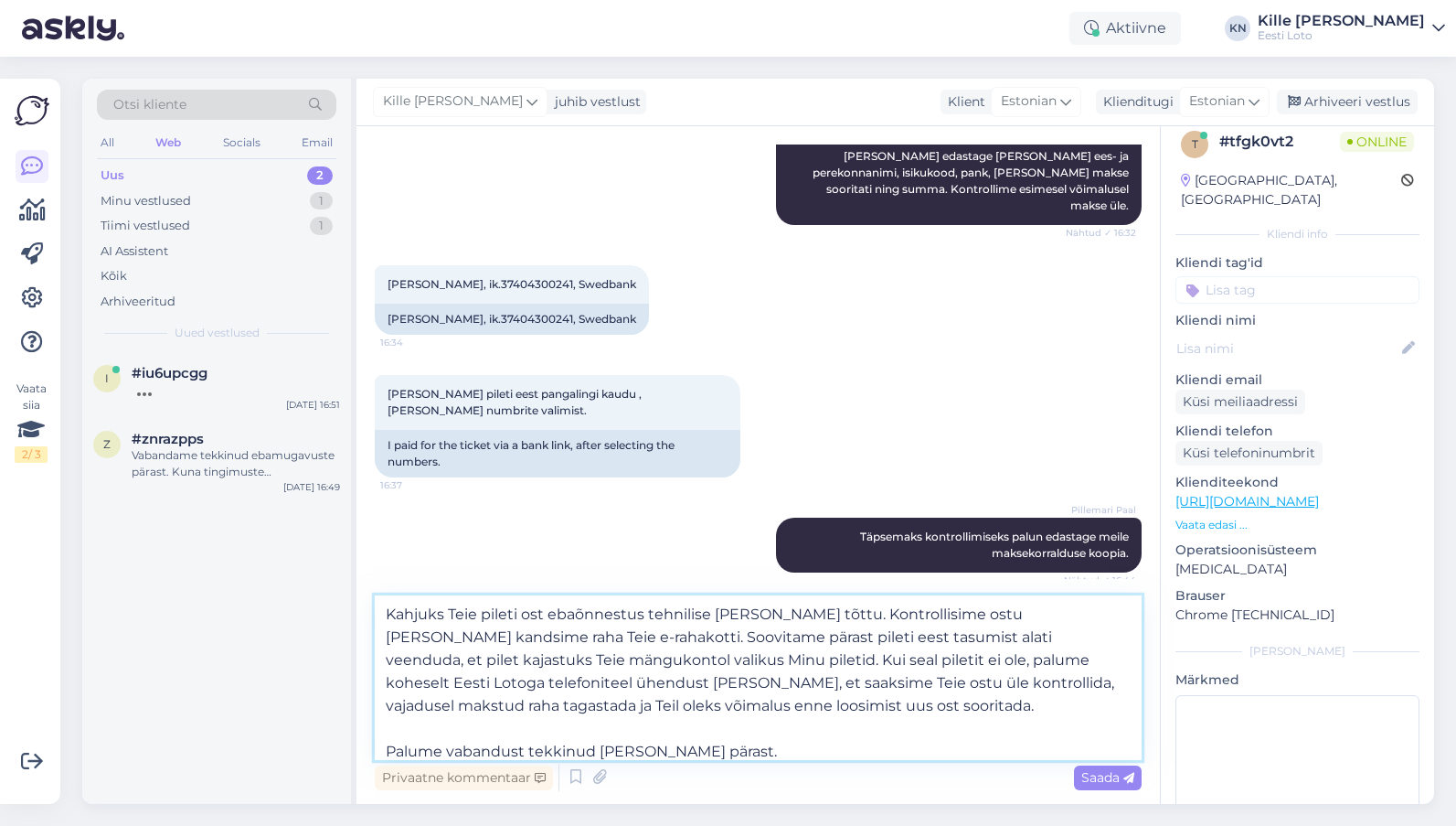
drag, startPoint x: 472, startPoint y: 640, endPoint x: 813, endPoint y: 628, distance: 341.2
click at [790, 608] on textarea "Kahjuks Teie pileti ost ebaõnnestus tehnilise [PERSON_NAME] tõttu. Kontrollisim…" at bounding box center [758, 677] width 767 height 165
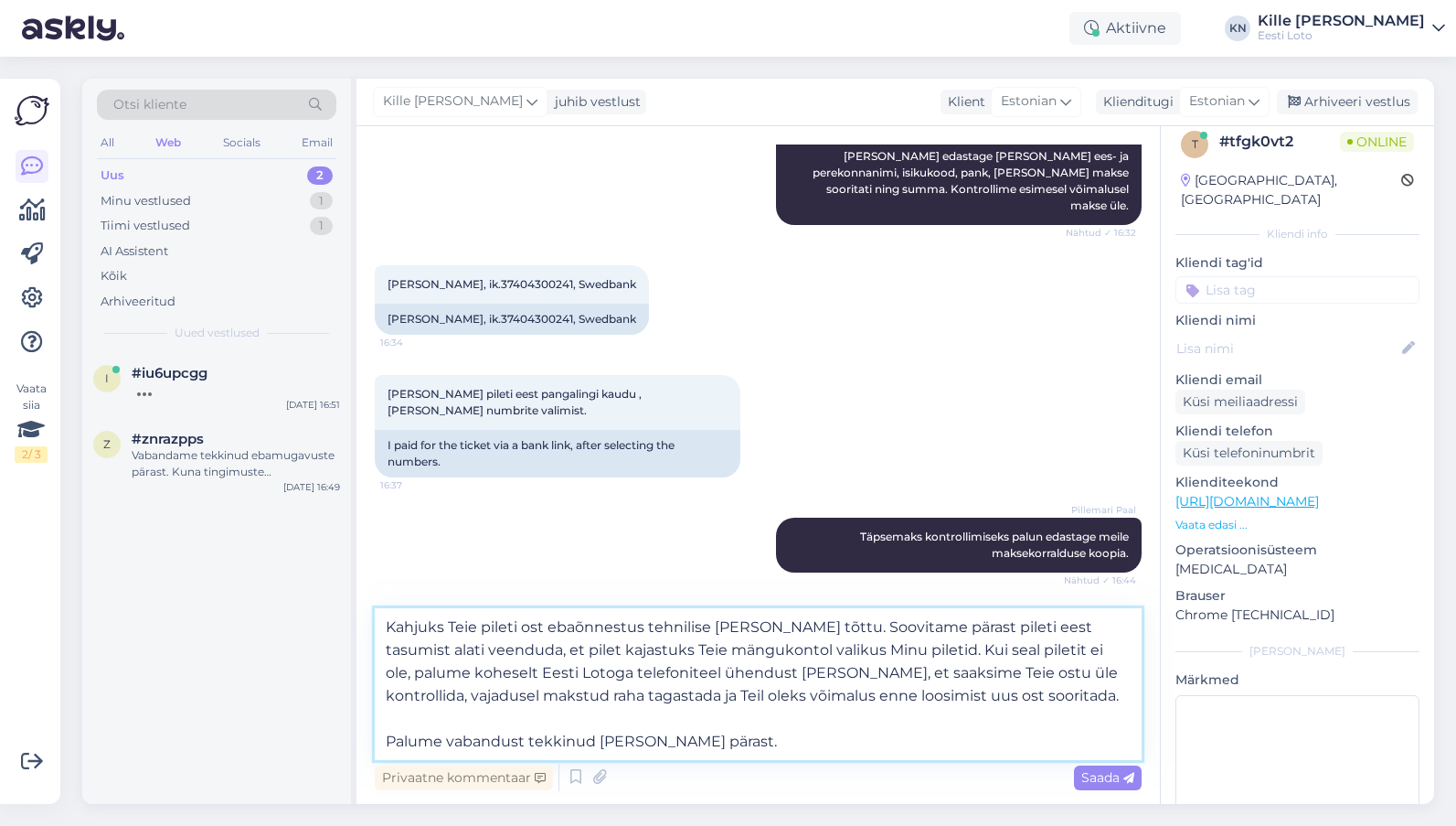
scroll to position [508, 0]
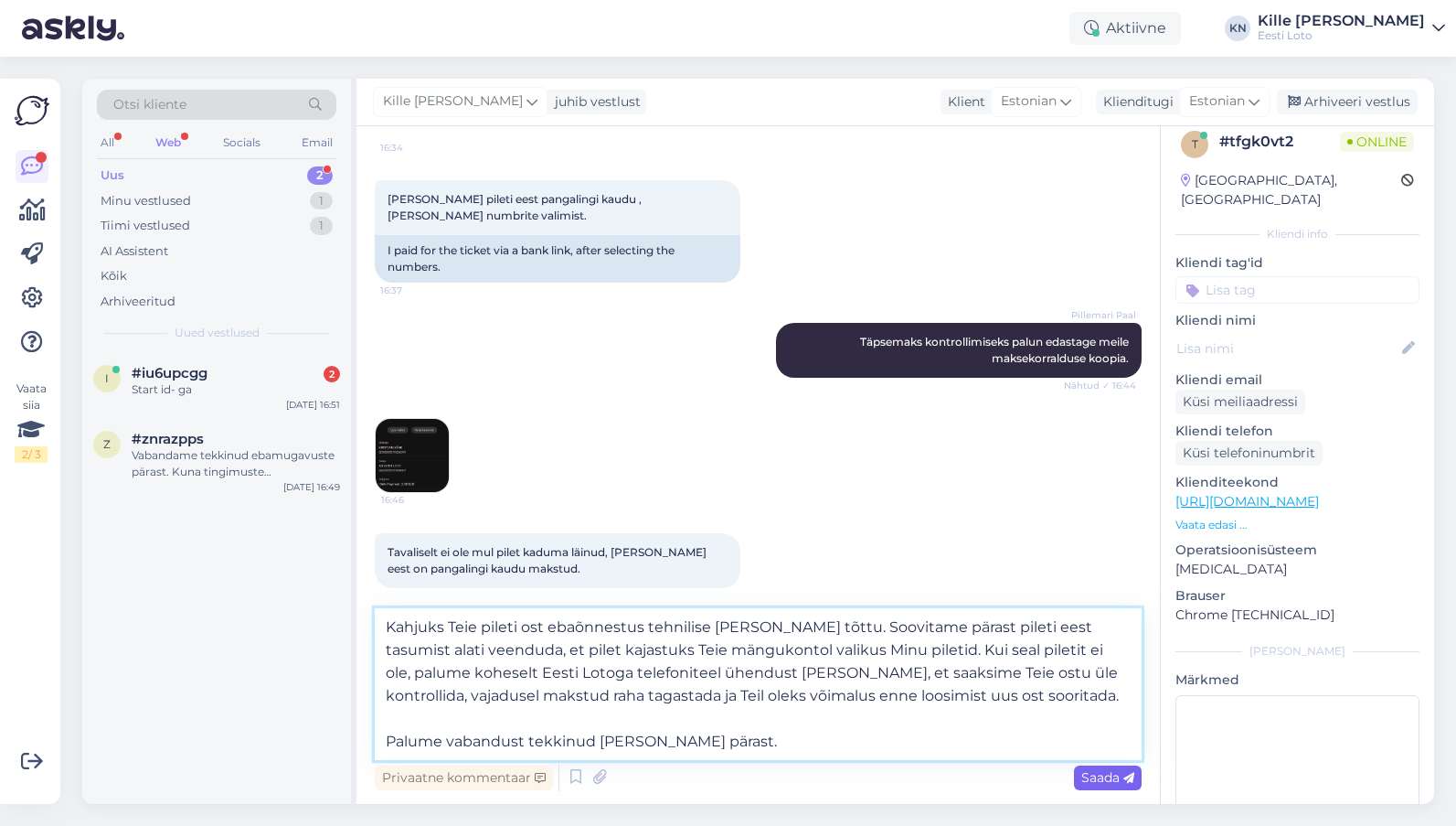
type textarea "Kahjuks Teie pileti ost ebaõnnestus tehnilise [PERSON_NAME] tõttu. Soovitame pä…"
click at [1081, 773] on span "Saada" at bounding box center [1108, 776] width 53 height 16
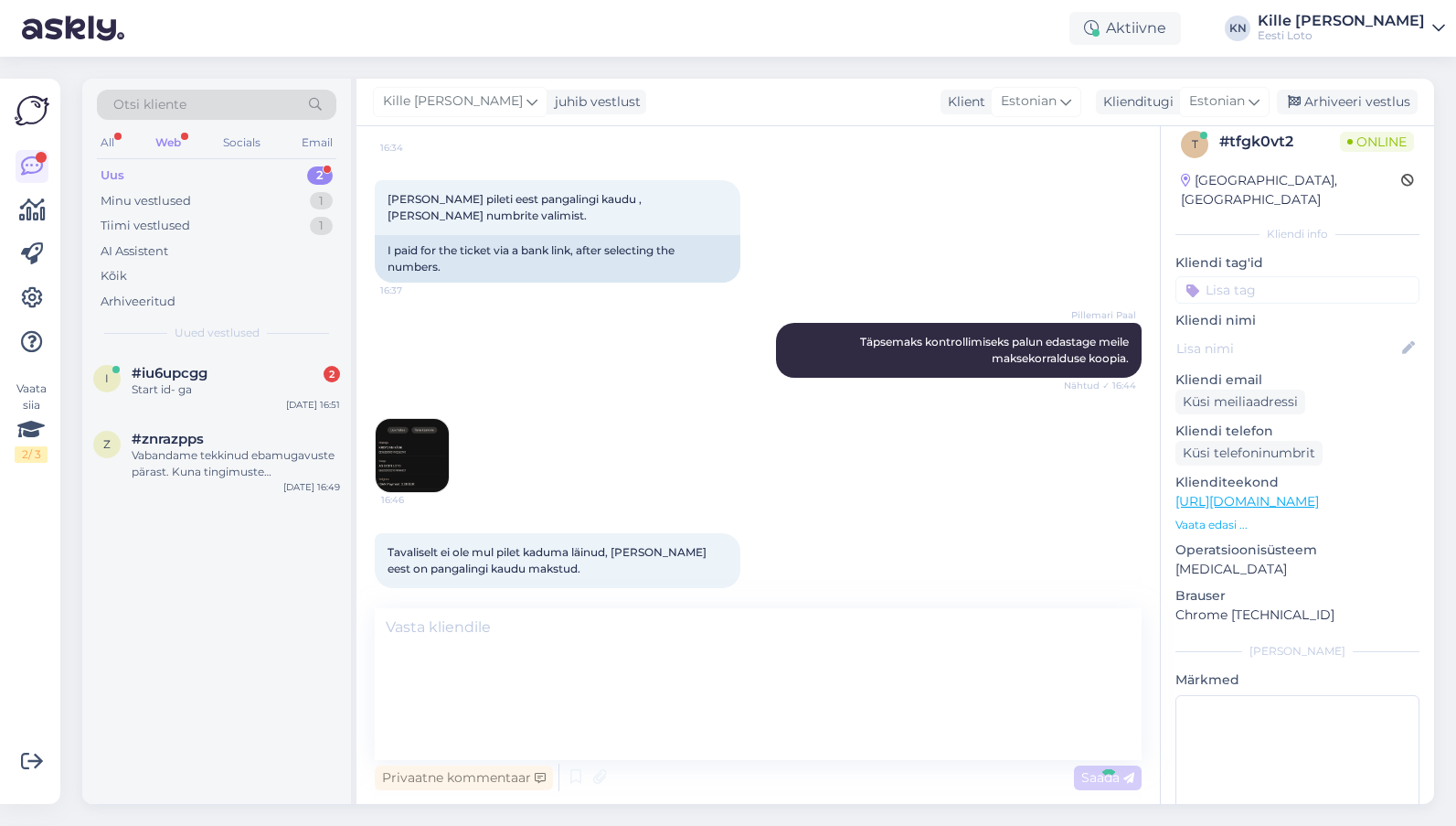
scroll to position [605, 0]
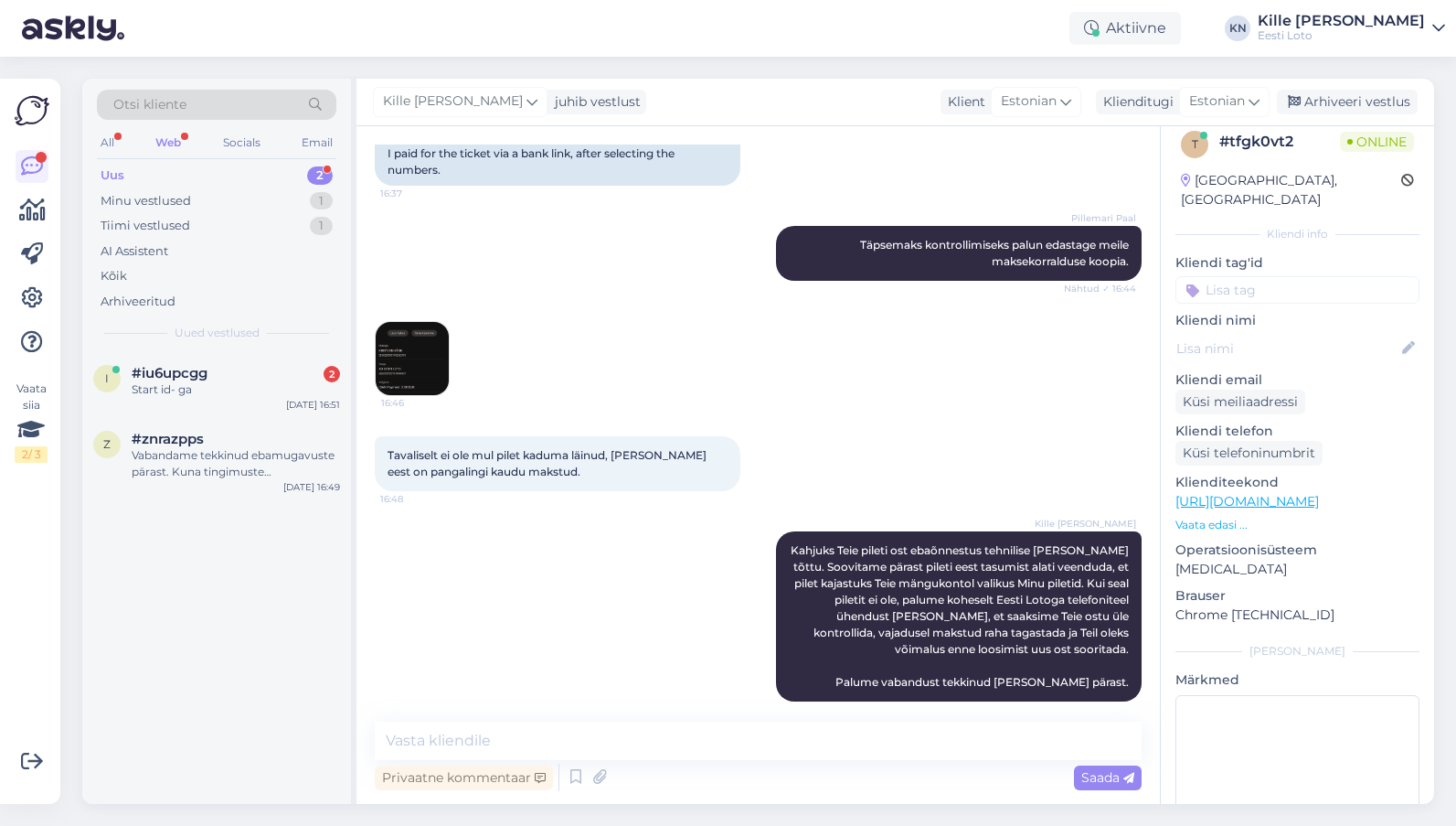
click at [1236, 276] on input at bounding box center [1297, 289] width 244 height 27
type input "e-ra"
click at [1281, 315] on div "E-rahakott" at bounding box center [1297, 340] width 244 height 51
click at [1294, 334] on span "E-rahakott" at bounding box center [1297, 340] width 59 height 11
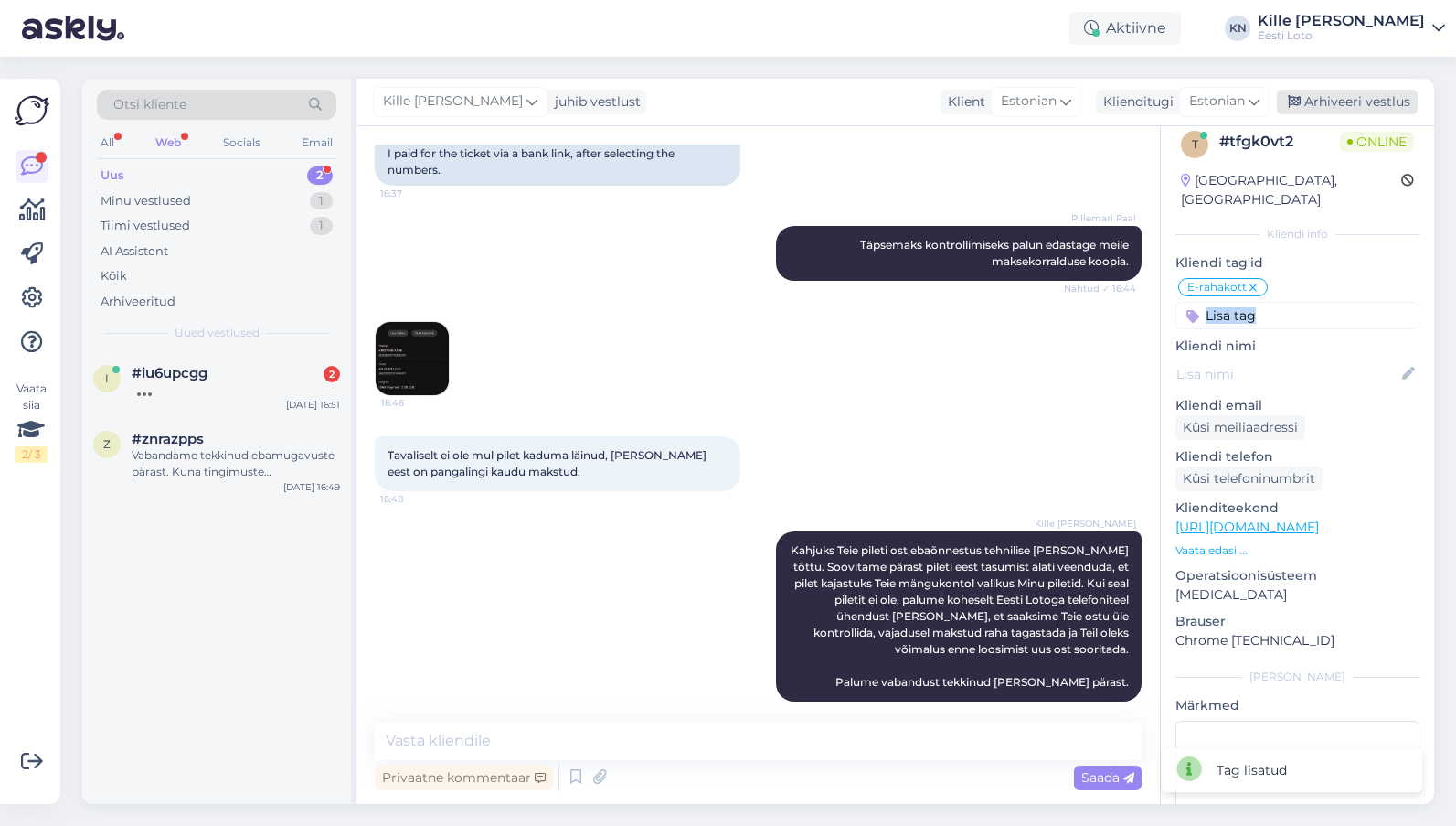
click at [1294, 106] on div "Arhiveeri vestlus" at bounding box center [1347, 102] width 140 height 24
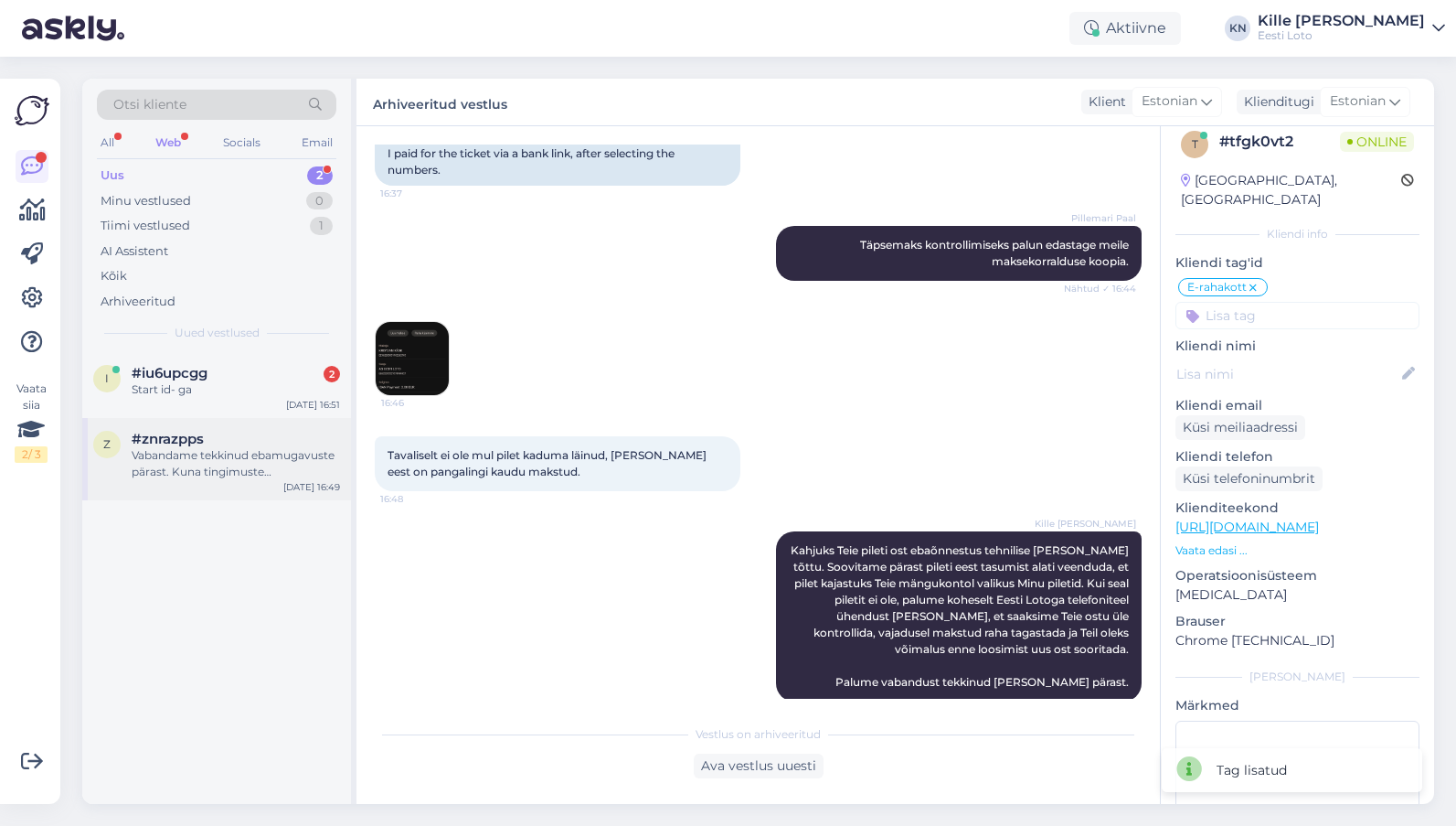
click at [115, 460] on div "z #znrazpps Vabandame tekkinud ebamugavuste pärast. Kuna tingimuste [PERSON_NAM…" at bounding box center [217, 455] width 247 height 49
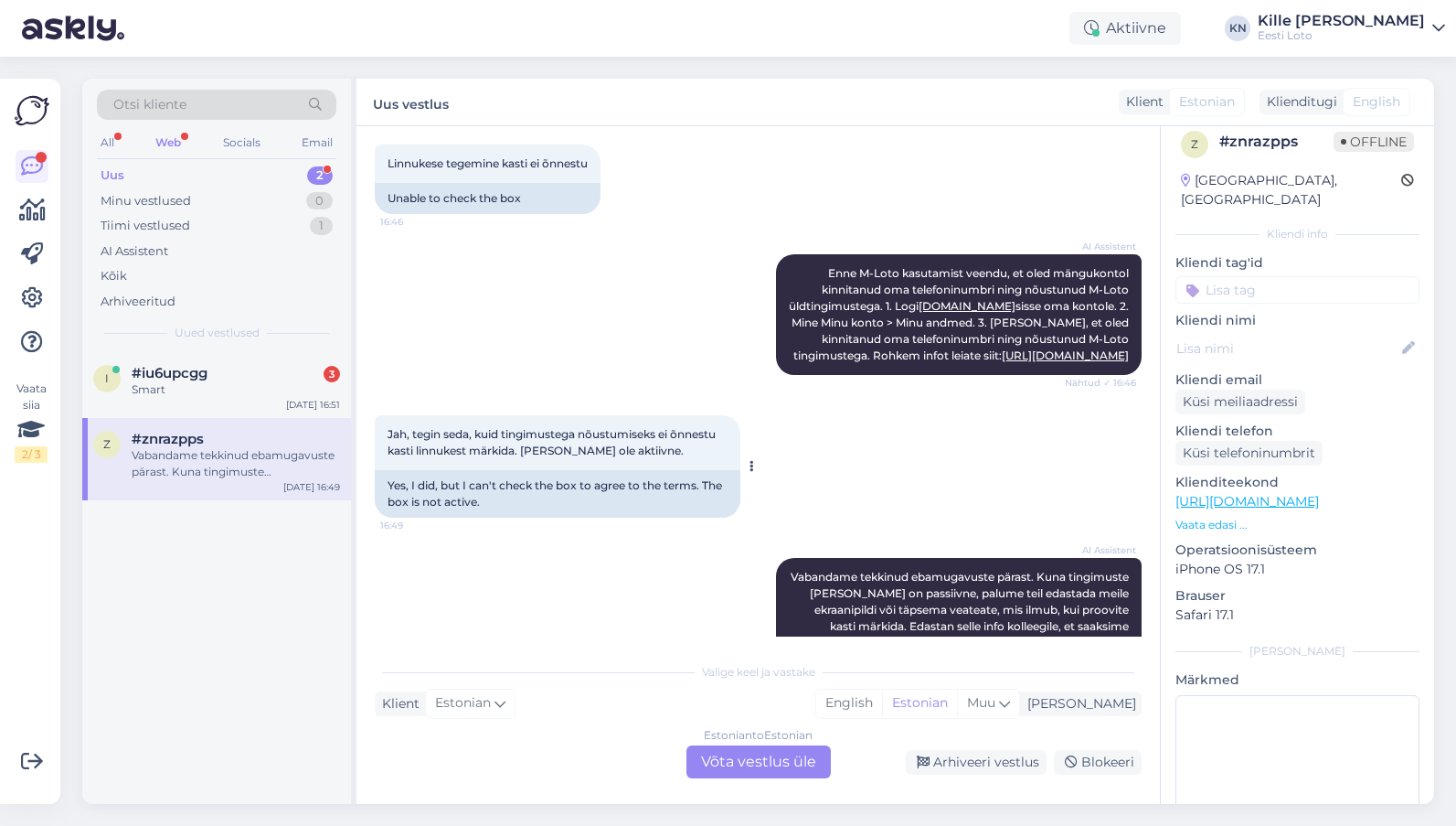
scroll to position [364, 0]
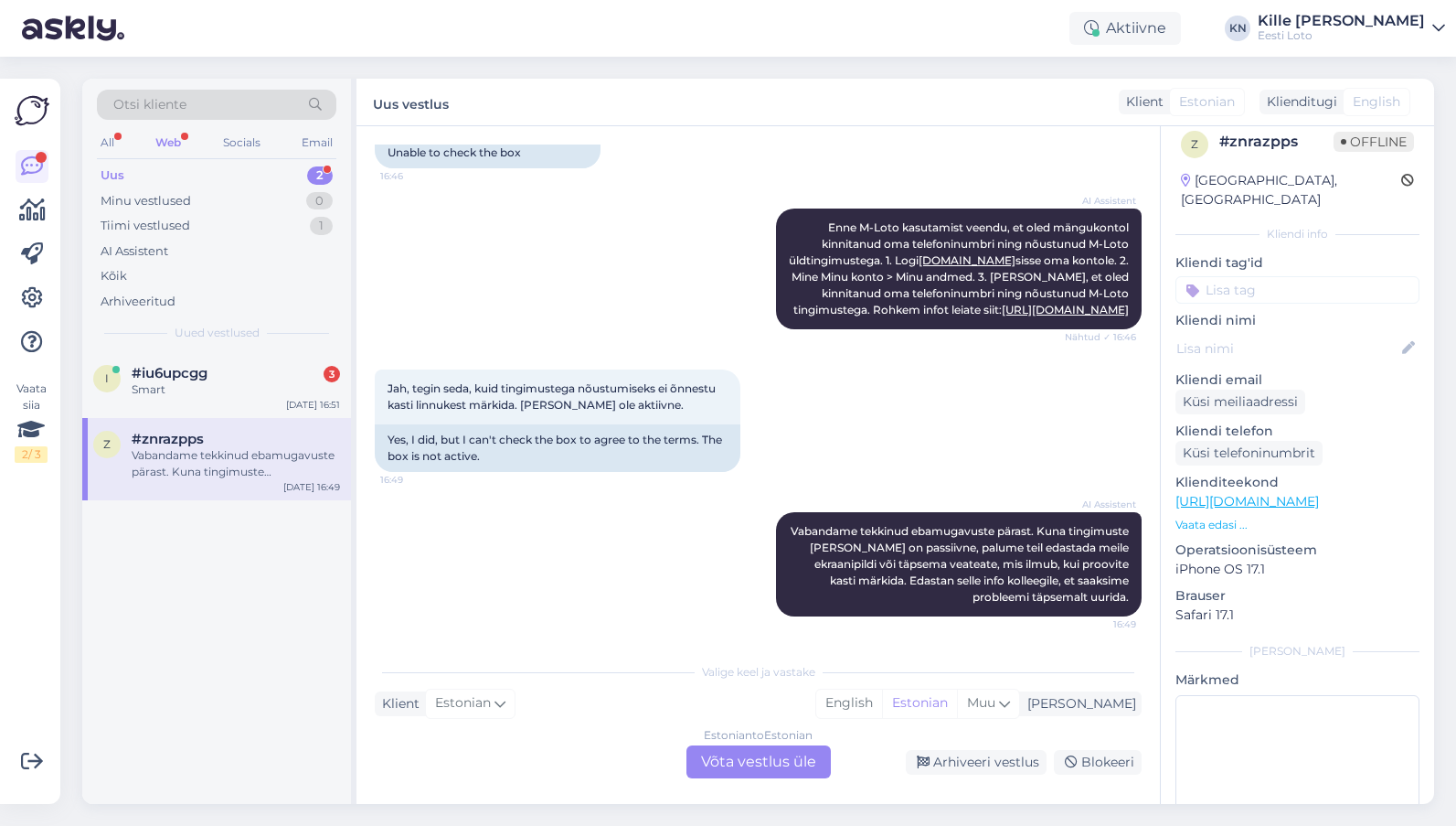
click at [756, 768] on div "Estonian to Estonian Võta vestlus üle" at bounding box center [758, 761] width 144 height 33
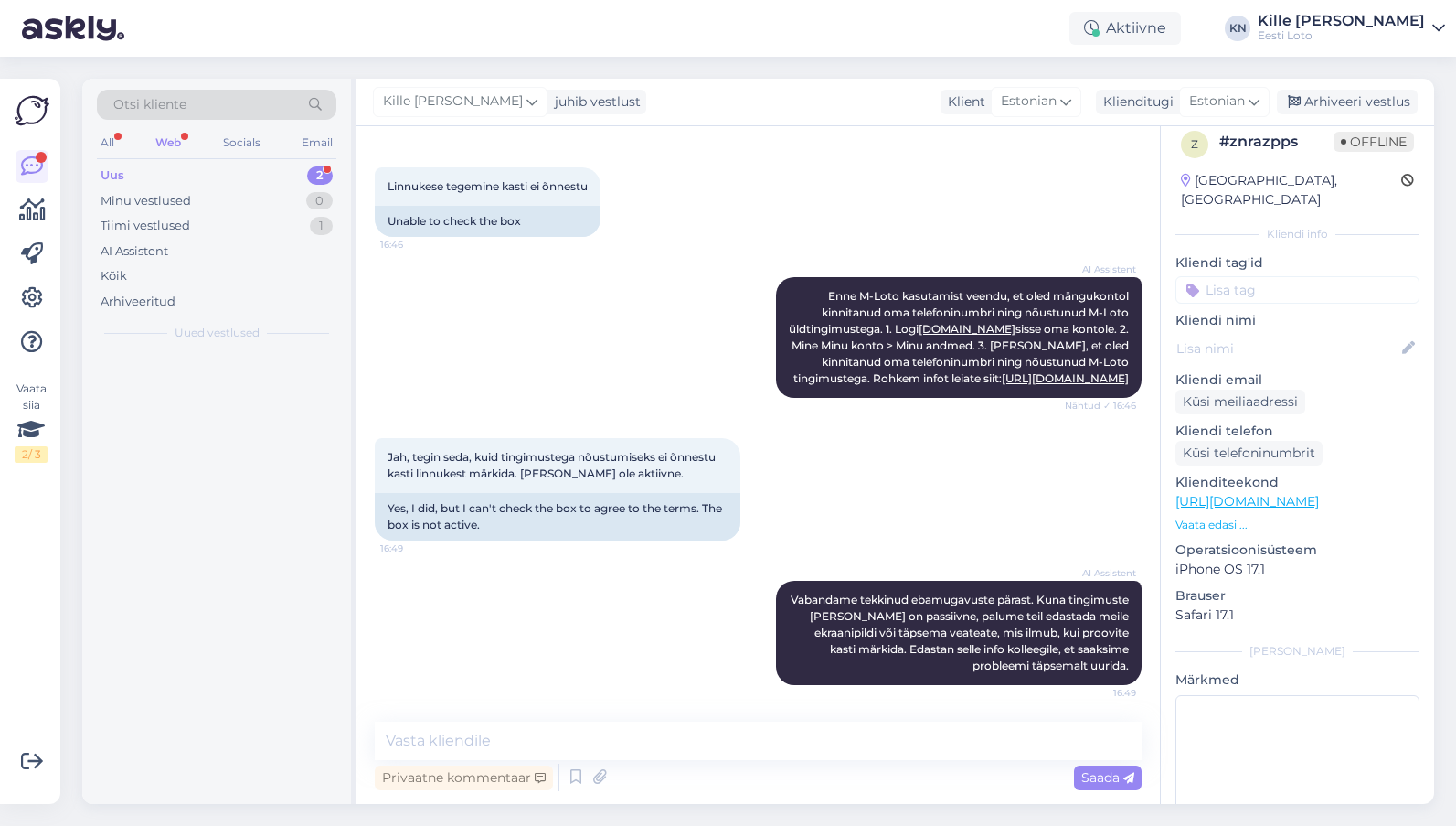
scroll to position [296, 0]
click at [441, 721] on div "Vestlus algas [DATE] Tere! Soovin kasutads M-lotot, kuid 16:46 Hello! I would l…" at bounding box center [758, 464] width 803 height 677
click at [452, 753] on textarea at bounding box center [758, 740] width 767 height 39
paste textarea "Kahjuks on hetkel M-loto aktiveerimine häiritud. Oleme probleemi edastanud oma …"
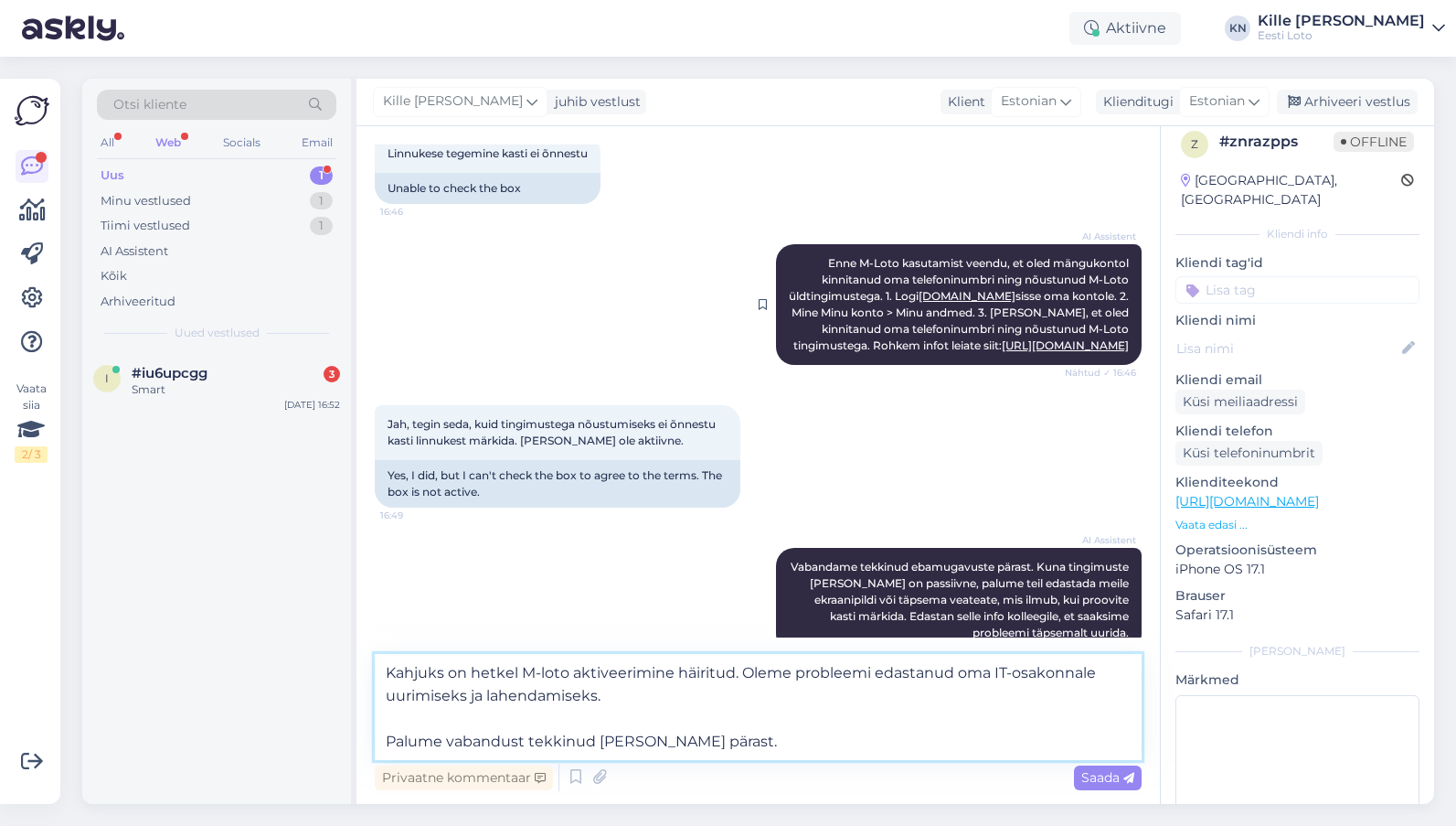
scroll to position [96, 0]
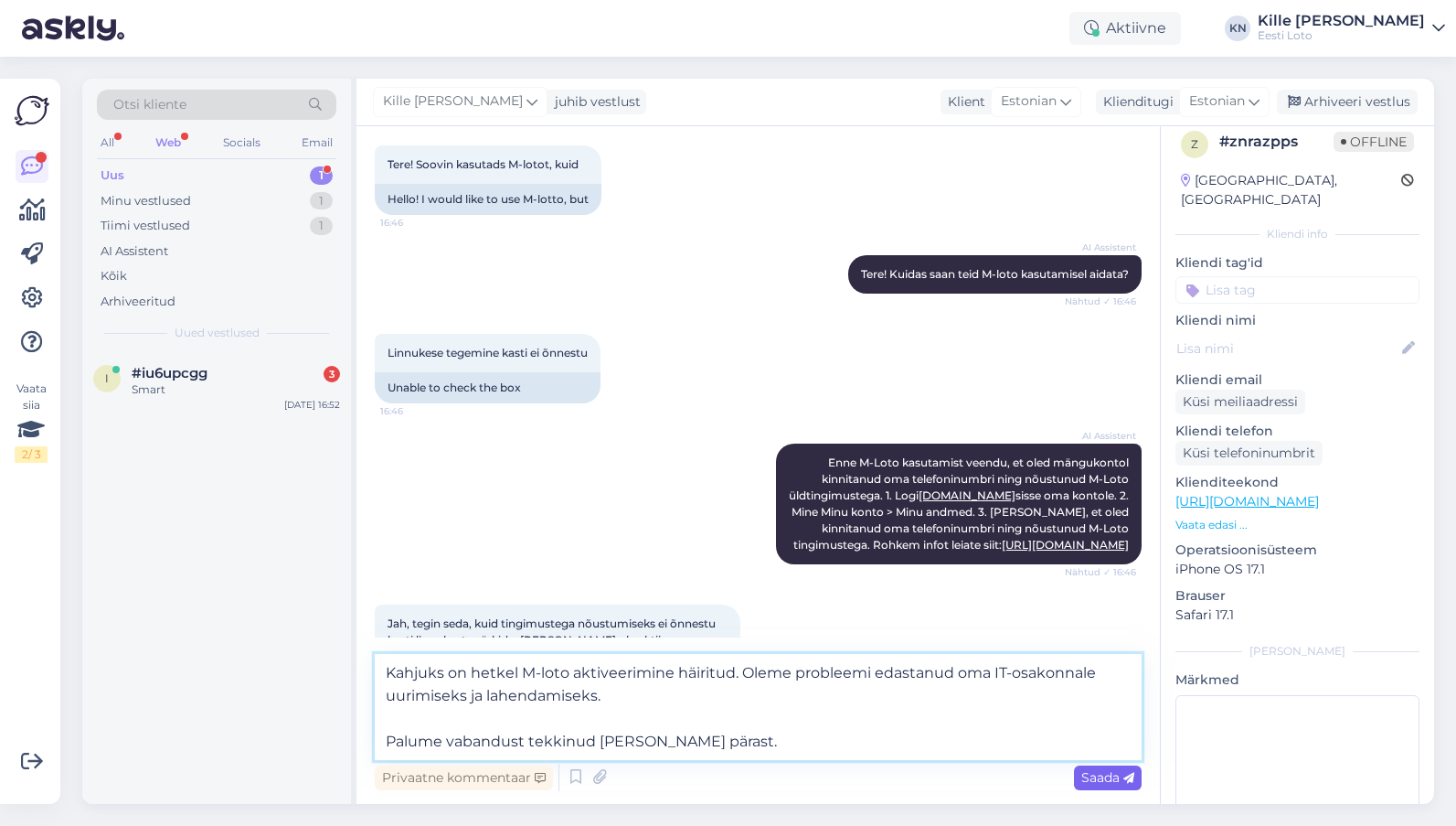
type textarea "Kahjuks on hetkel M-loto aktiveerimine häiritud. Oleme probleemi edastanud oma …"
click at [1112, 772] on span "Saada" at bounding box center [1108, 776] width 53 height 16
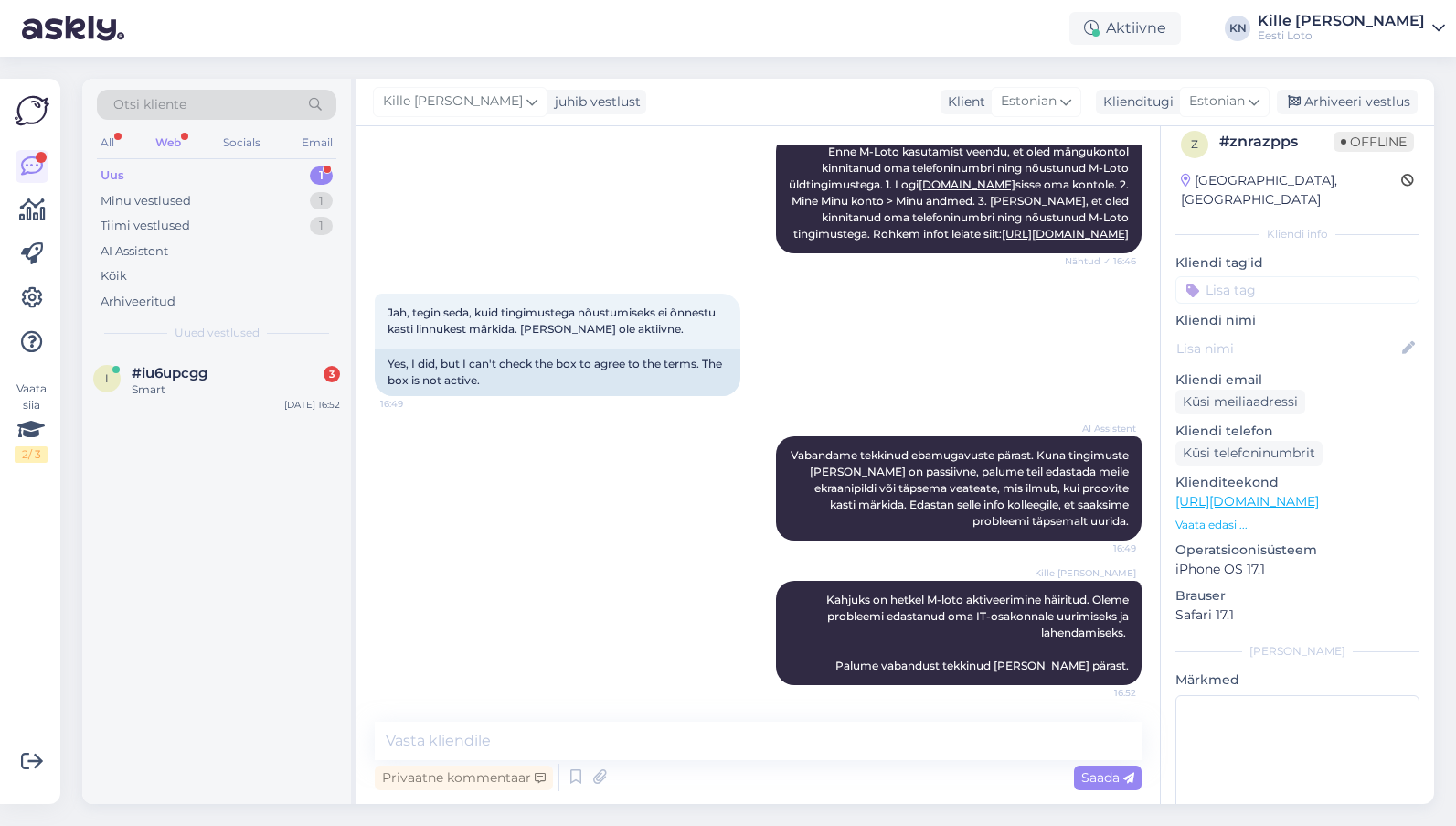
scroll to position [431, 0]
click at [1254, 276] on input at bounding box center [1297, 289] width 244 height 27
type input "m-loto"
click at [1294, 334] on span "M-loto" at bounding box center [1298, 340] width 37 height 11
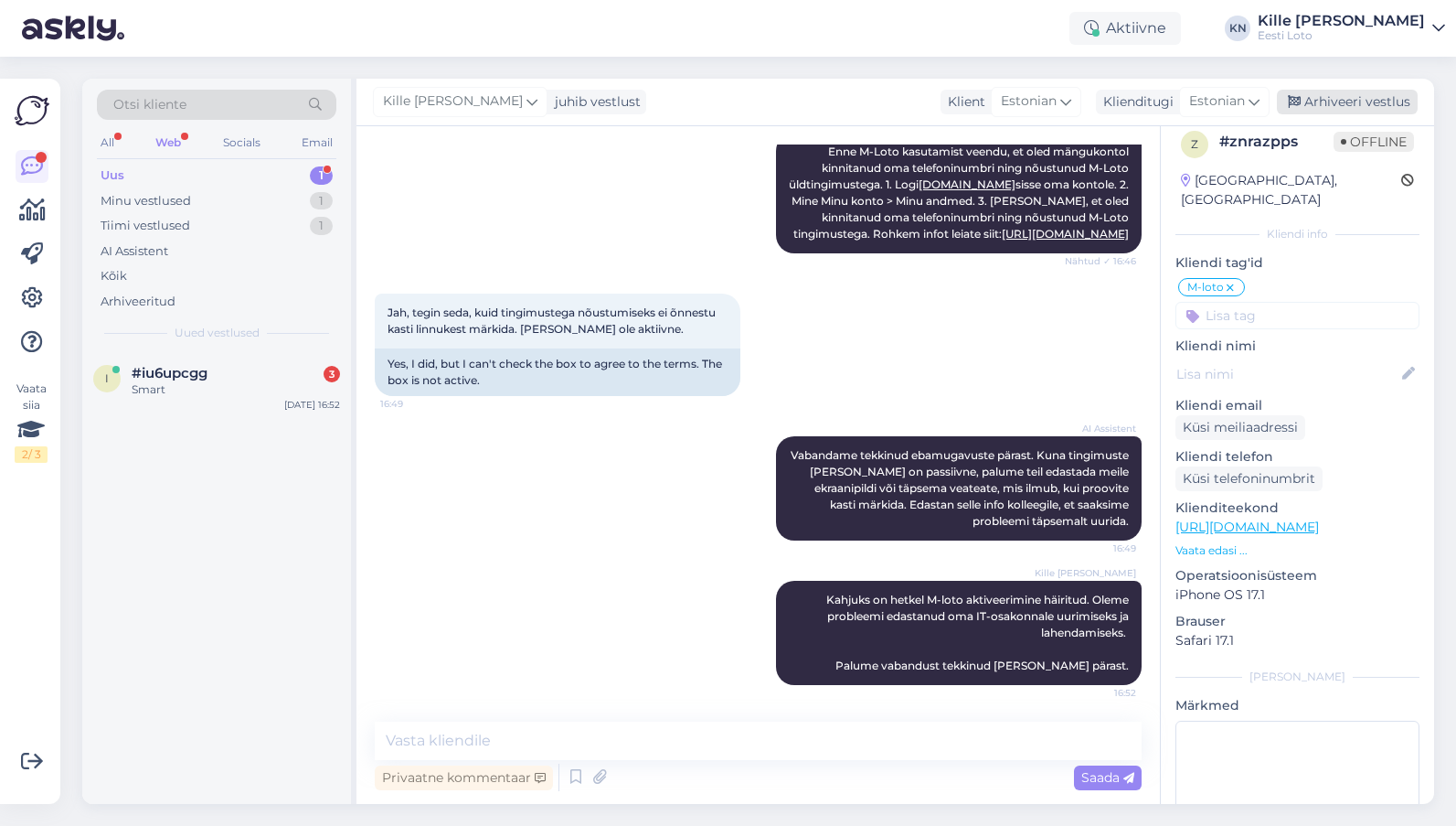
click at [1294, 94] on div "Arhiveeri vestlus" at bounding box center [1347, 102] width 140 height 24
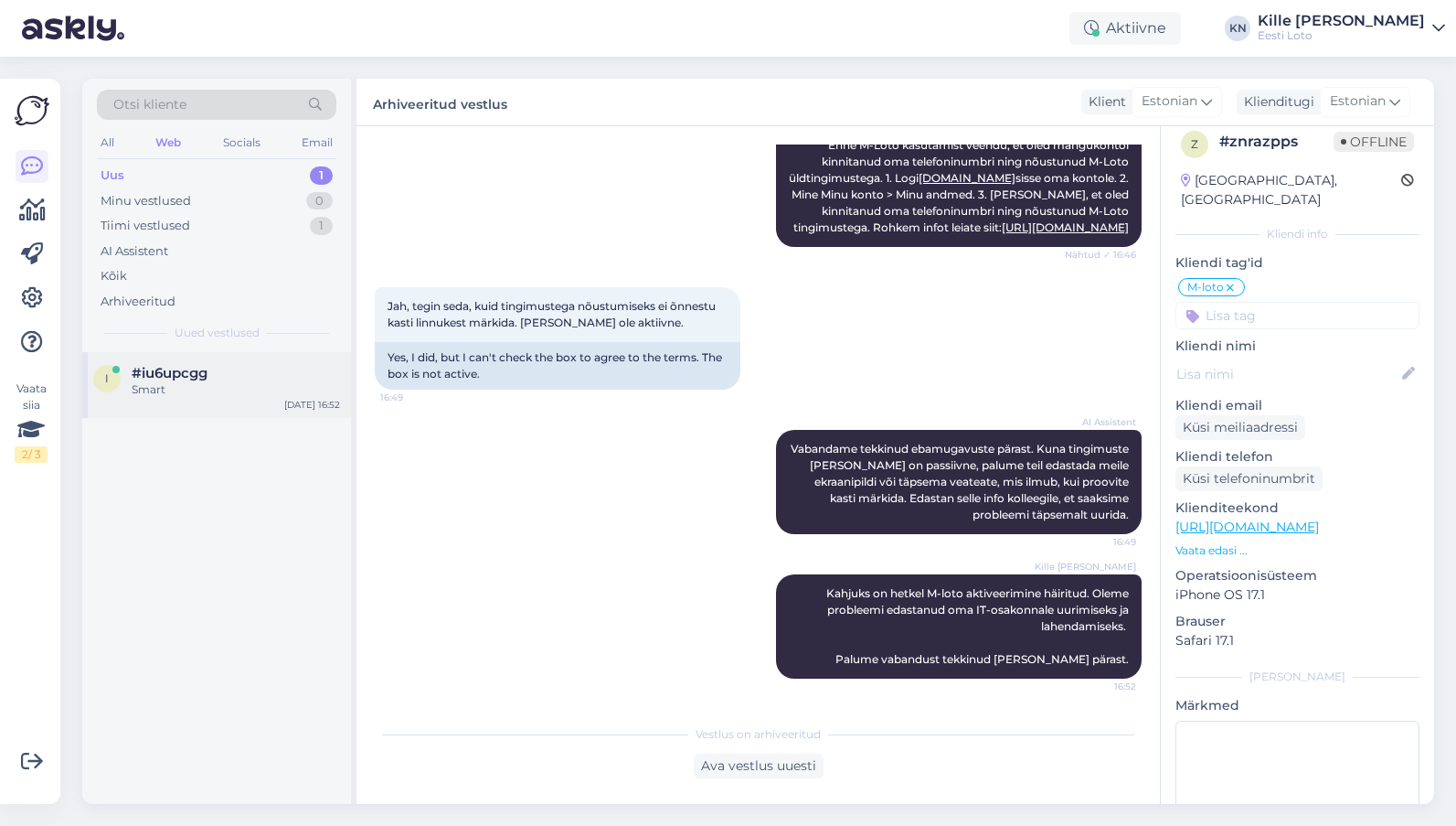
click at [222, 392] on div "Smart" at bounding box center [235, 389] width 208 height 16
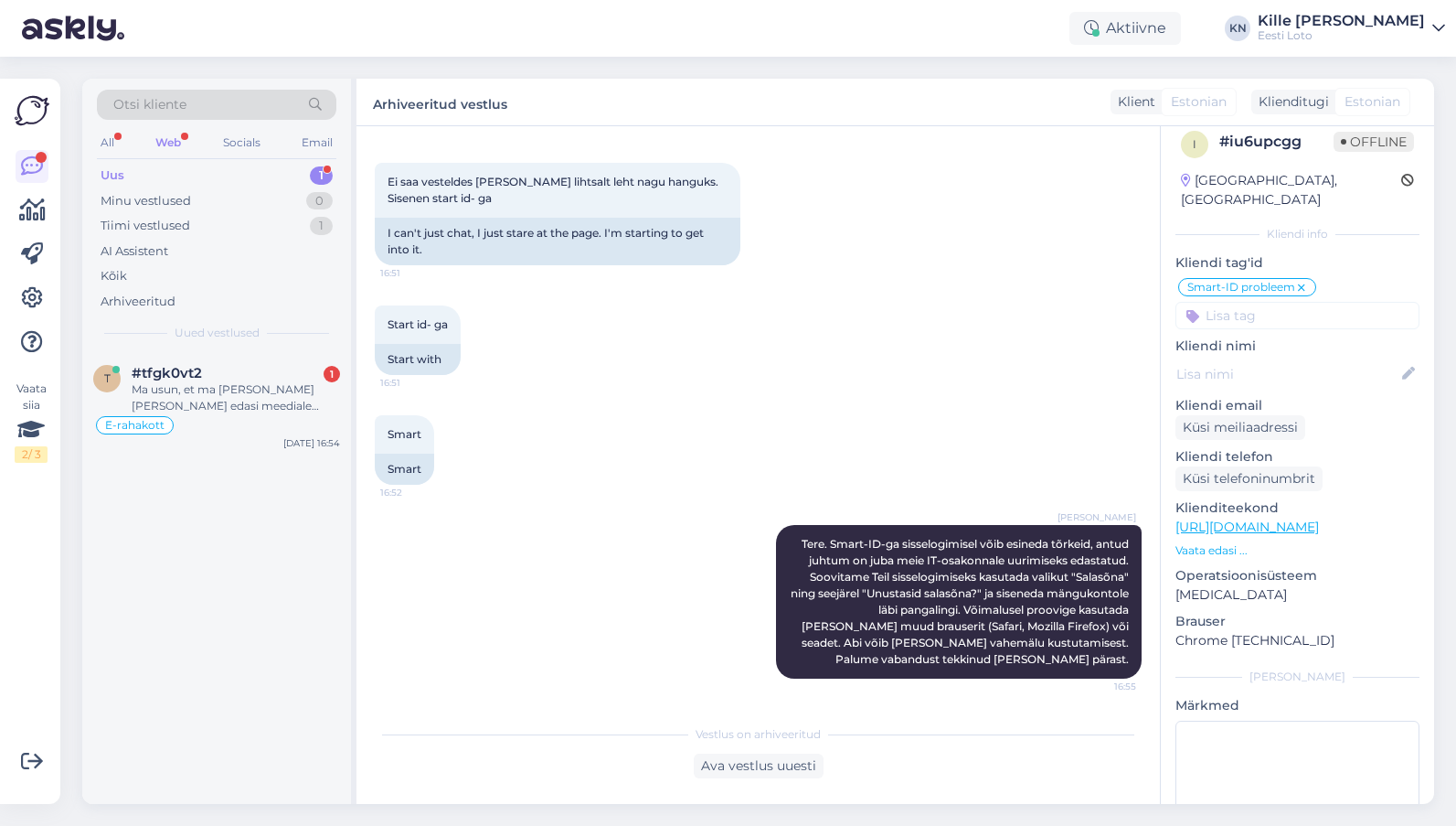
scroll to position [349, 0]
drag, startPoint x: 282, startPoint y: 374, endPoint x: 273, endPoint y: 369, distance: 10.3
click at [282, 374] on div "#tfgk0vt2 1" at bounding box center [235, 372] width 208 height 16
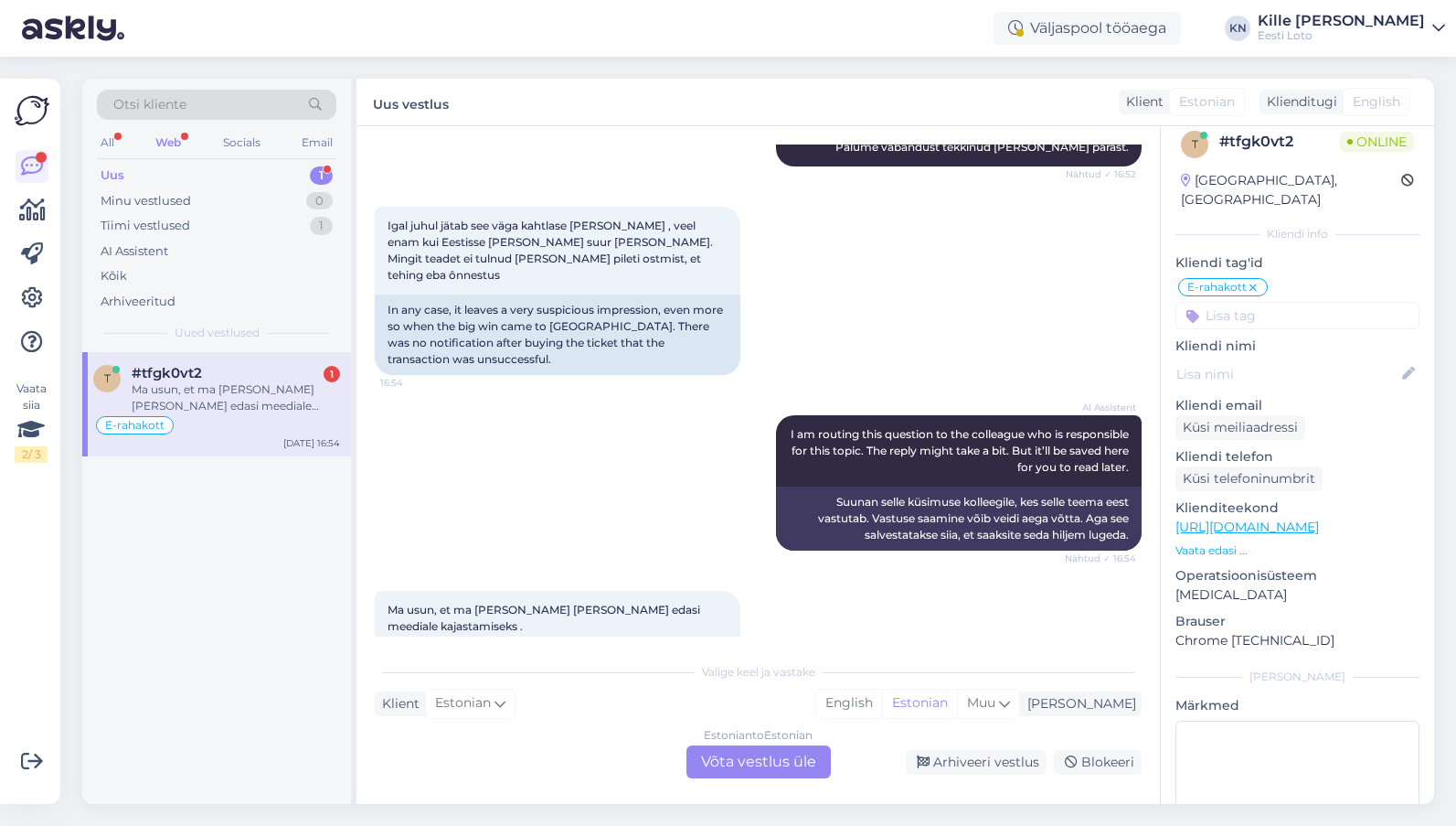
scroll to position [1167, 0]
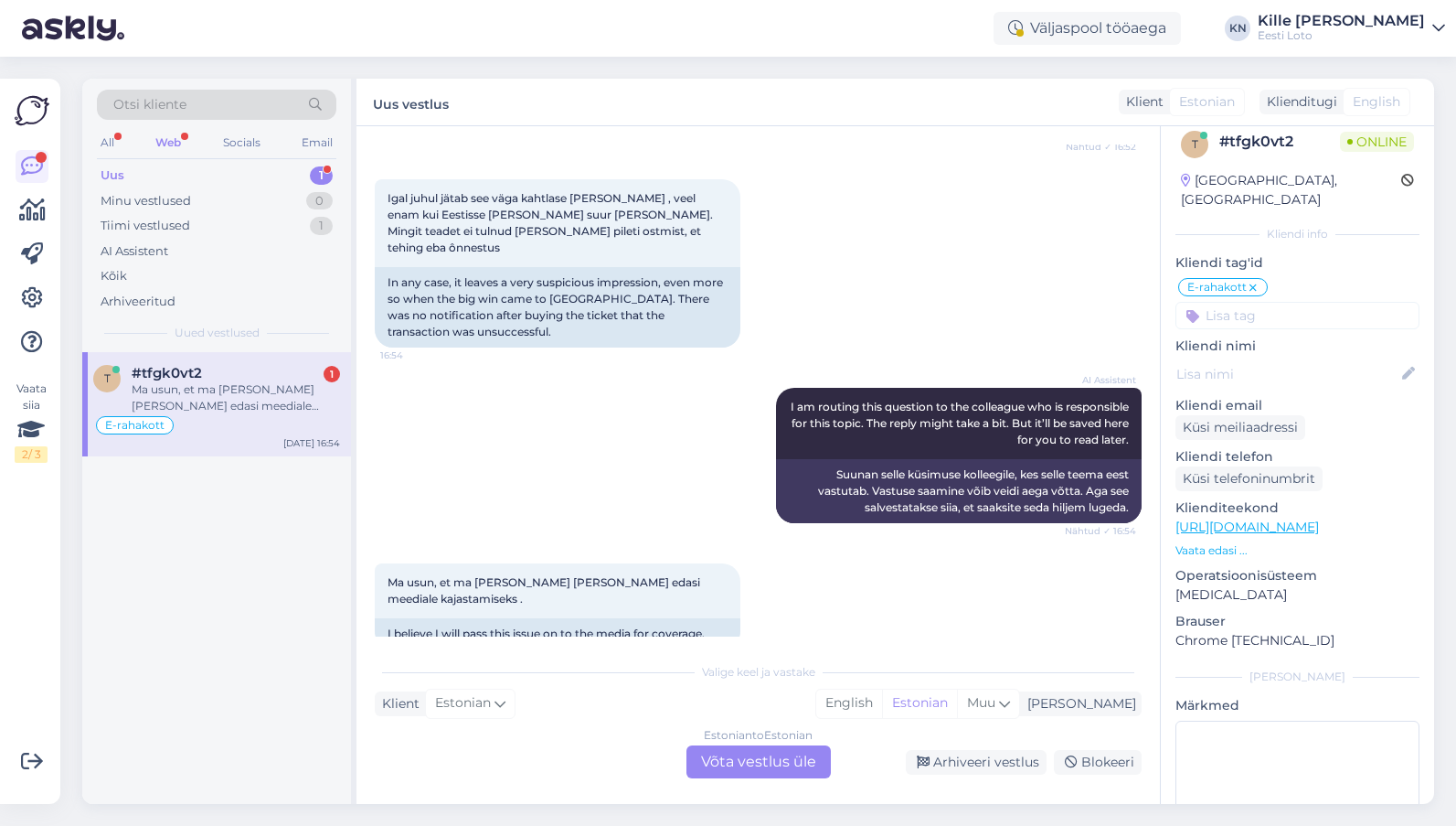
click at [795, 767] on div "Estonian to Estonian Võta vestlus üle" at bounding box center [758, 761] width 144 height 33
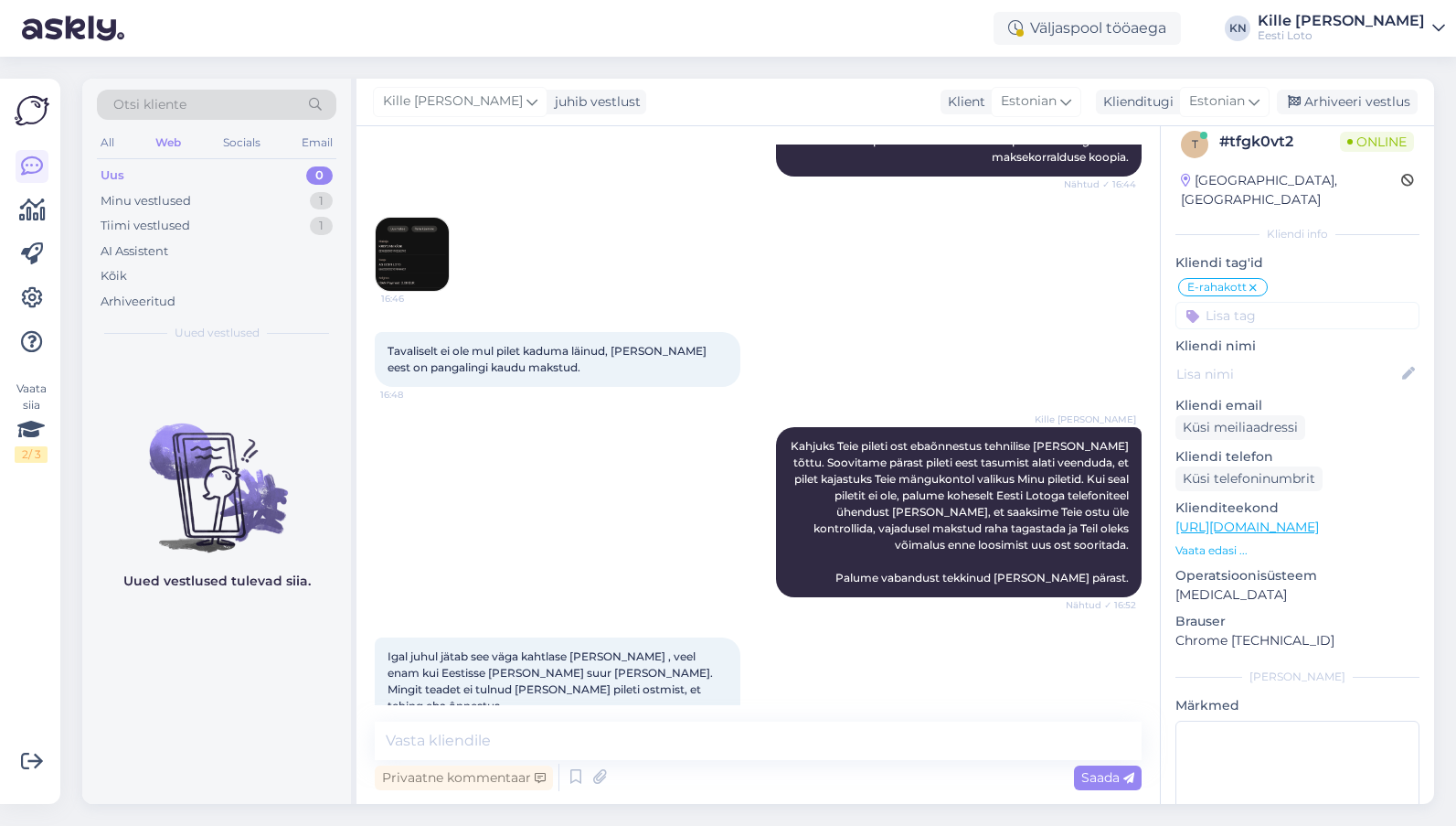
scroll to position [1098, 0]
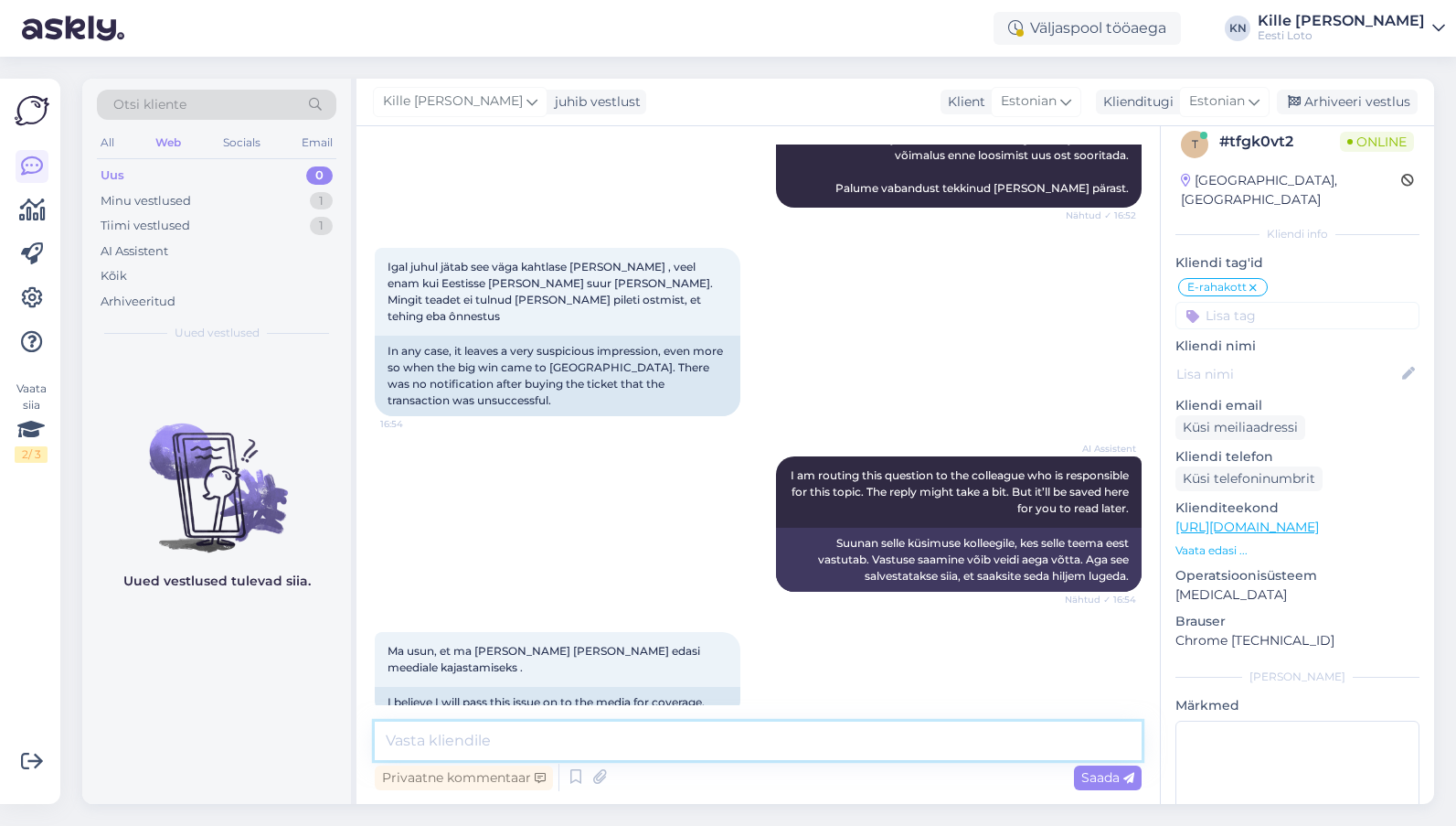
click at [596, 736] on textarea at bounding box center [758, 740] width 767 height 39
paste textarea "Pileti ostmine võib ebaõnnestuda, [PERSON_NAME] maksmist katkeb ühendus panga j…"
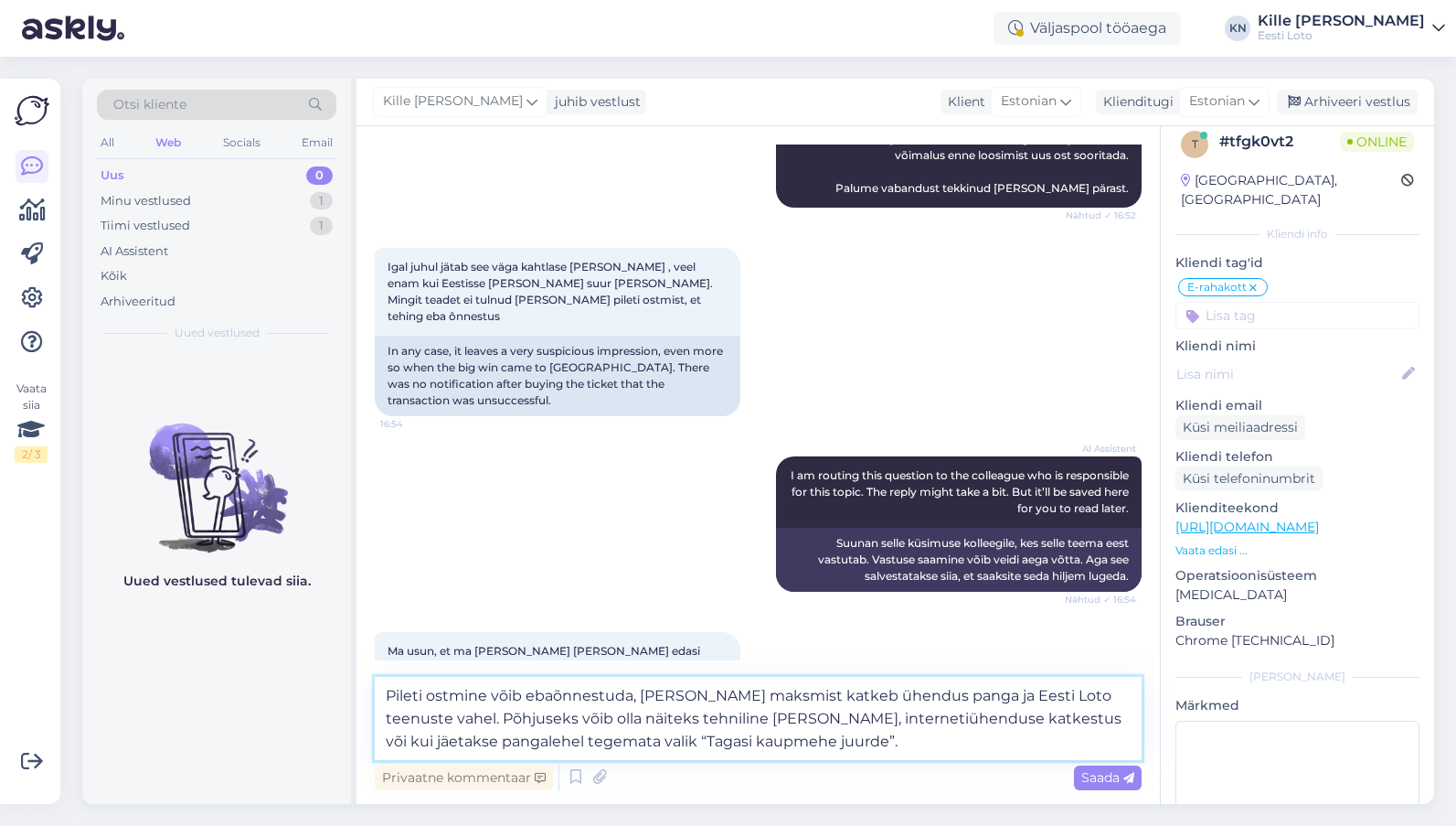
type textarea "Pileti ostmine võib ebaõnnestuda, [PERSON_NAME] maksmist katkeb ühendus panga j…"
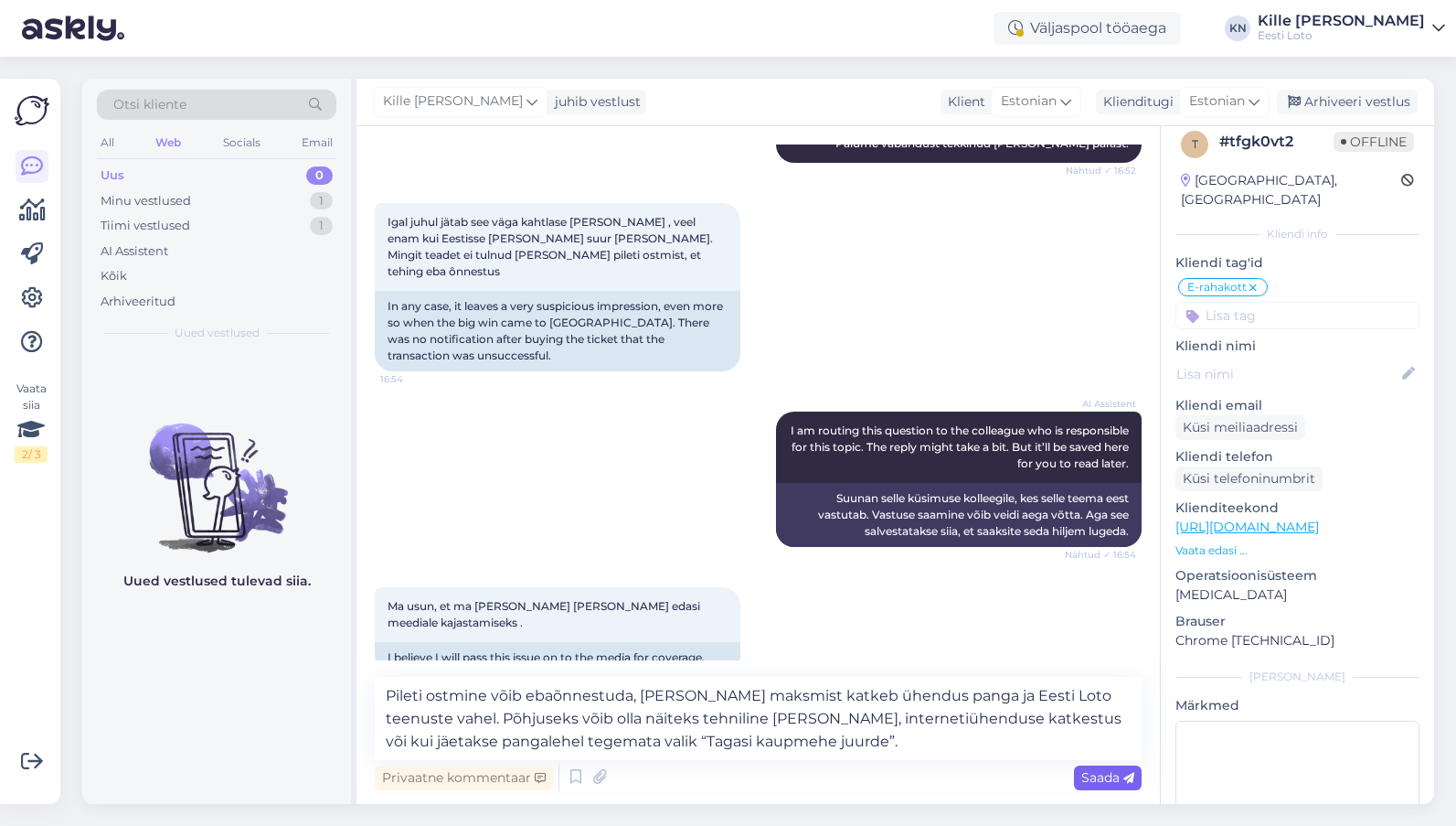
click at [1124, 778] on icon at bounding box center [1129, 778] width 11 height 11
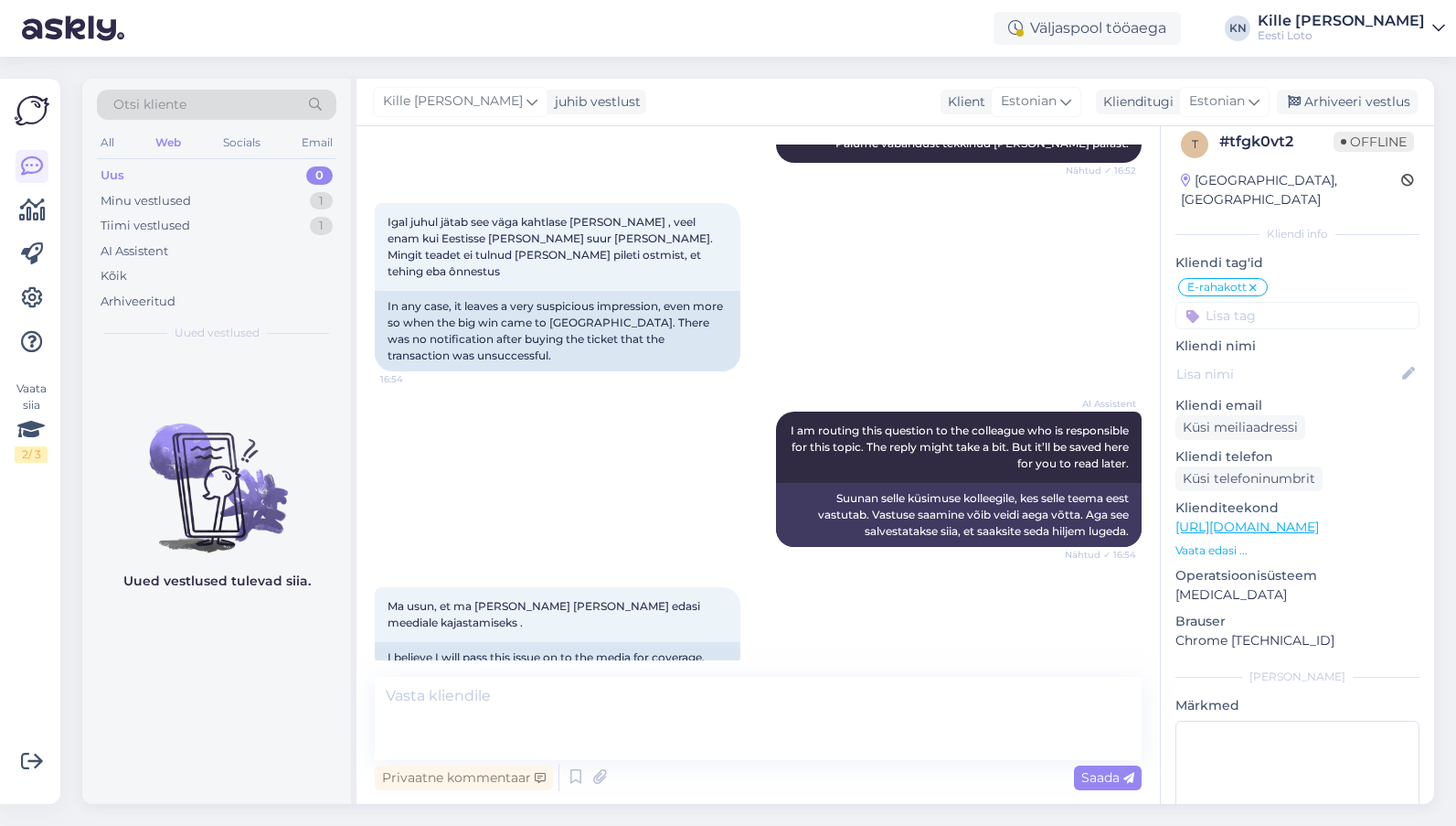
scroll to position [1242, 0]
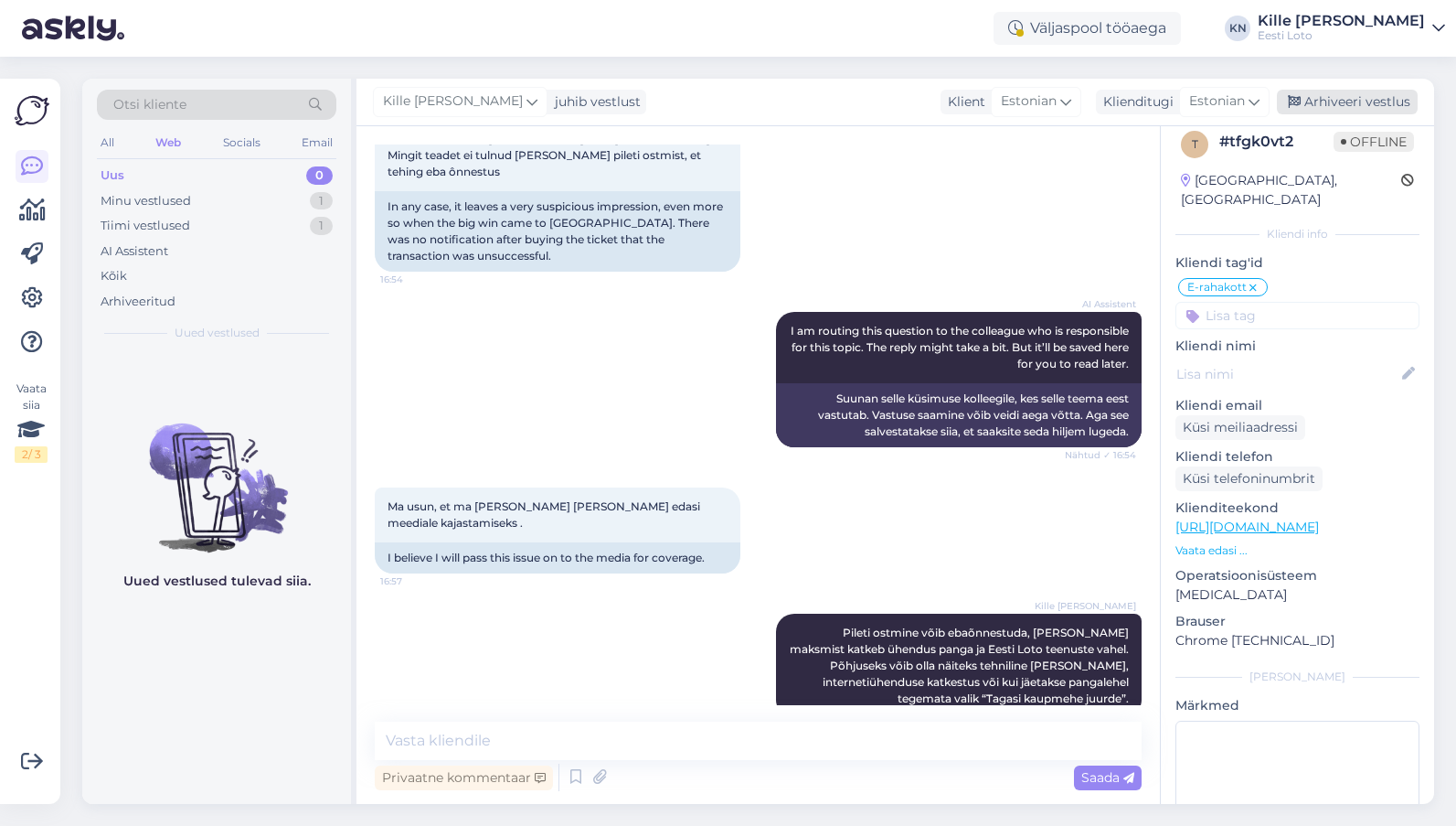
click at [1294, 95] on div "Arhiveeri vestlus" at bounding box center [1347, 102] width 140 height 24
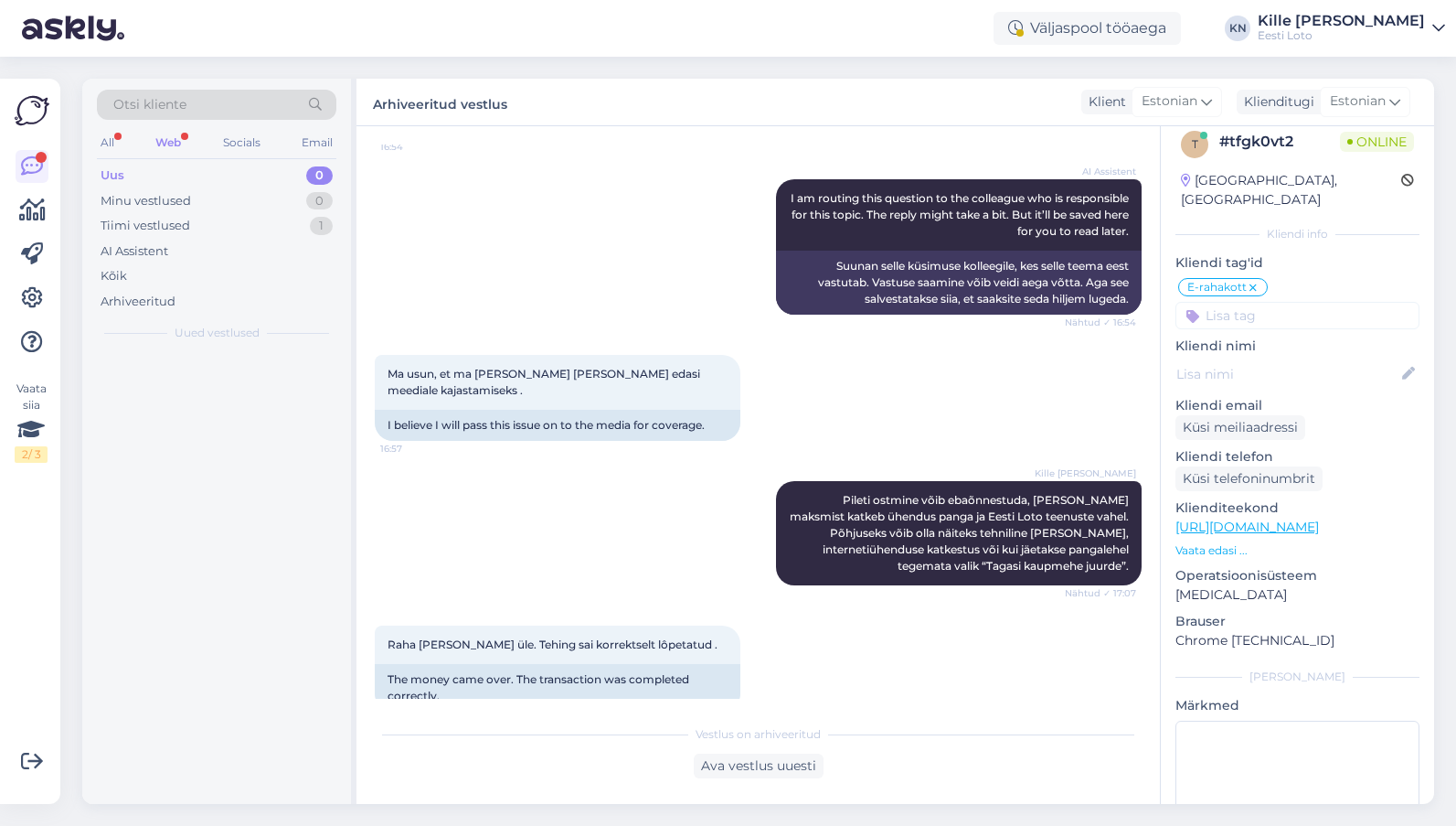
scroll to position [1536, 0]
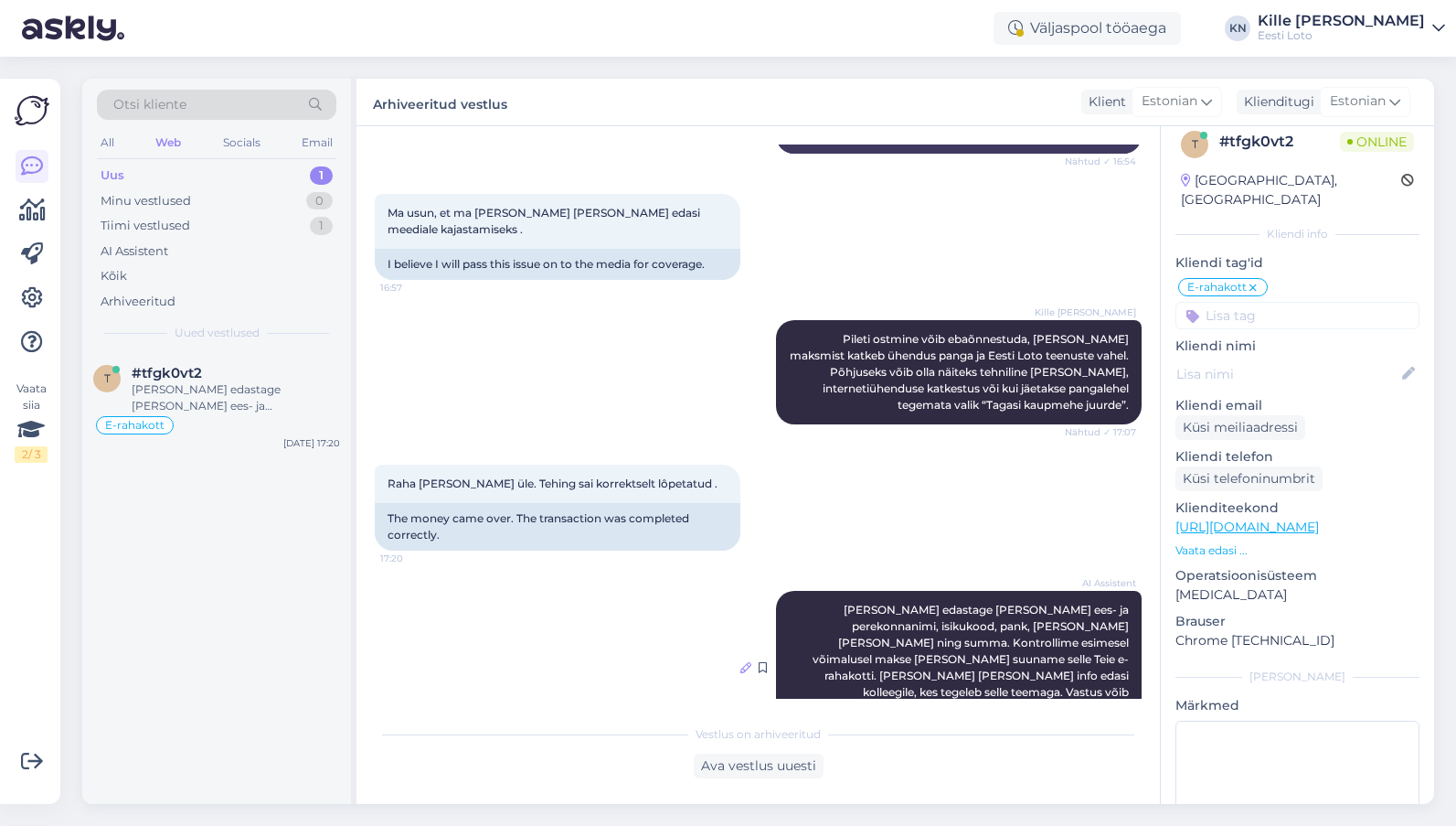
click at [748, 662] on icon at bounding box center [746, 668] width 11 height 11
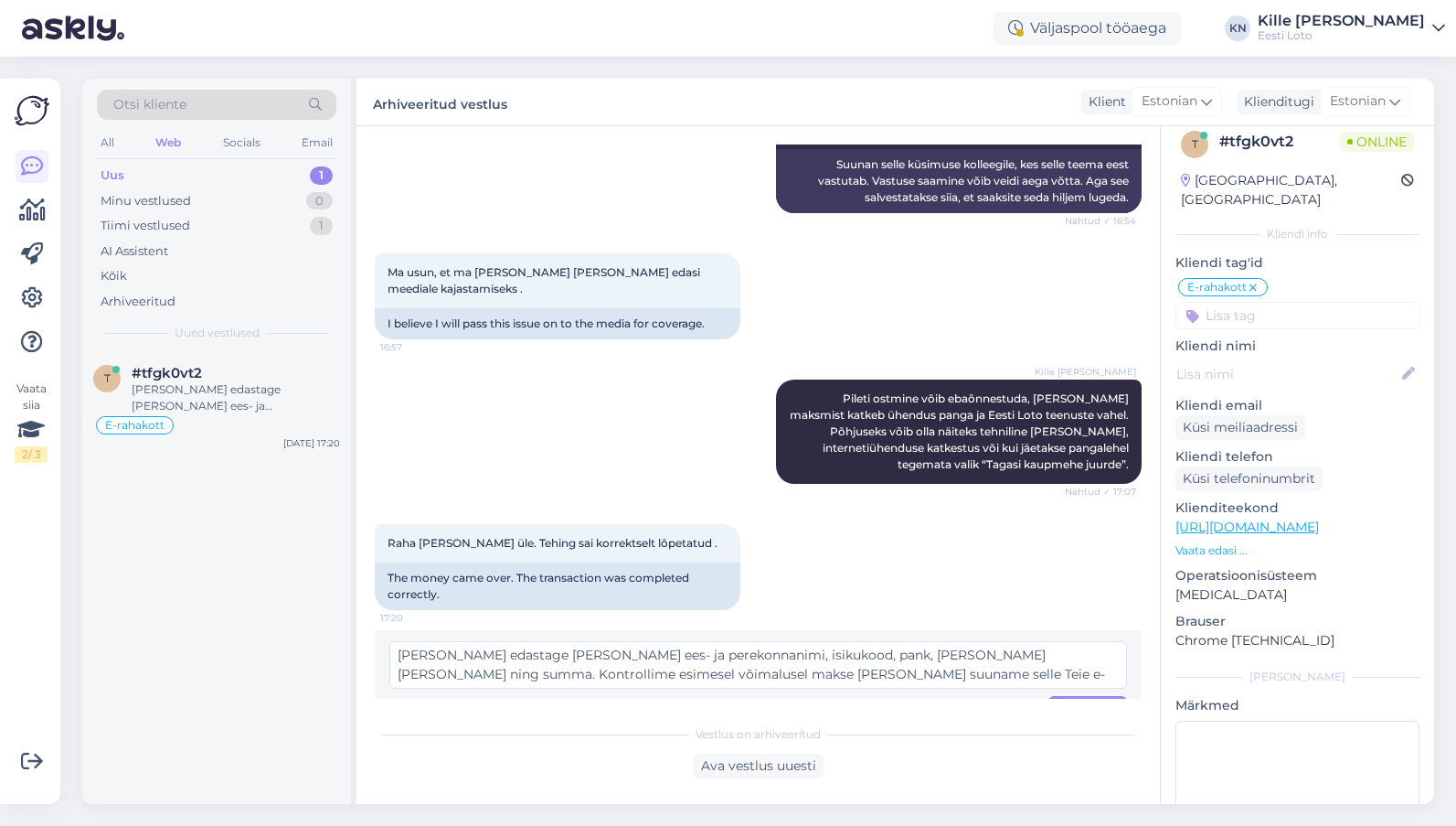
scroll to position [15, 0]
click at [994, 696] on div "Tühista" at bounding box center [1003, 708] width 61 height 24
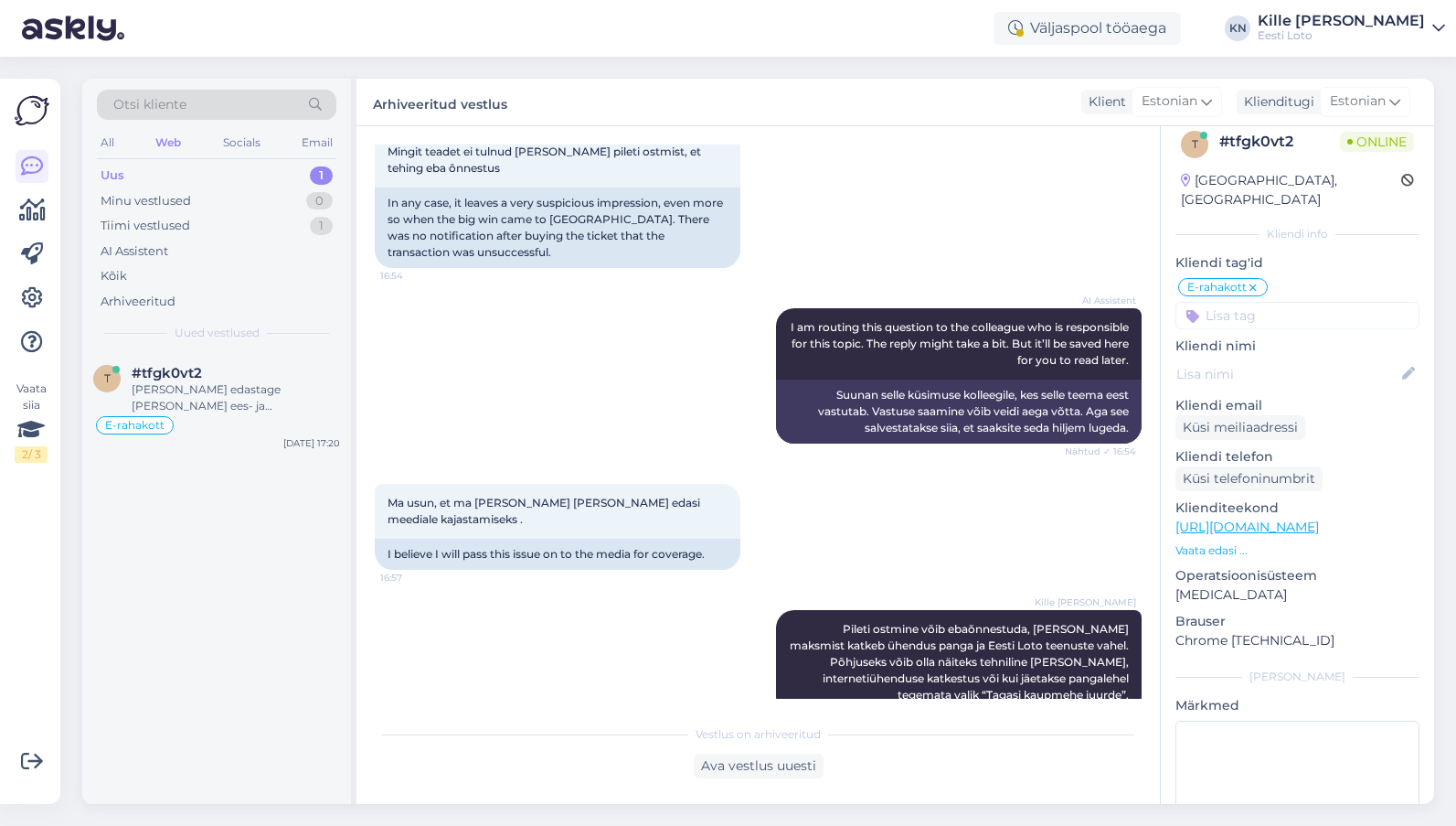
scroll to position [1536, 0]
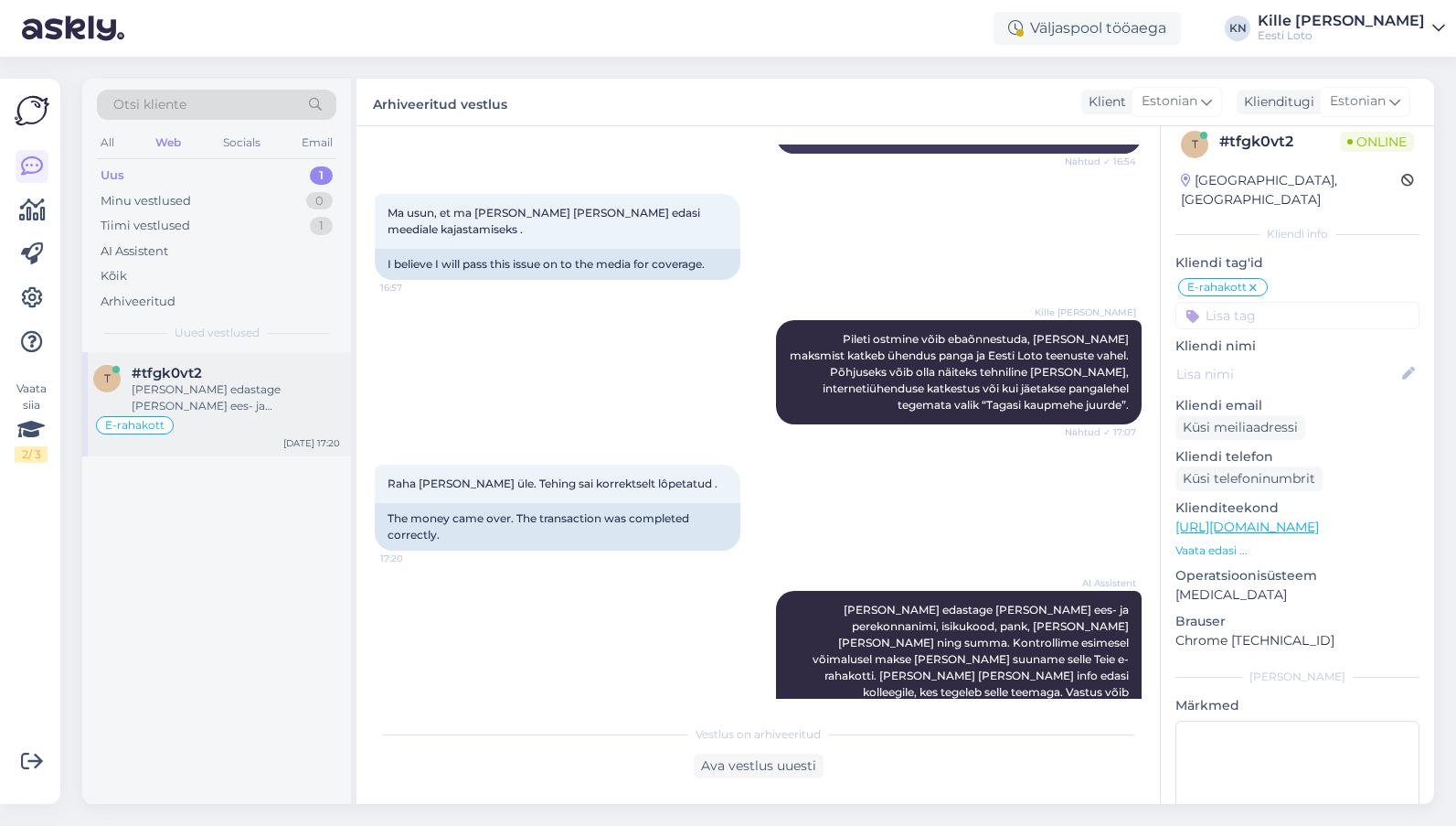
click at [242, 371] on div "#tfgk0vt2" at bounding box center [235, 372] width 208 height 16
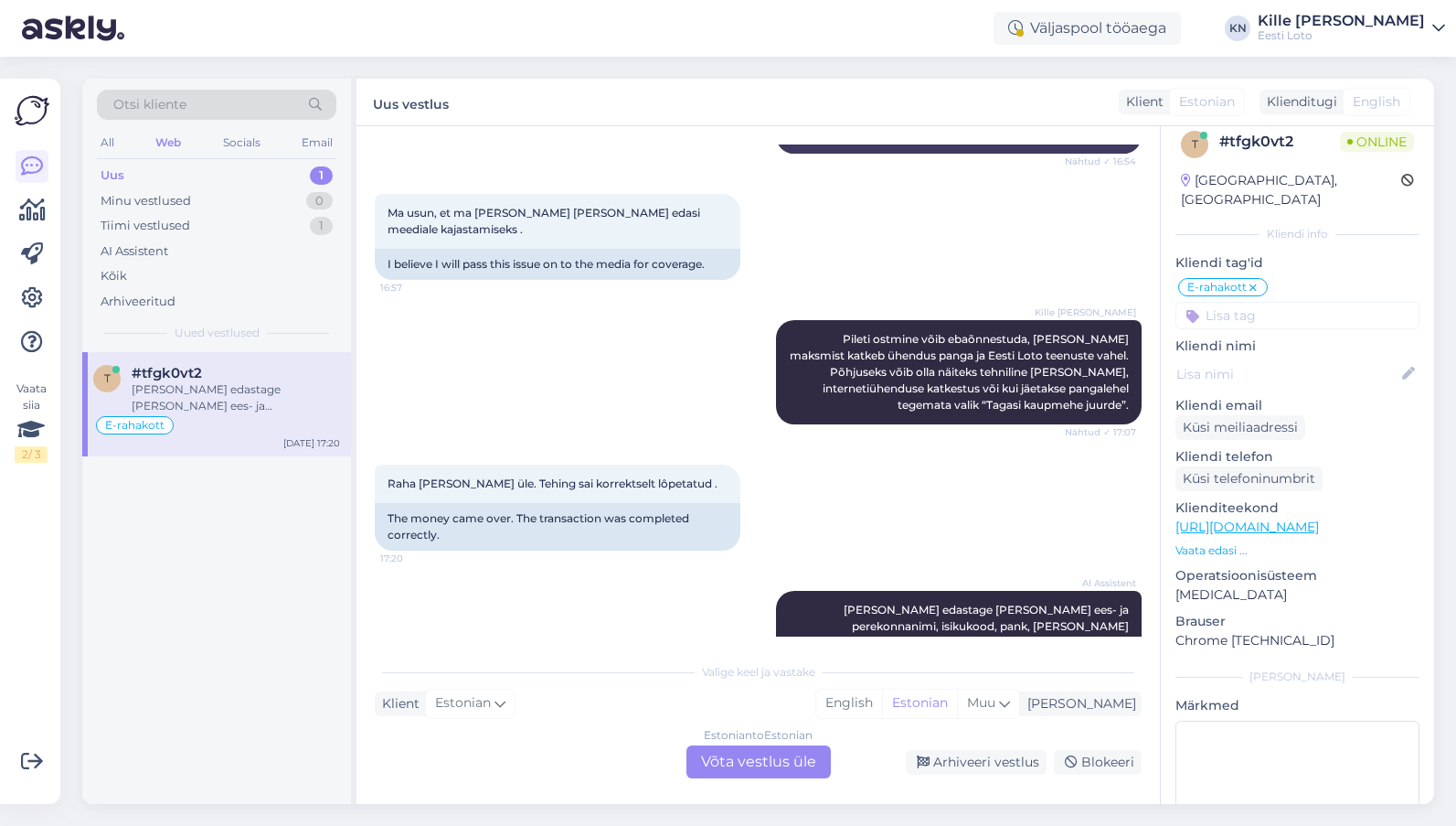
scroll to position [1598, 0]
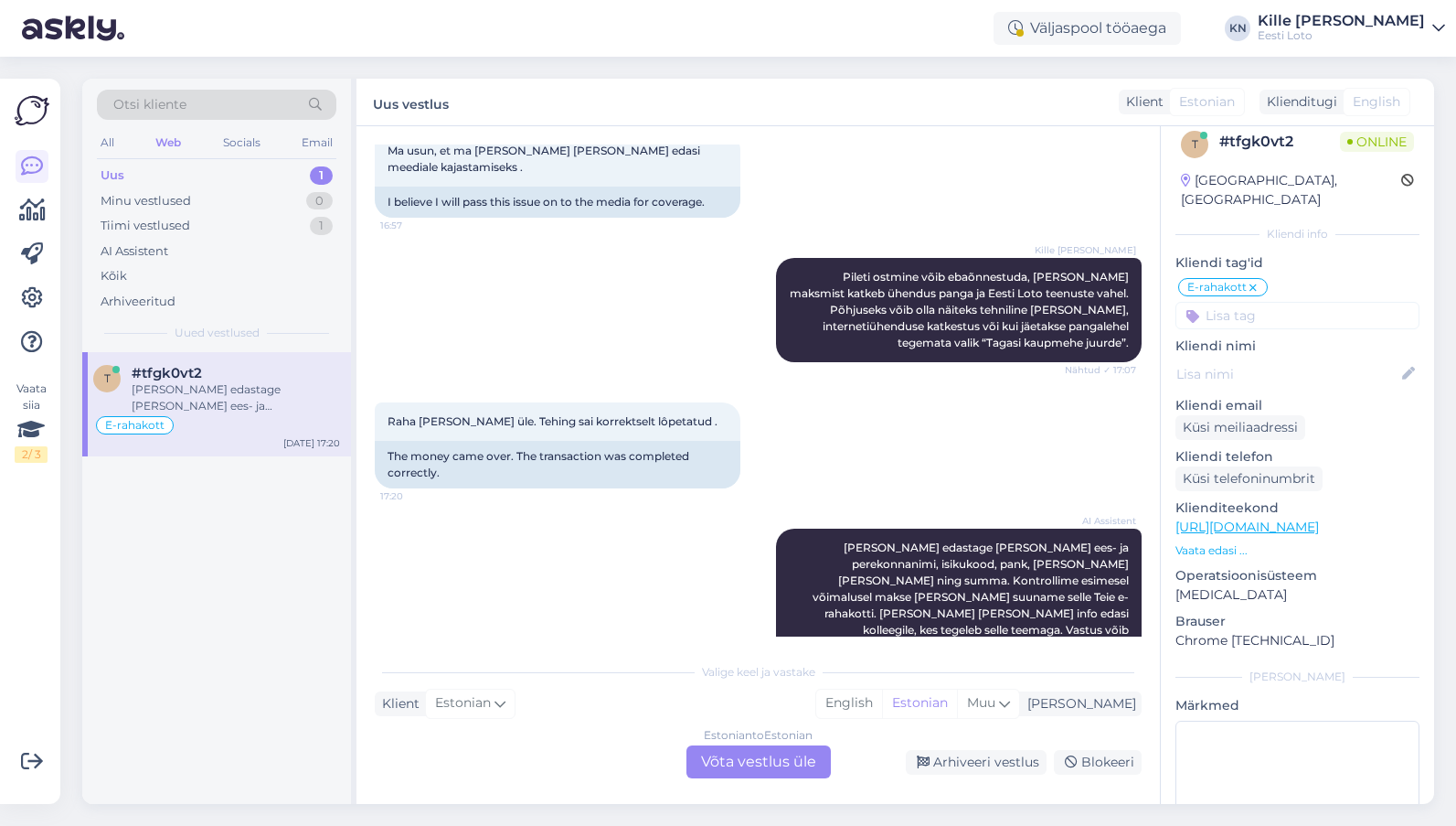
click at [143, 173] on div "Uus 1" at bounding box center [217, 175] width 239 height 25
click at [165, 280] on div "Kõik" at bounding box center [217, 276] width 239 height 25
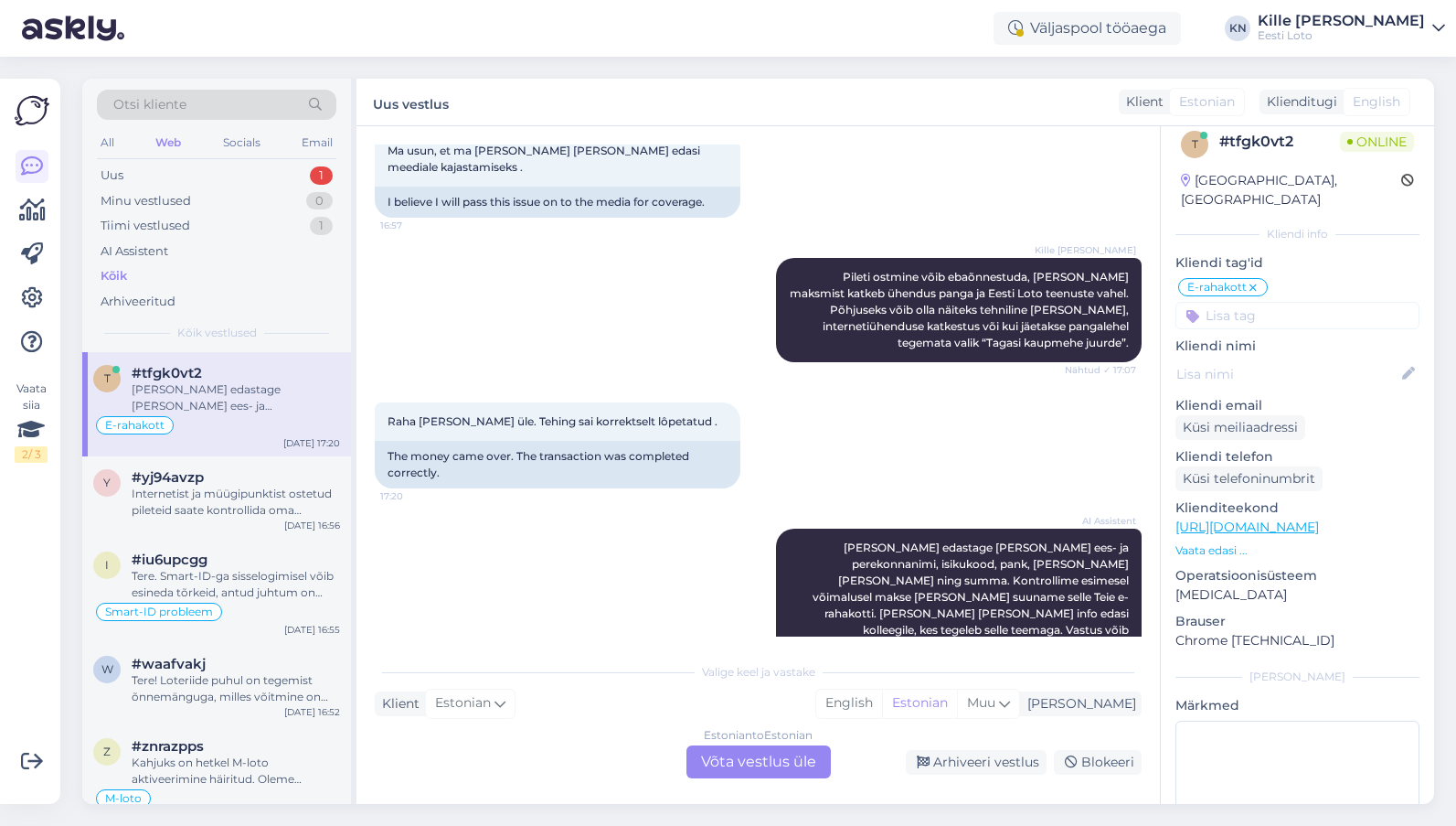
click at [272, 413] on div "[PERSON_NAME] edastage [PERSON_NAME] ees- ja perekonnanimi, isikukood, pank, [P…" at bounding box center [235, 397] width 208 height 33
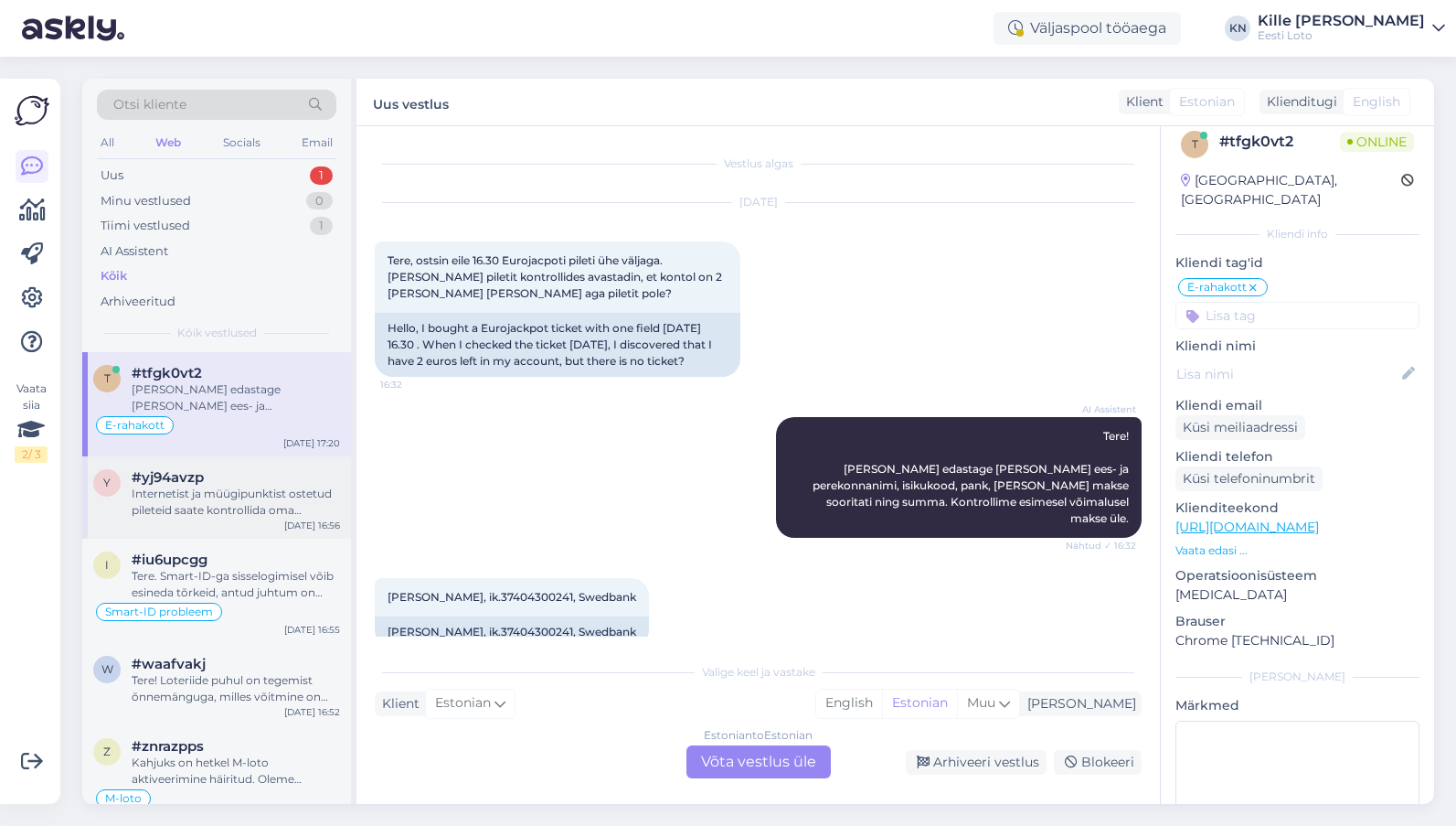
click at [248, 485] on div "Internetist ja müügipunktist ostetud pileteid saate kontrollida oma mängukontol…" at bounding box center [235, 501] width 208 height 33
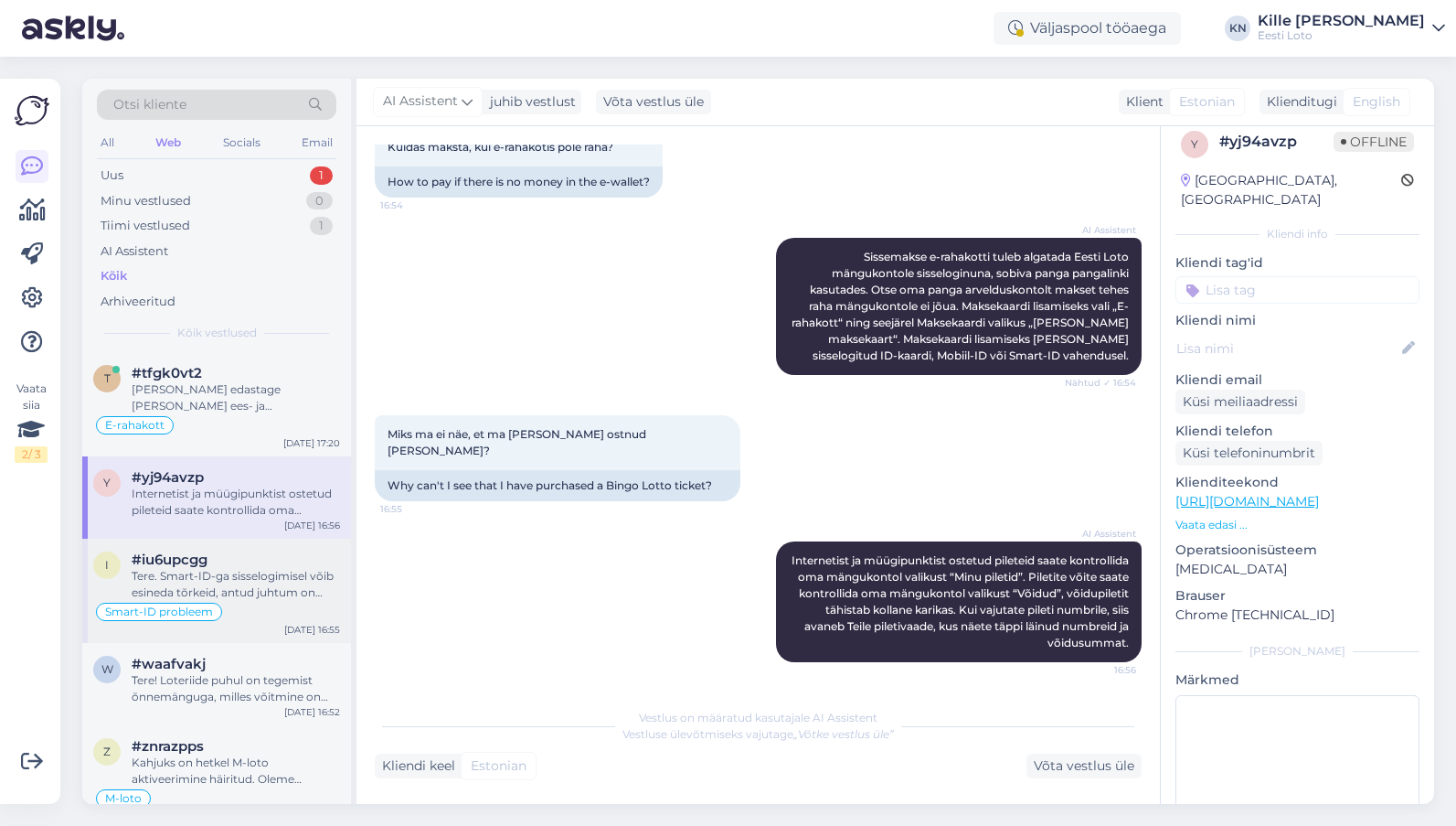
click at [227, 566] on div "#iu6upcgg" at bounding box center [235, 559] width 208 height 16
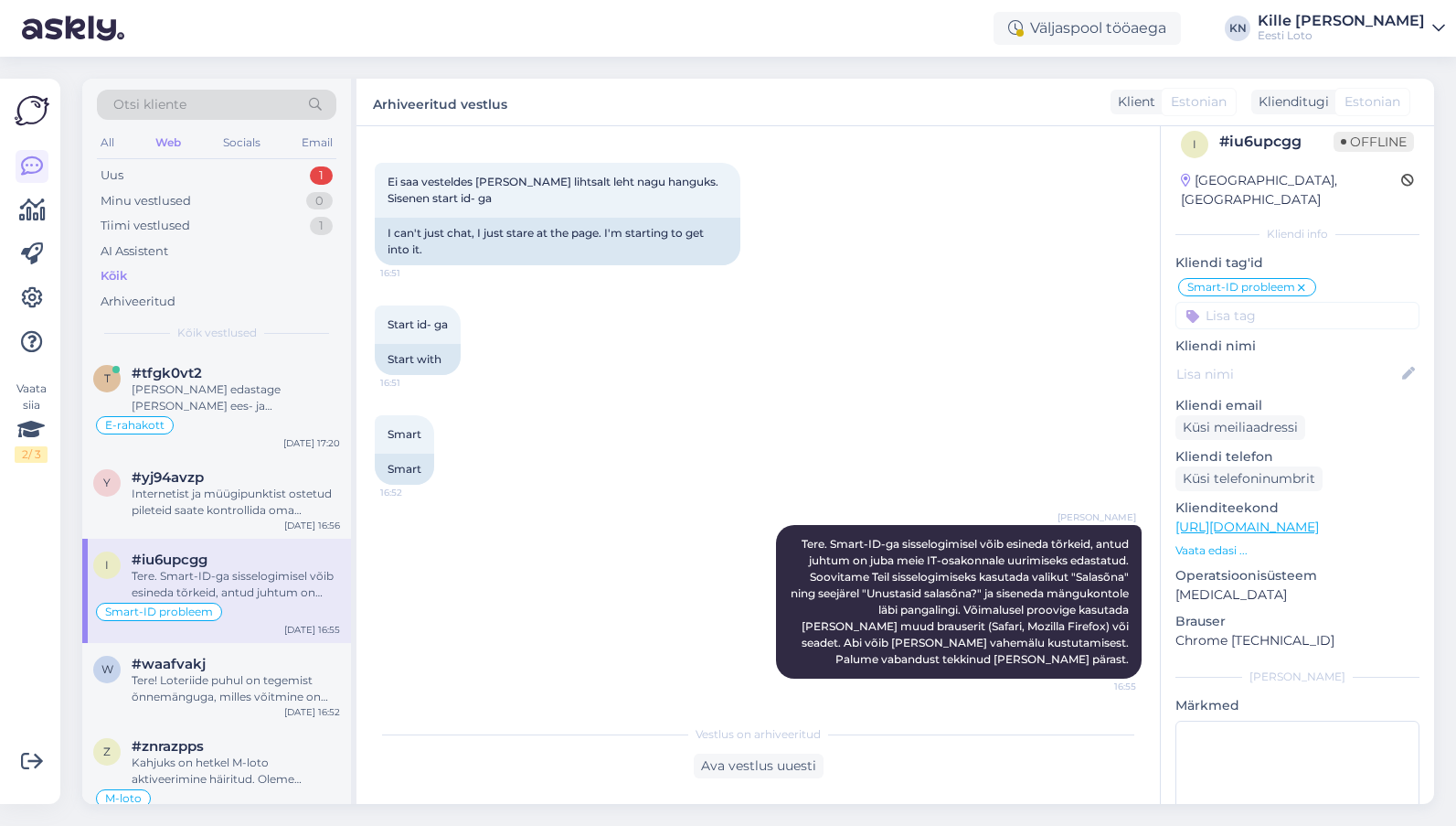
scroll to position [109, 0]
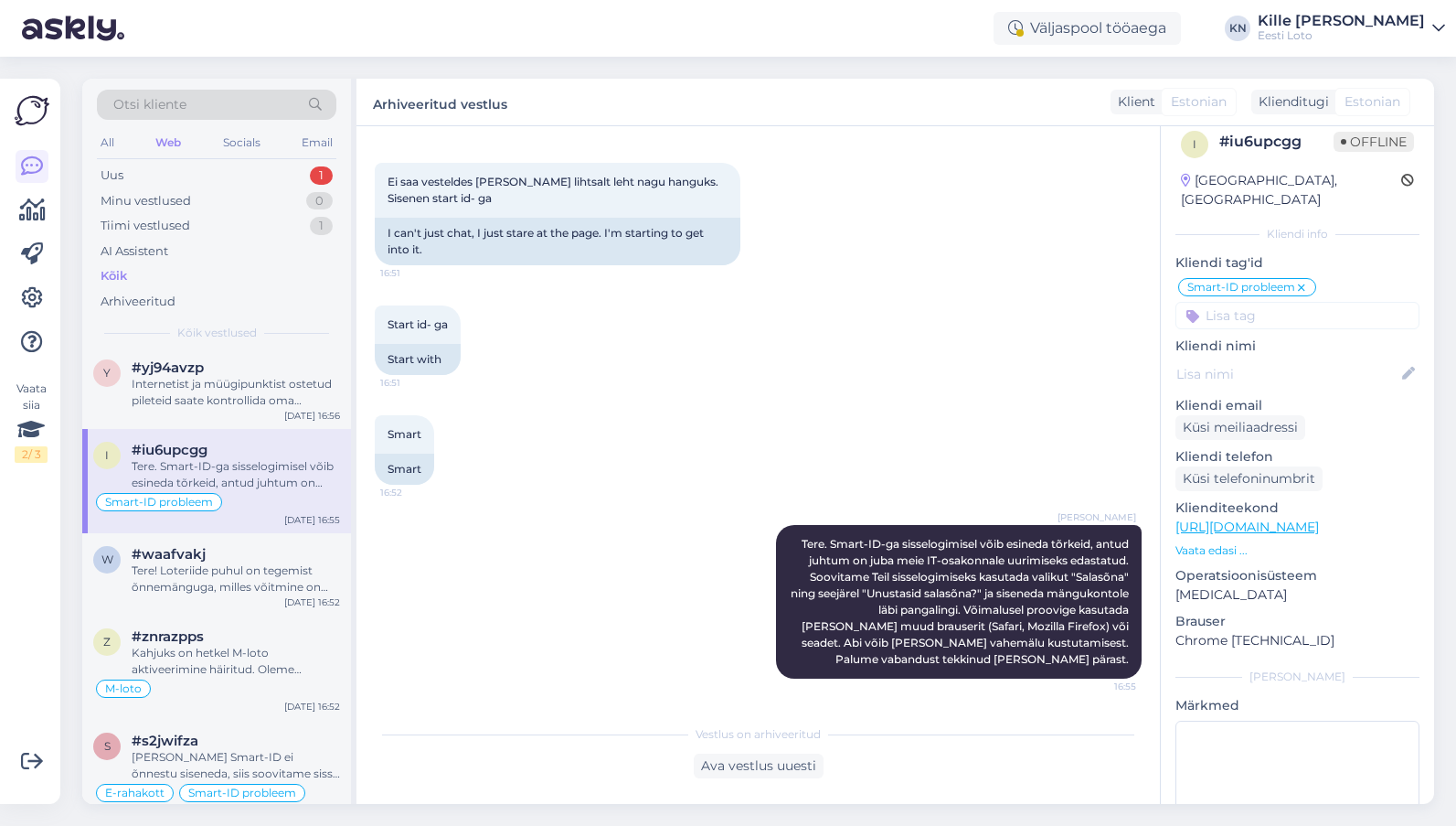
click at [227, 566] on div "Tere! Loteriide puhul on tegemist õnnemänguga, milles võitmine on juhuslik ega …" at bounding box center [235, 578] width 208 height 33
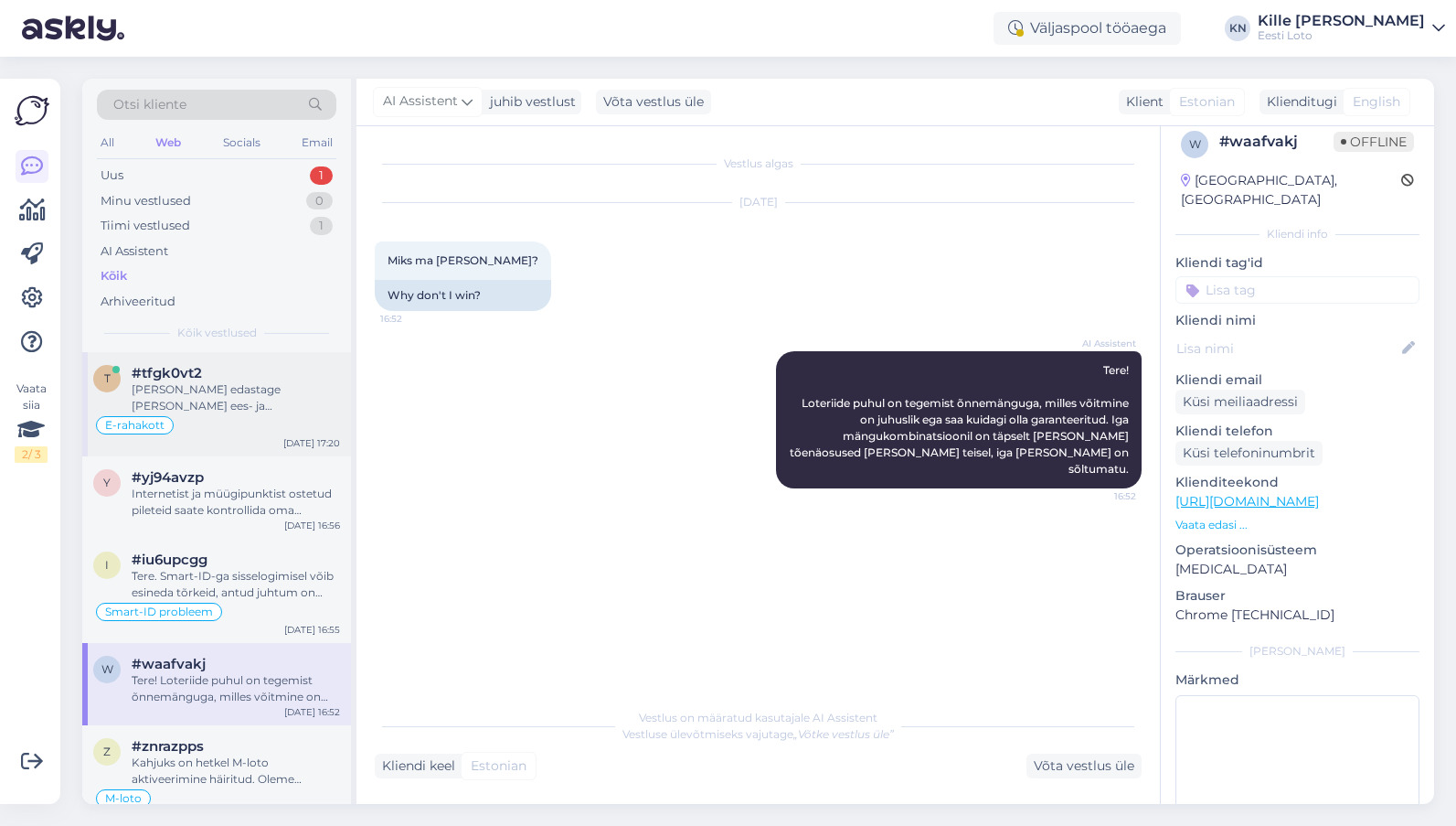
scroll to position [5, 0]
click at [179, 416] on div "E-rahakott" at bounding box center [217, 420] width 247 height 22
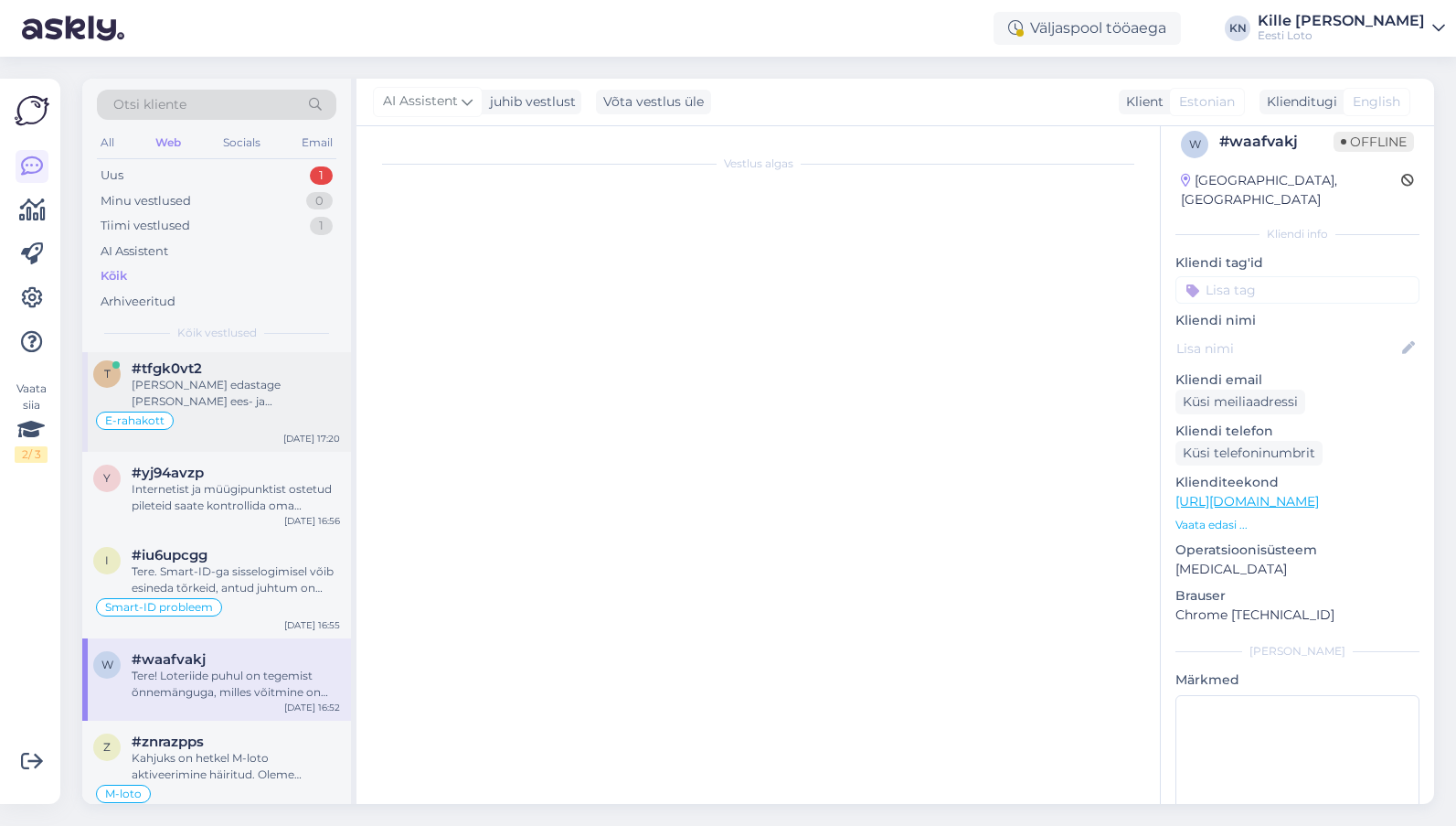
scroll to position [1598, 0]
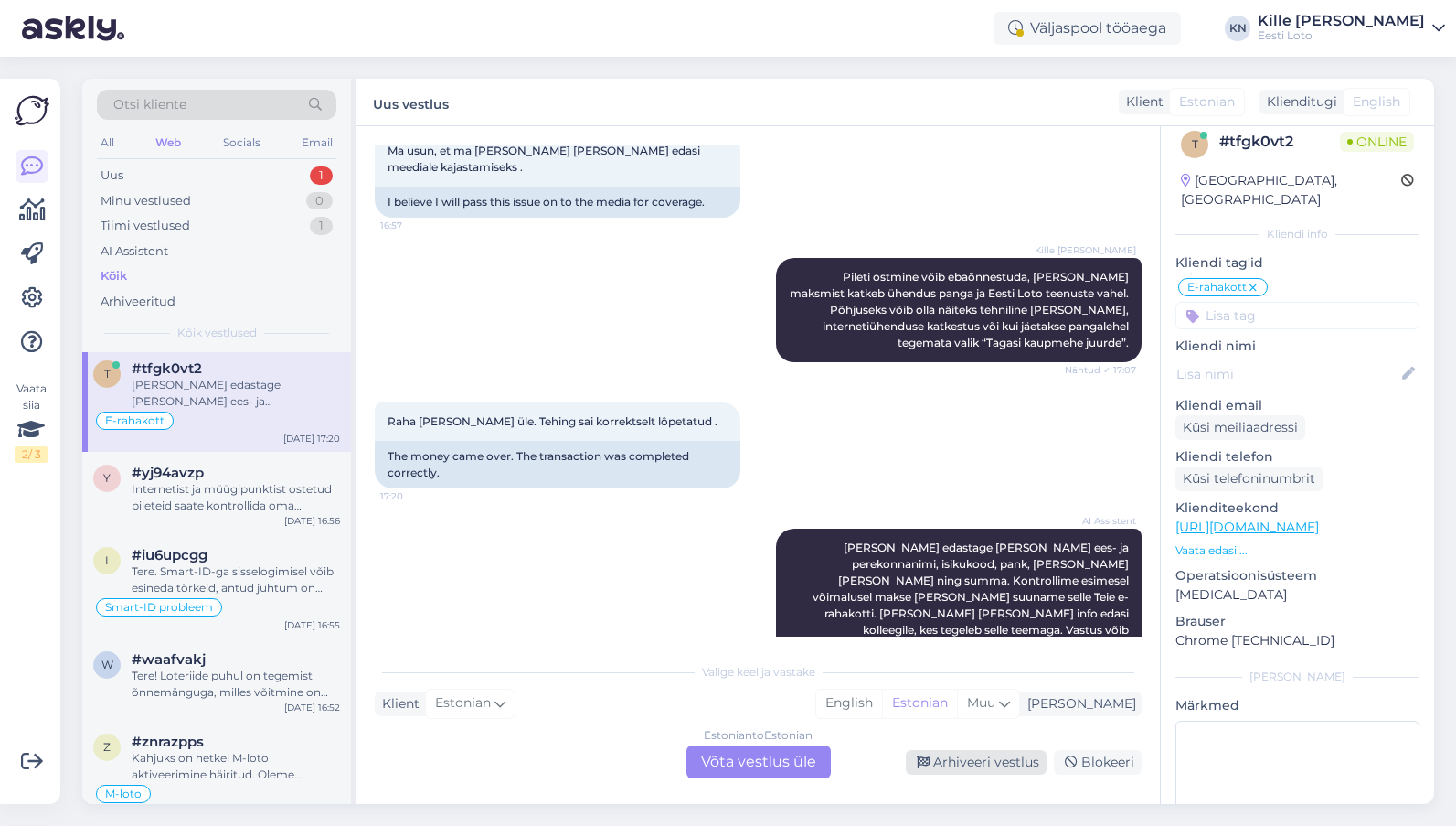
click at [952, 762] on div "Arhiveeri vestlus" at bounding box center [976, 762] width 140 height 24
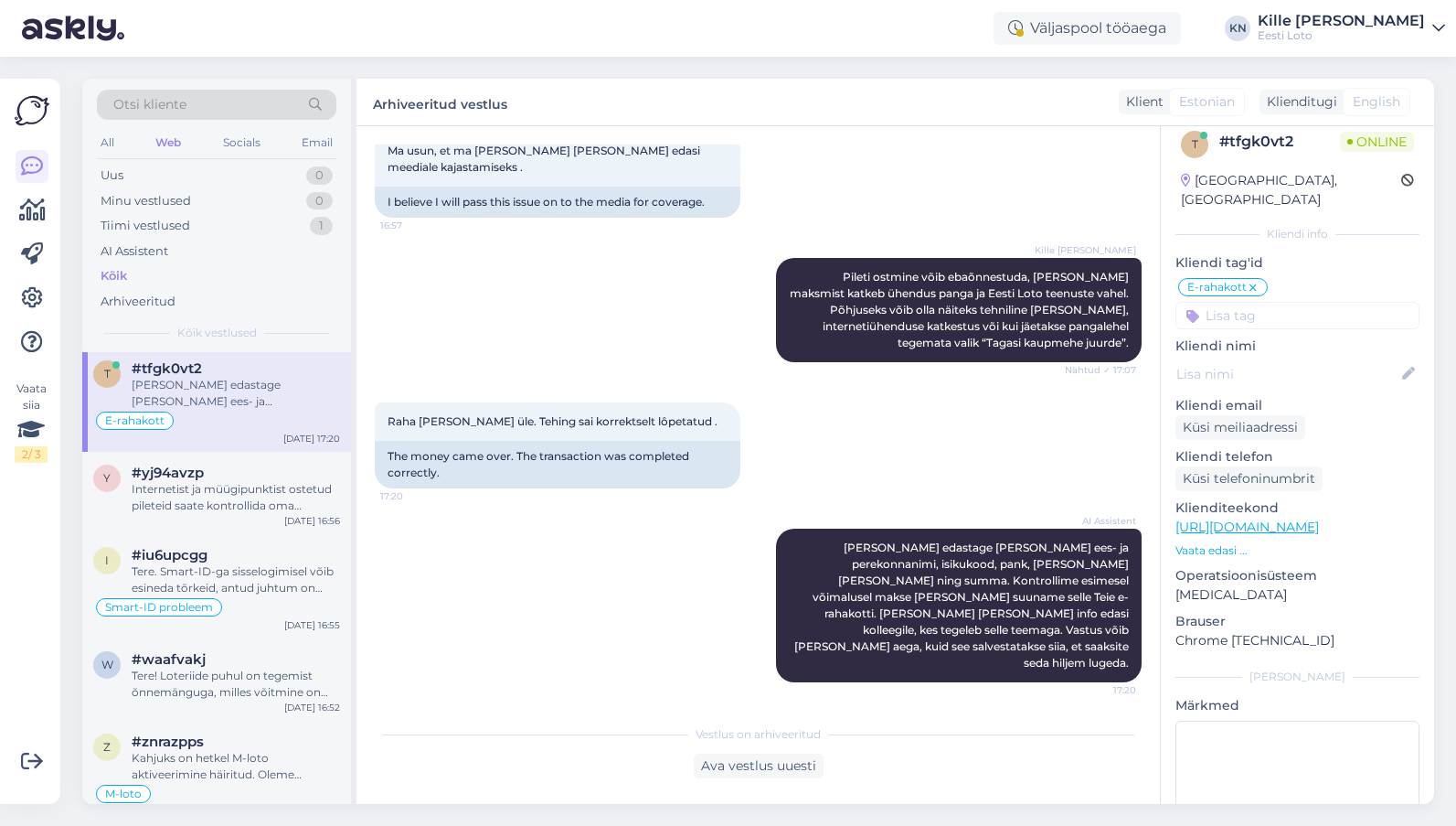
scroll to position [1536, 0]
